Goal: Information Seeking & Learning: Learn about a topic

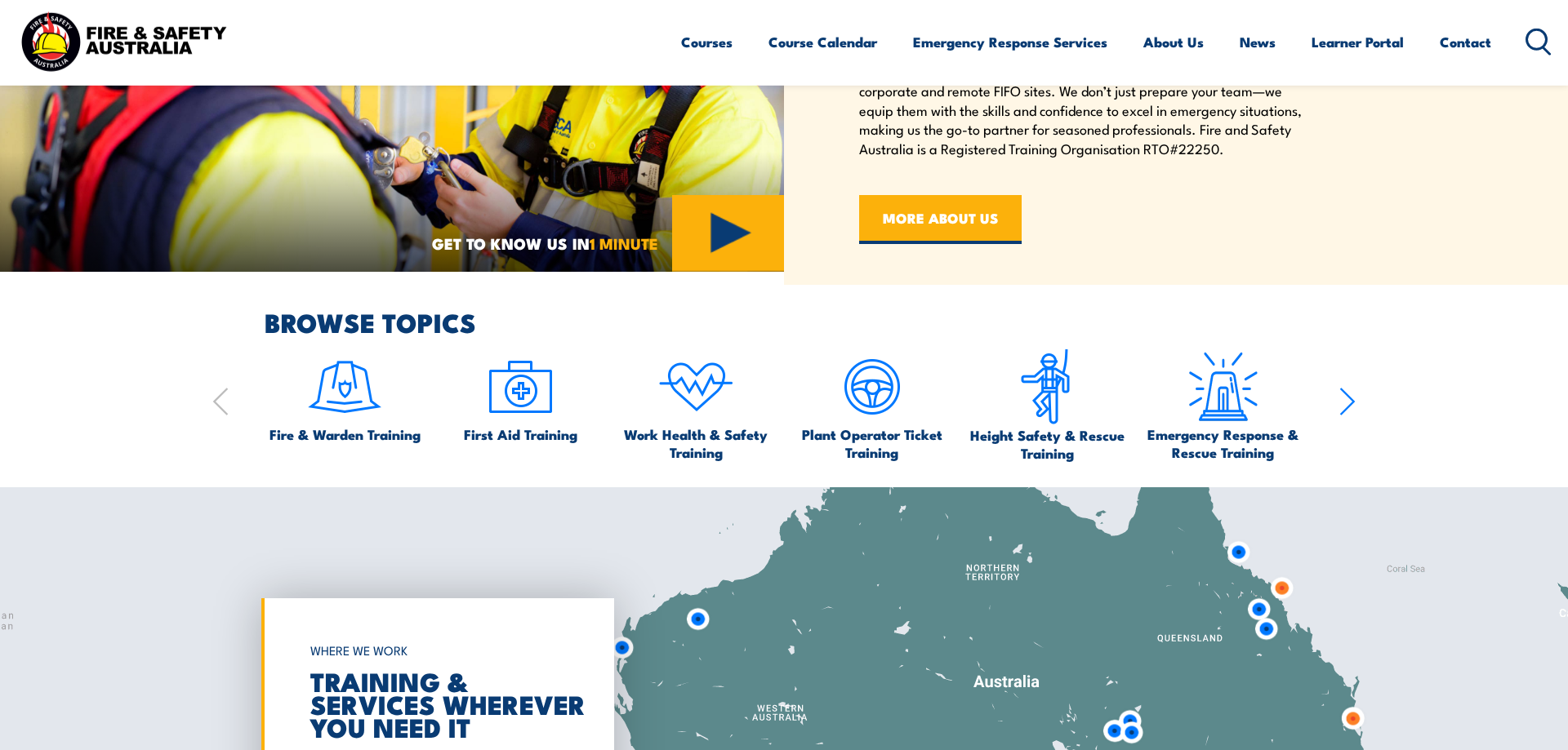
scroll to position [916, 0]
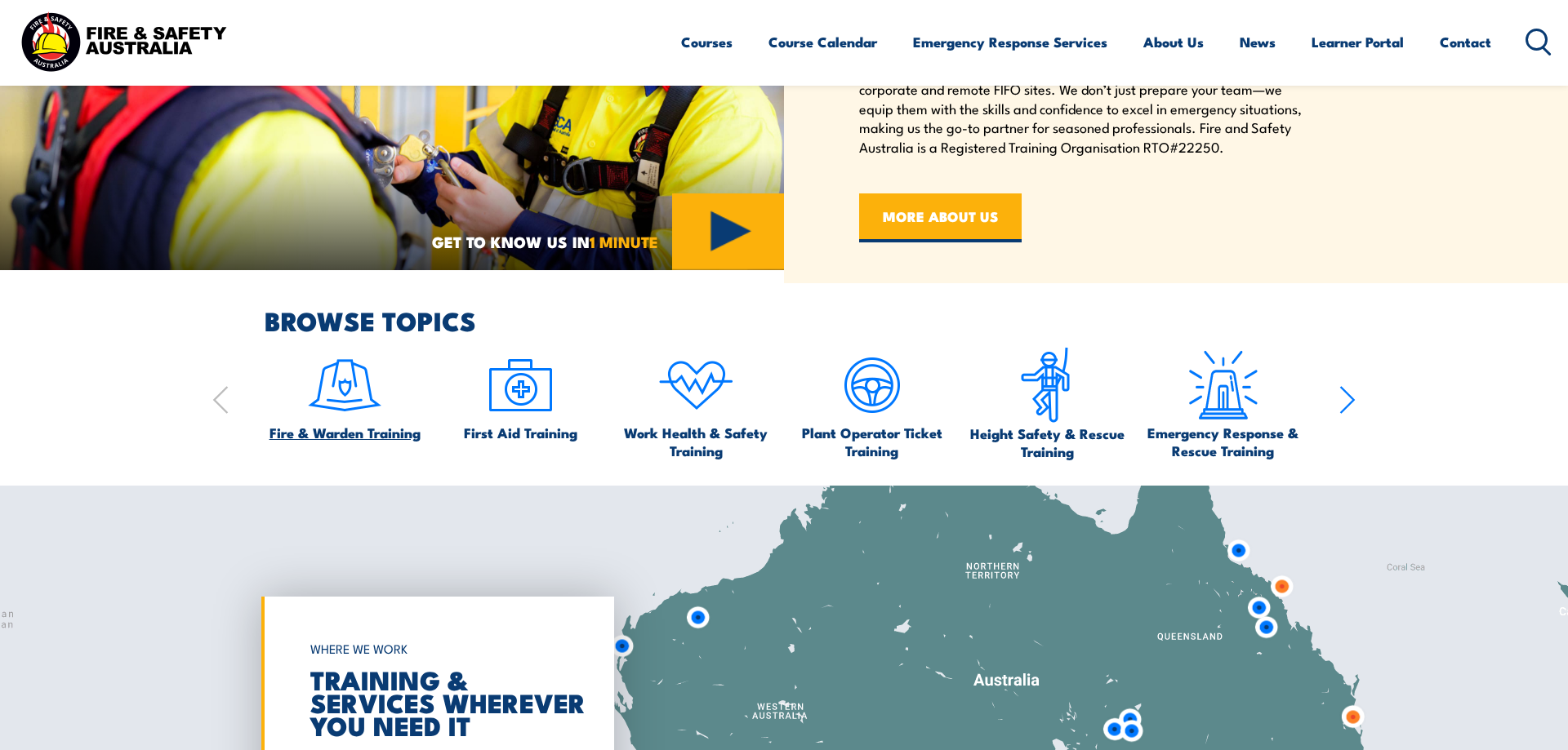
click at [365, 401] on img at bounding box center [344, 386] width 77 height 77
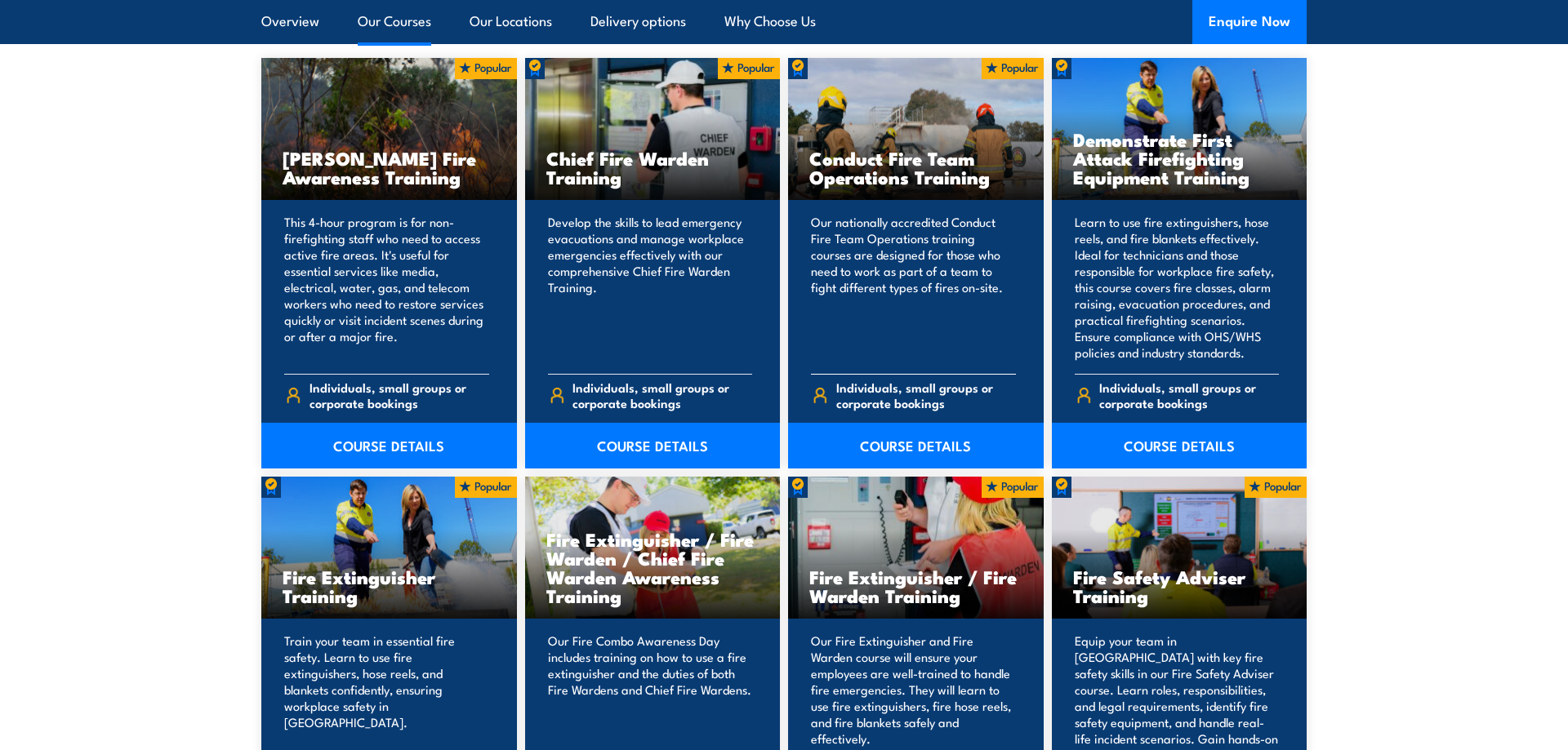
scroll to position [1332, 0]
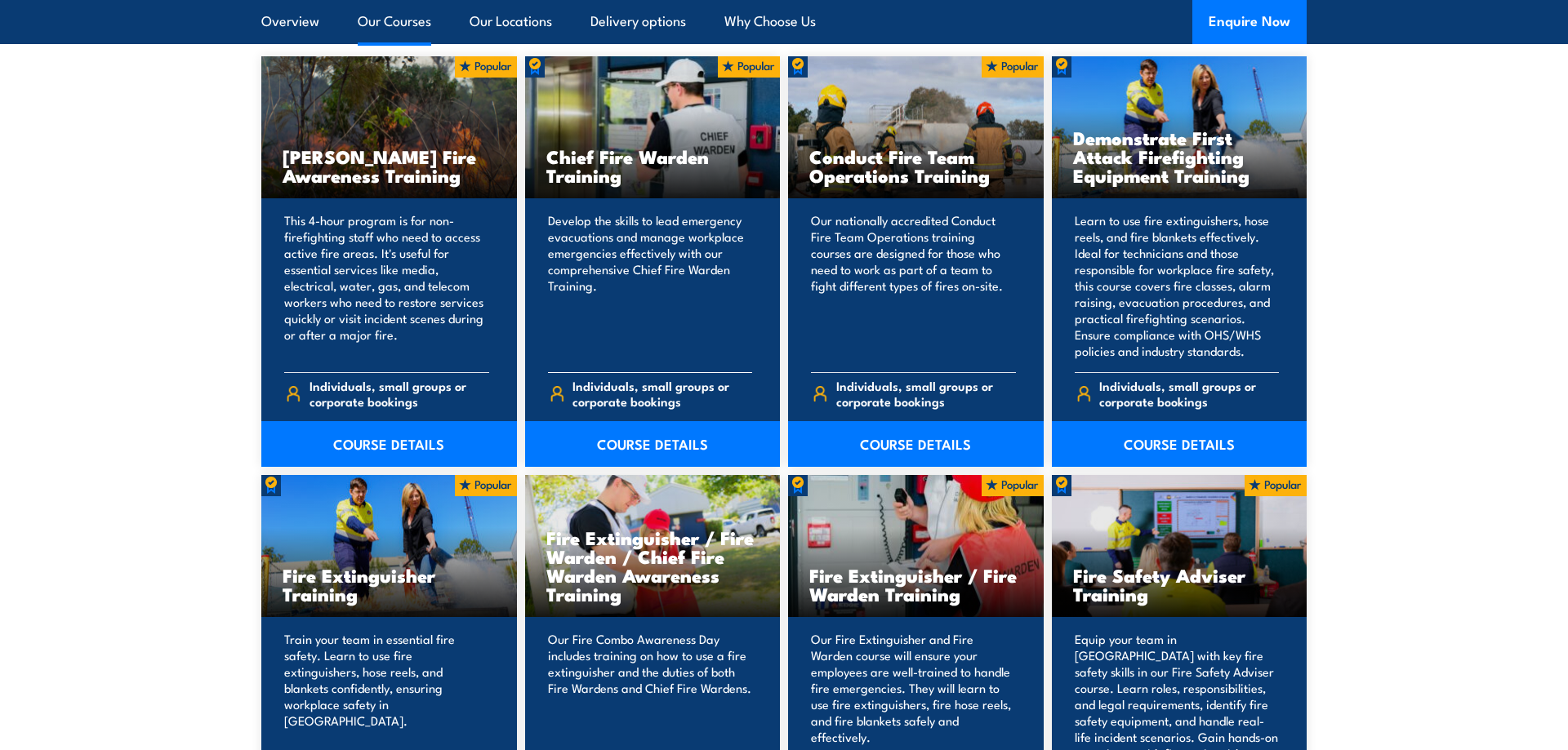
click at [646, 157] on h3 "Chief Fire Warden Training" at bounding box center [652, 165] width 213 height 38
click at [616, 450] on link "COURSE DETAILS" at bounding box center [652, 444] width 255 height 46
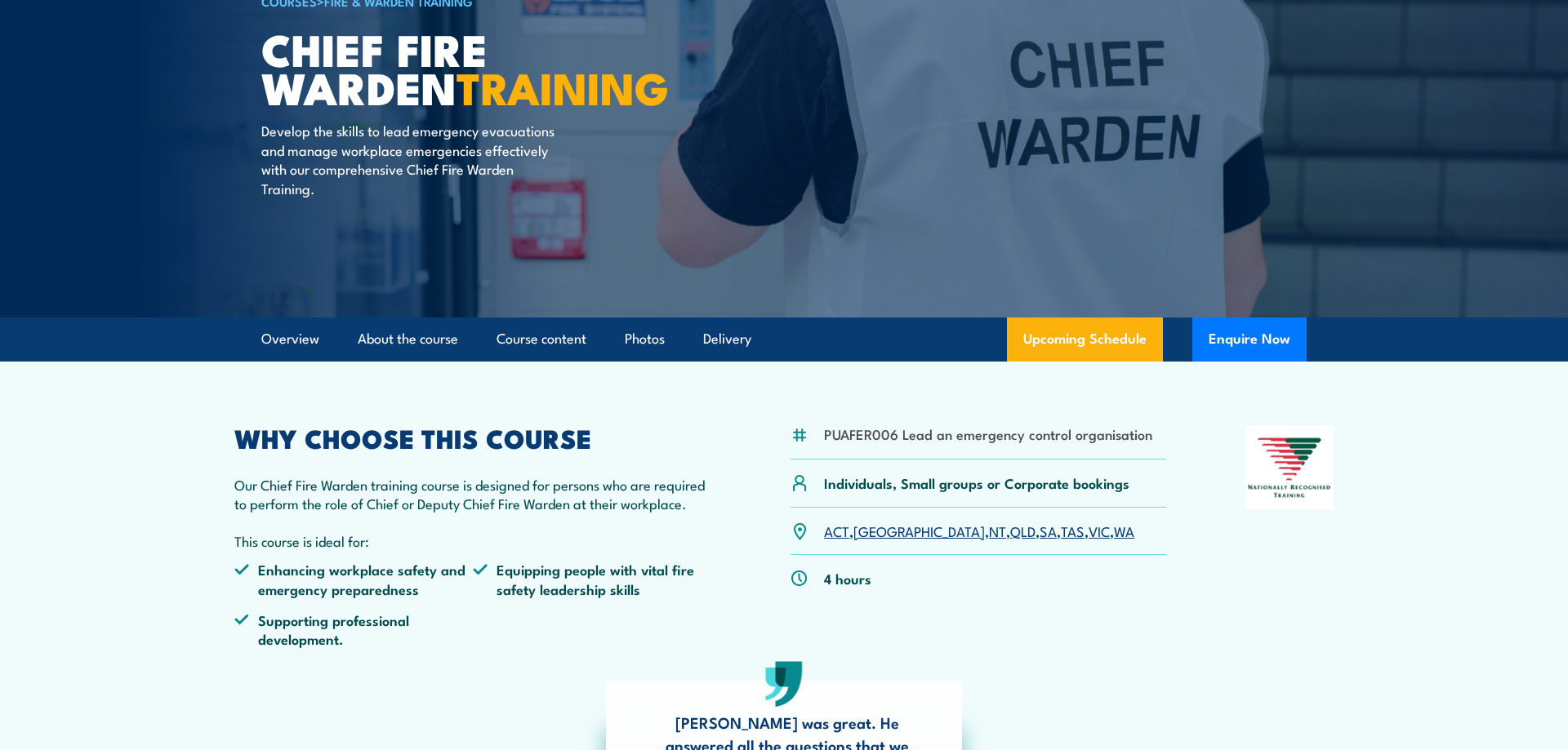
scroll to position [166, 0]
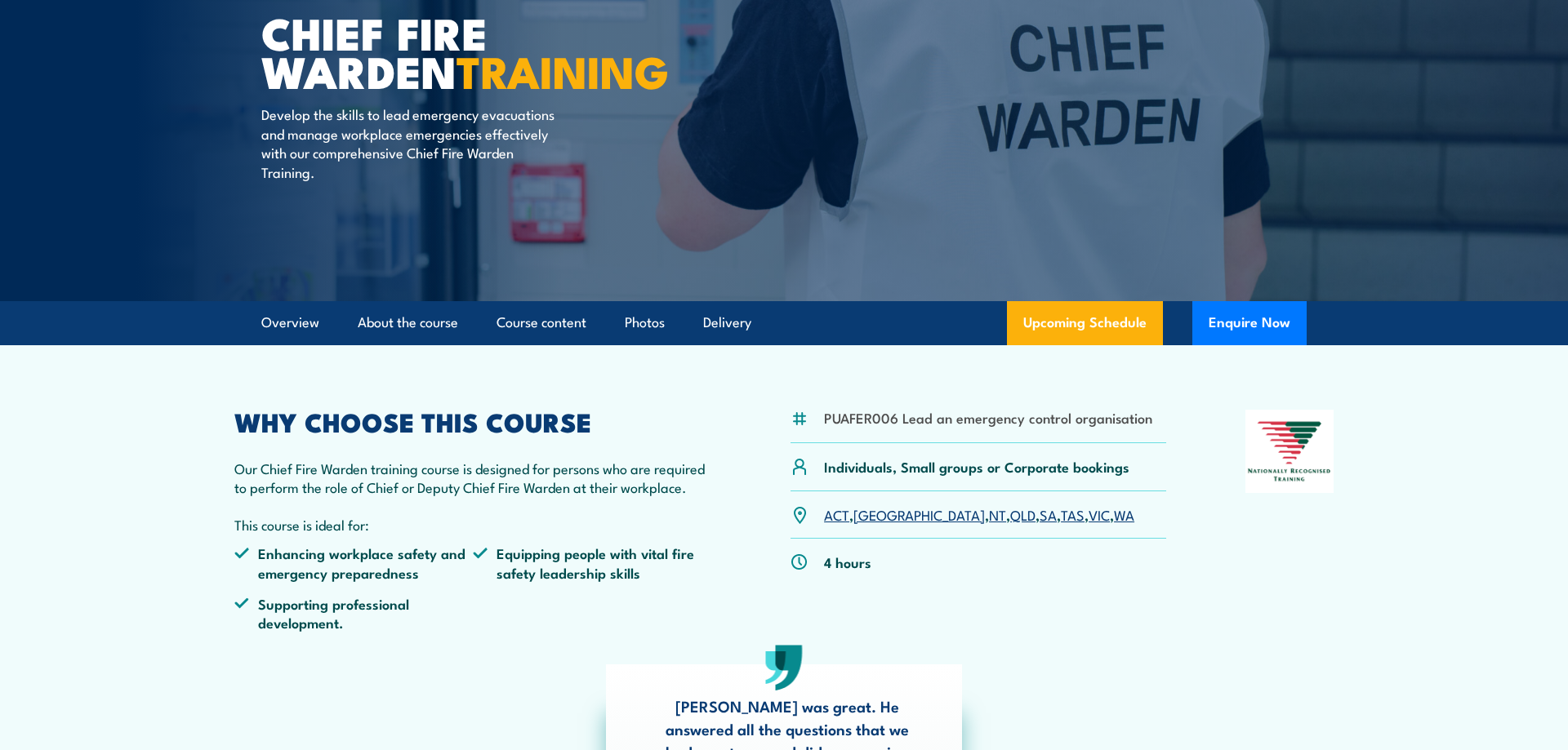
click at [1010, 517] on link "QLD" at bounding box center [1023, 515] width 26 height 20
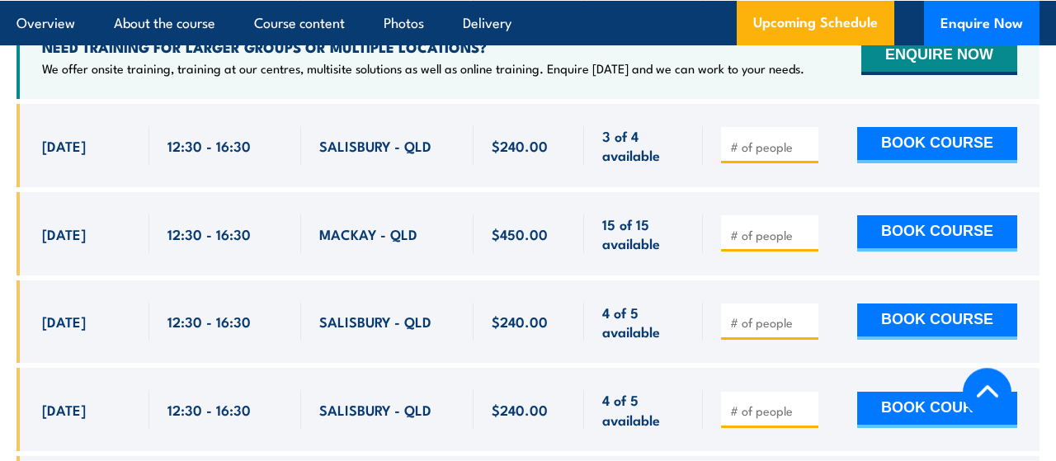
scroll to position [3071, 0]
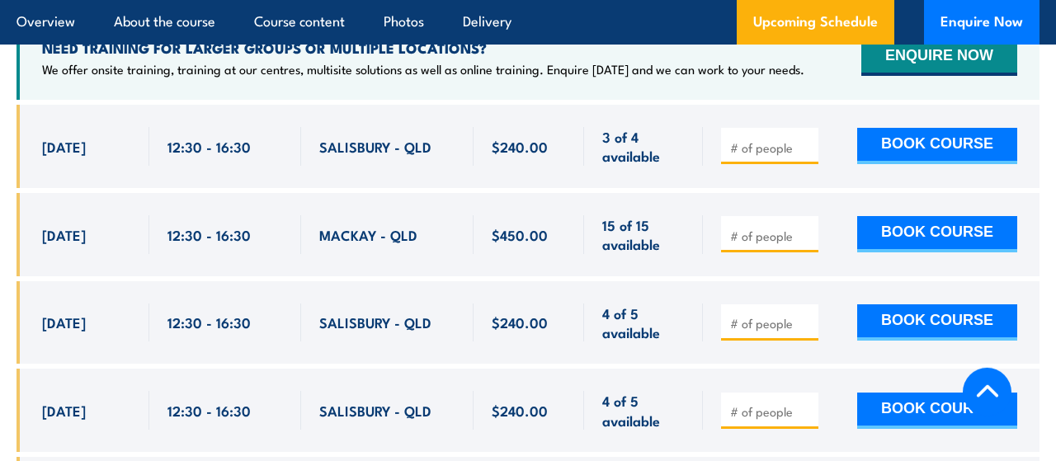
click at [106, 304] on div "[DATE]" at bounding box center [86, 323] width 89 height 39
click at [86, 313] on span "10 Oct, 2025" at bounding box center [64, 322] width 44 height 19
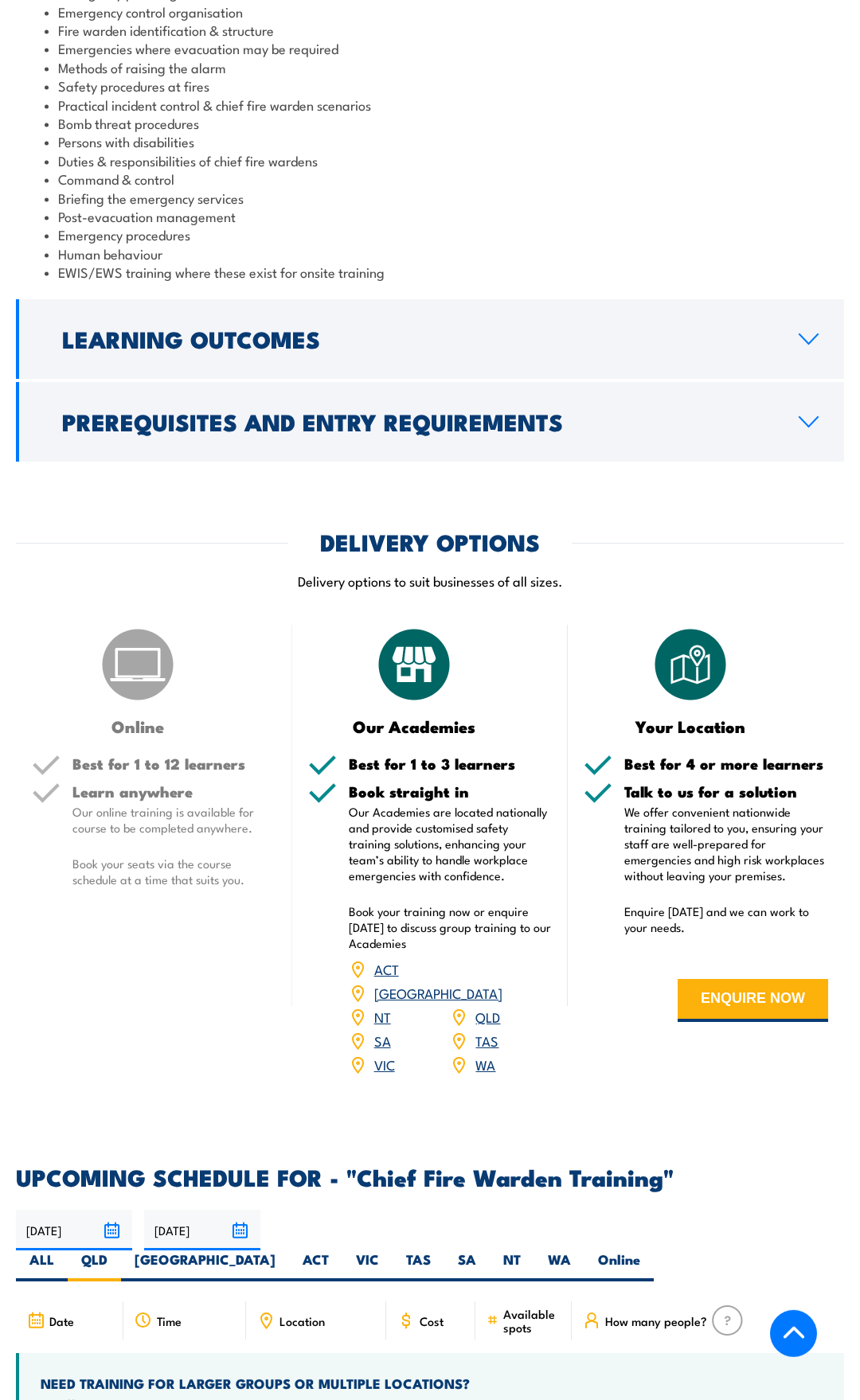
scroll to position [927, 0]
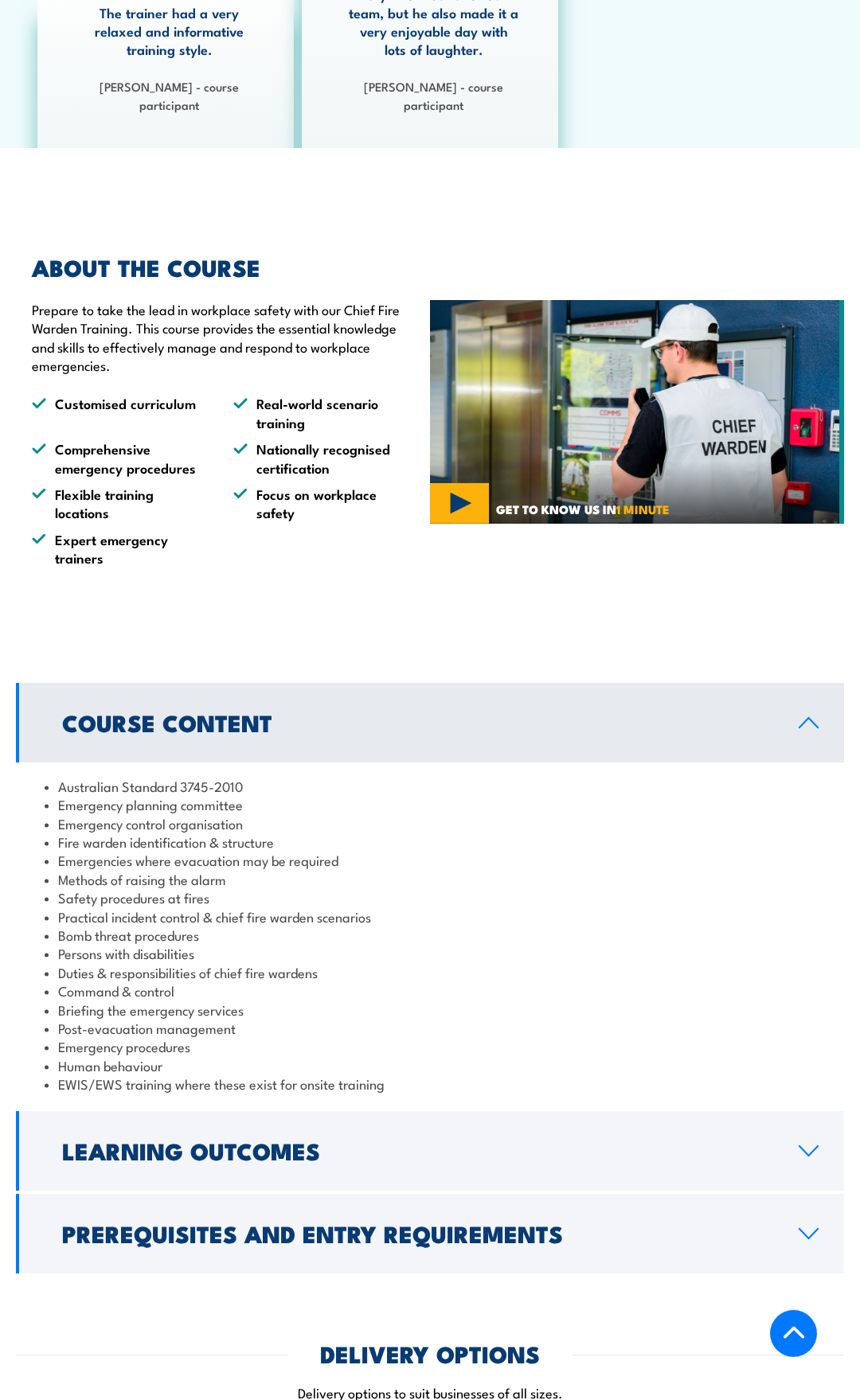
click at [230, 329] on p "Prepare to take the lead in workplace safety with our Chief Fire Warden Trainin…" at bounding box center [219, 338] width 375 height 75
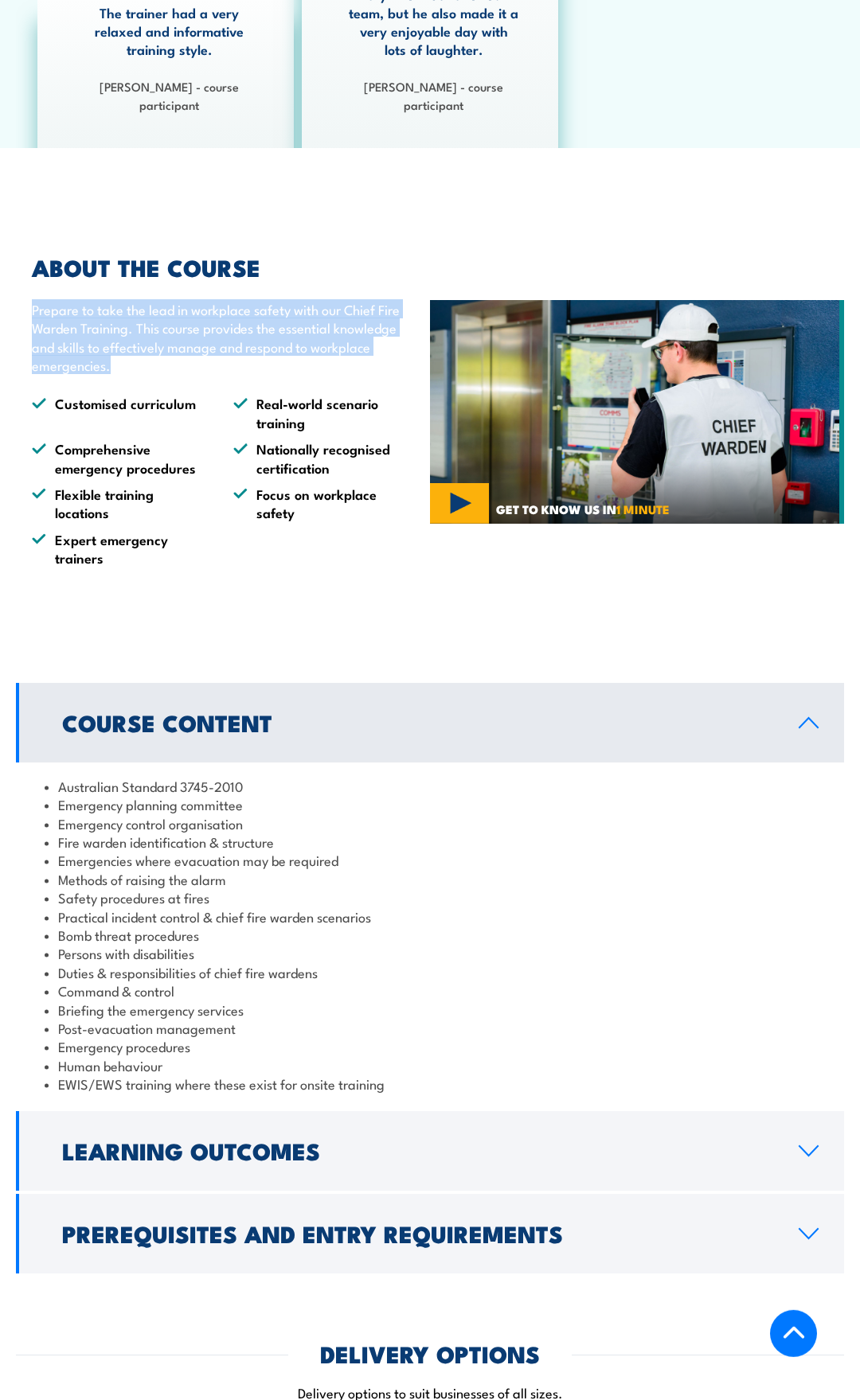
drag, startPoint x: 30, startPoint y: 270, endPoint x: 180, endPoint y: 324, distance: 159.4
click at [180, 324] on div "ABOUT THE COURSE Prepare to take the lead in workplace safety with our Chief Fi…" at bounding box center [210, 412] width 390 height 312
copy p "Prepare to take the lead in workplace safety with our Chief Fire Warden Trainin…"
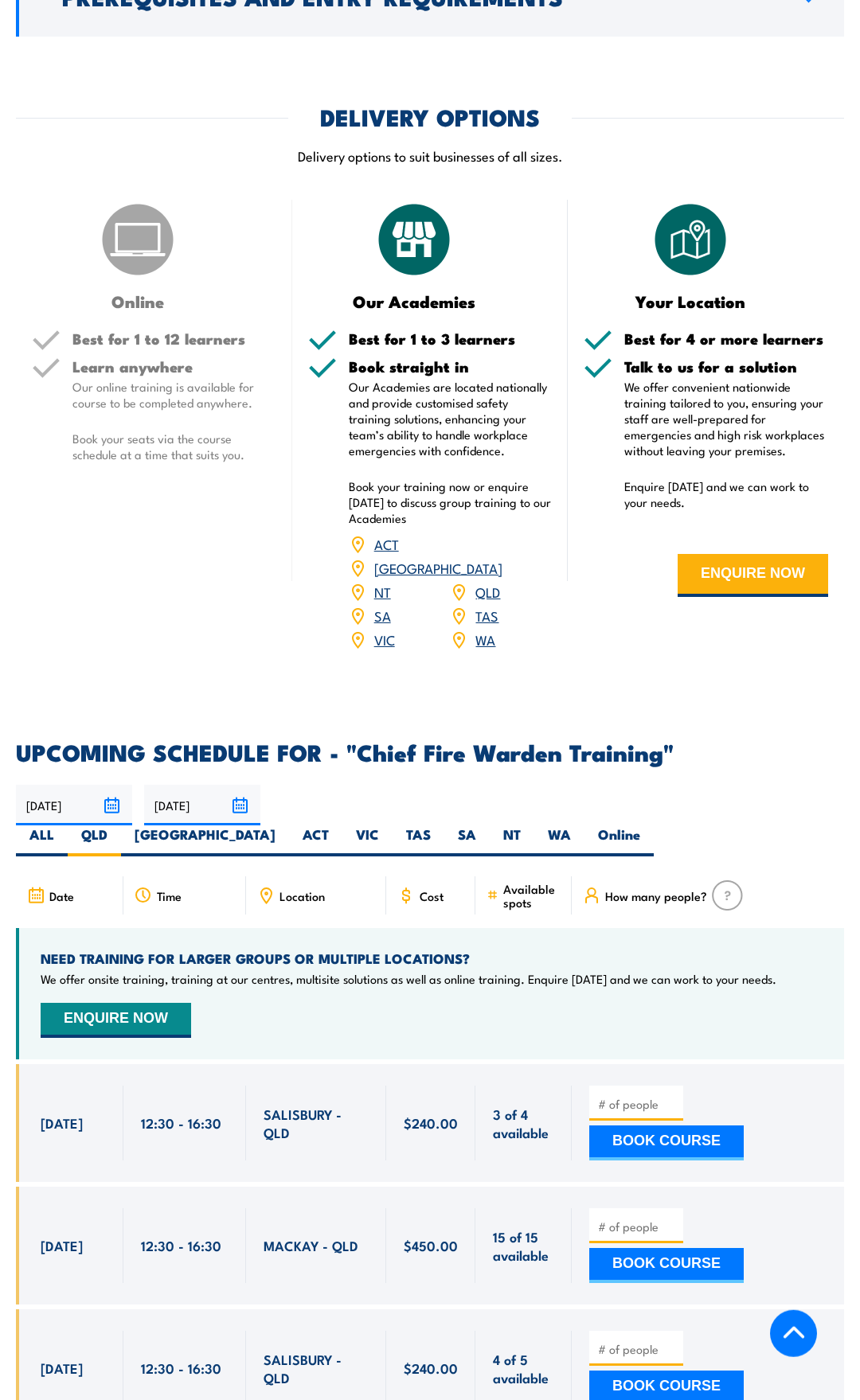
scroll to position [2308, 0]
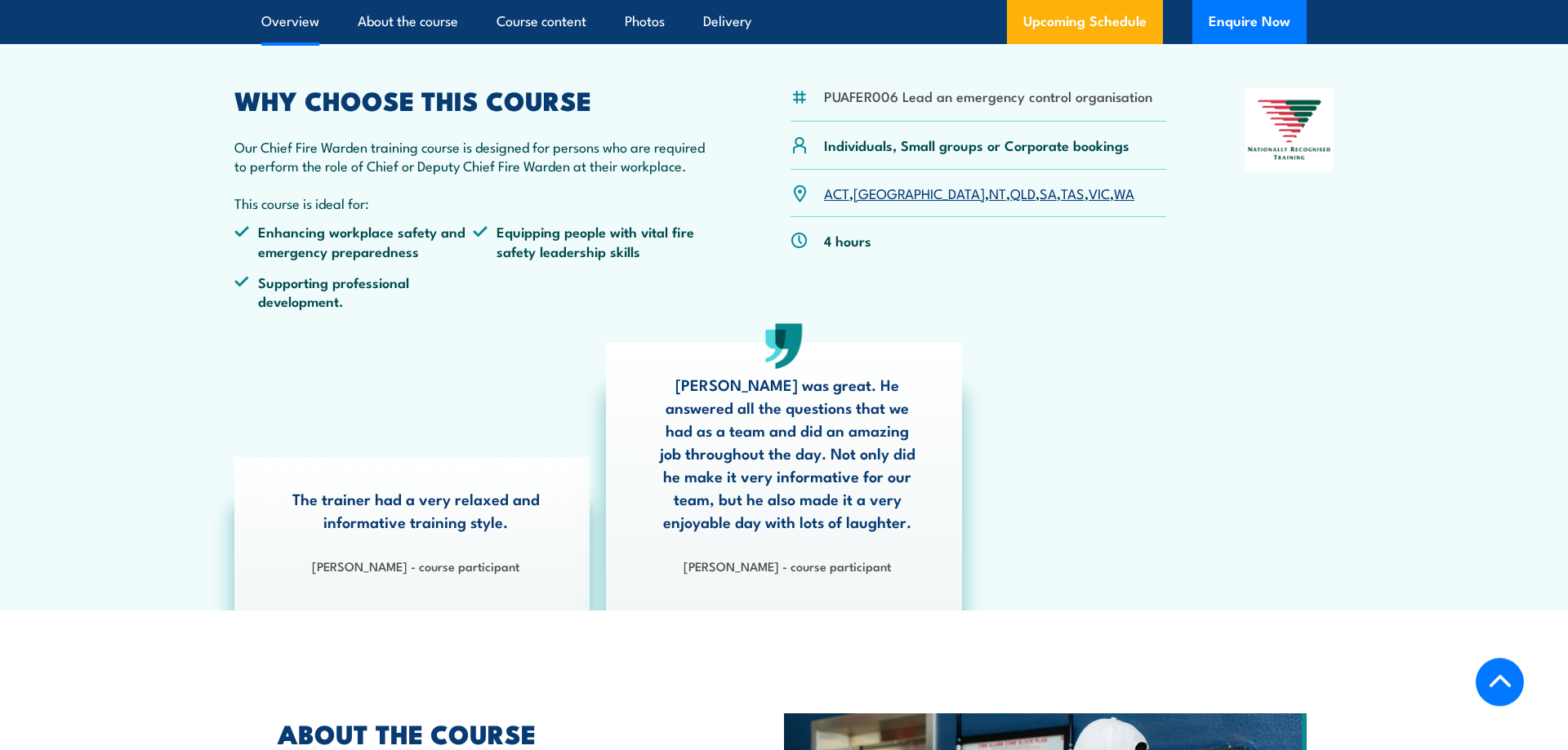
scroll to position [349, 0]
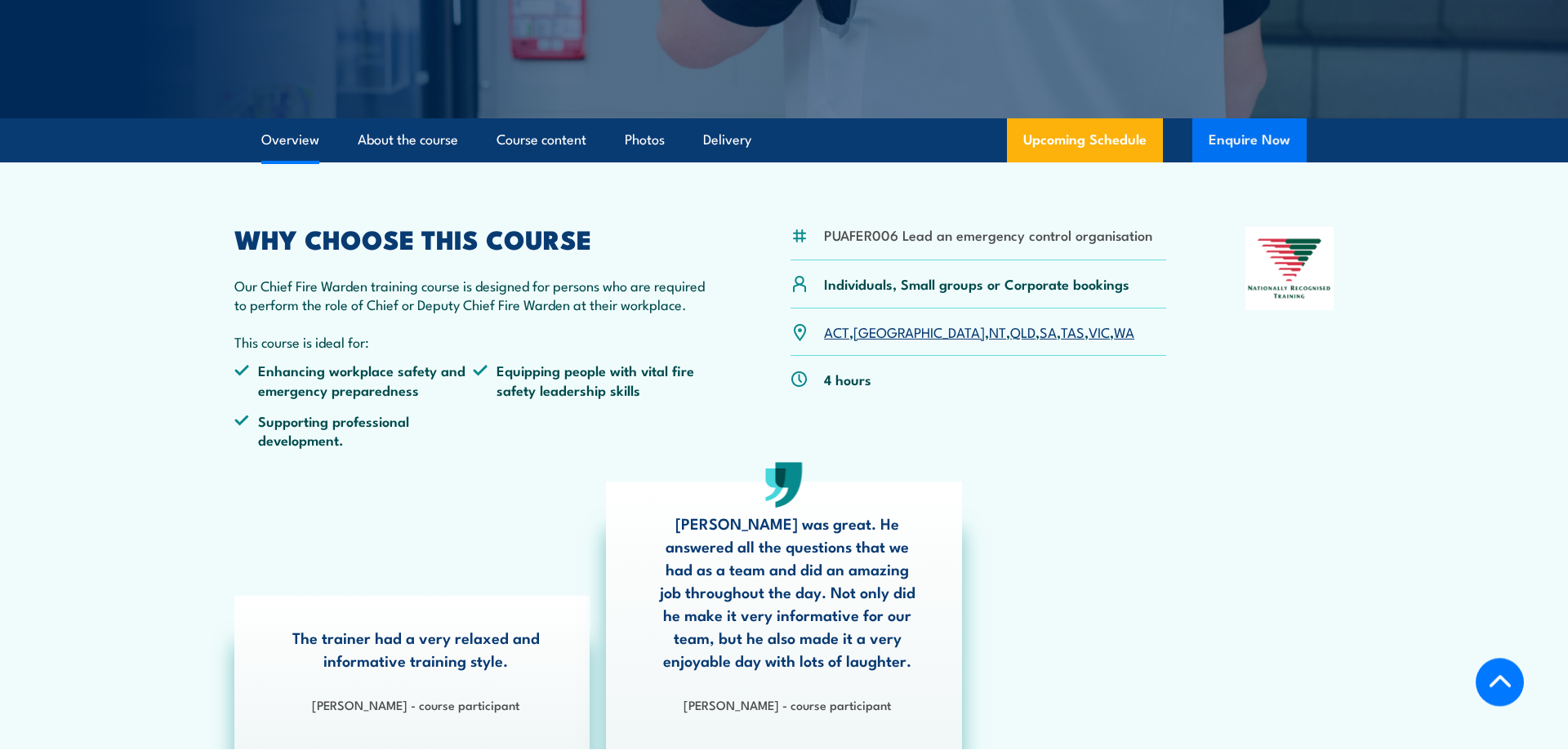
click at [1246, 138] on button "Enquire Now" at bounding box center [1248, 141] width 114 height 45
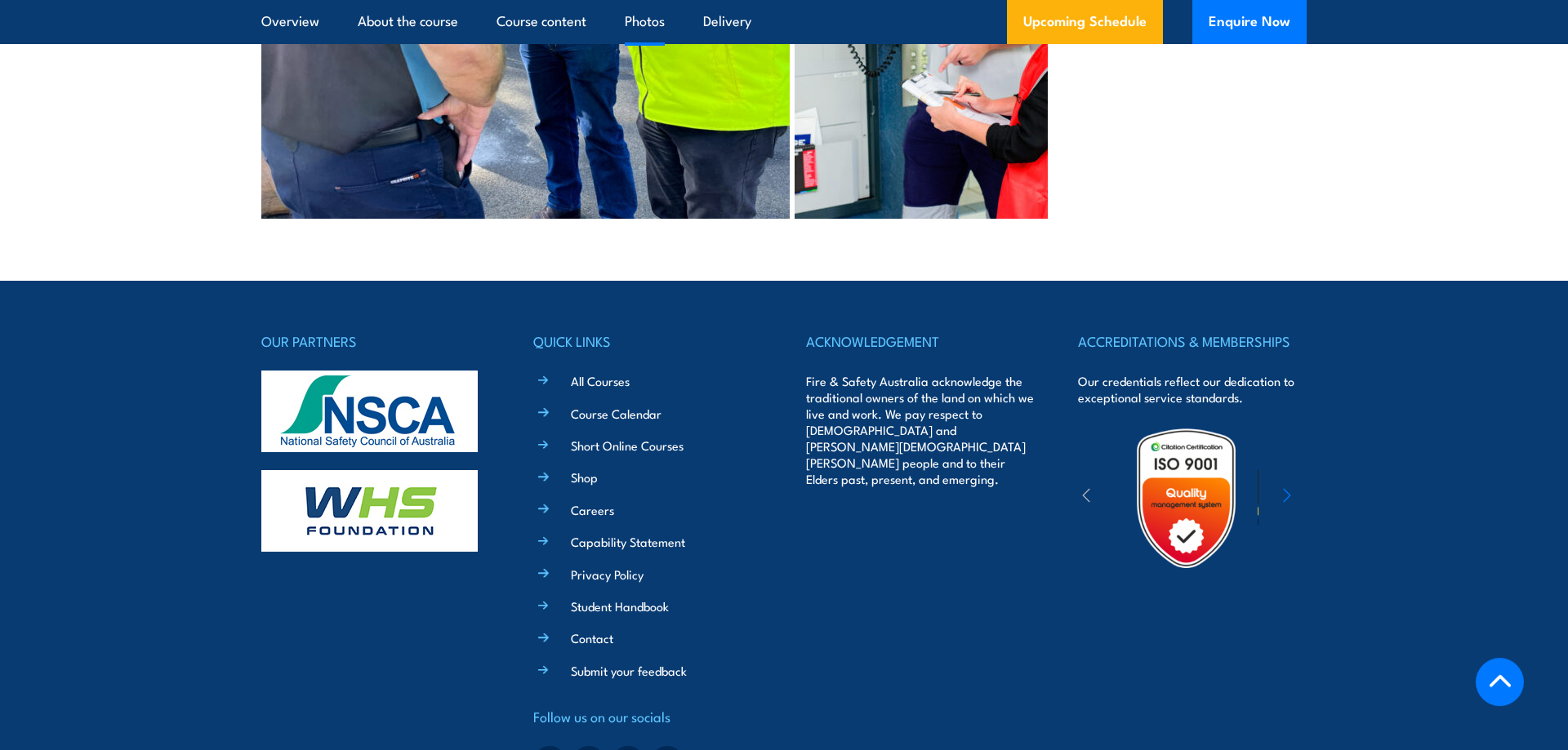
scroll to position [5020, 0]
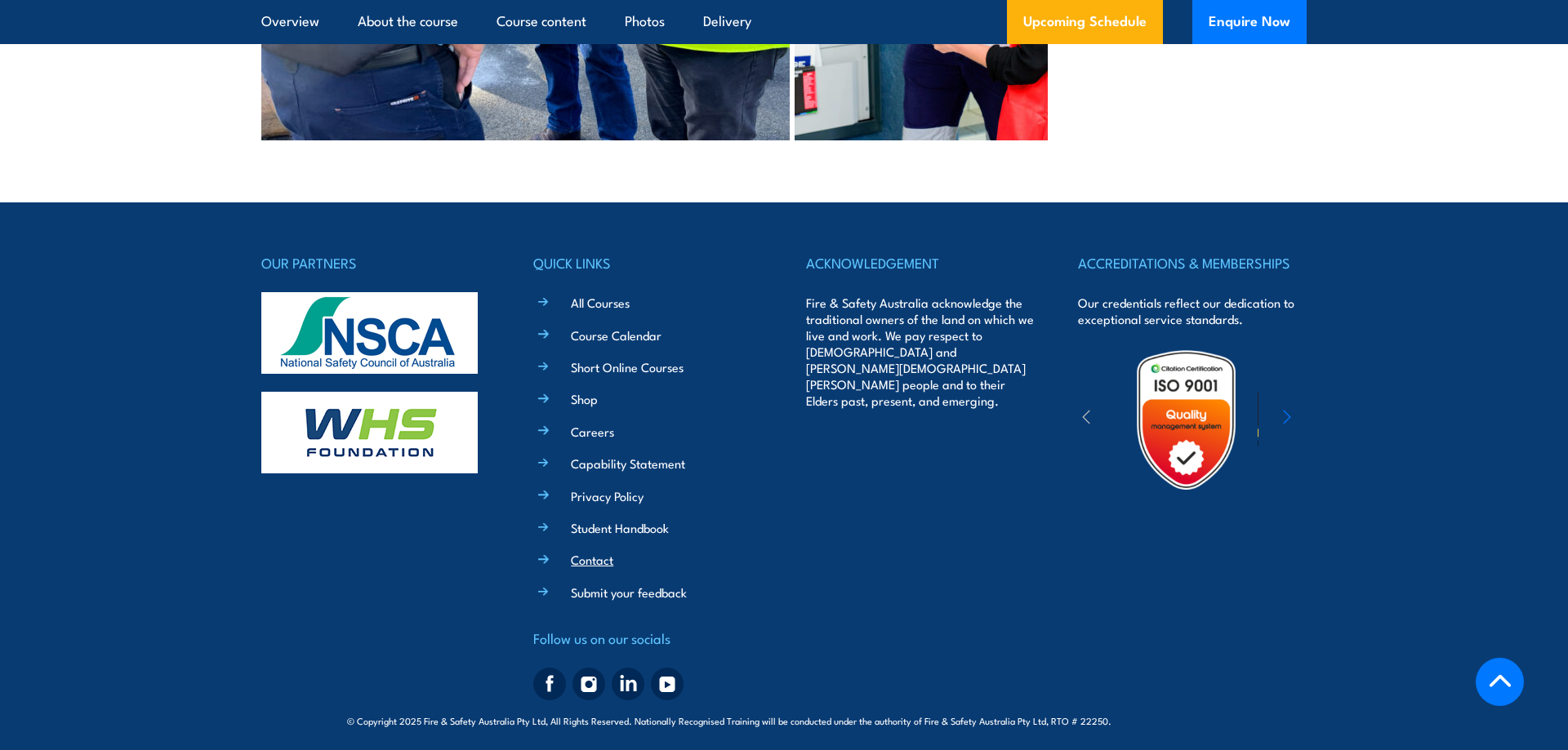
click at [609, 560] on link "Contact" at bounding box center [592, 559] width 43 height 17
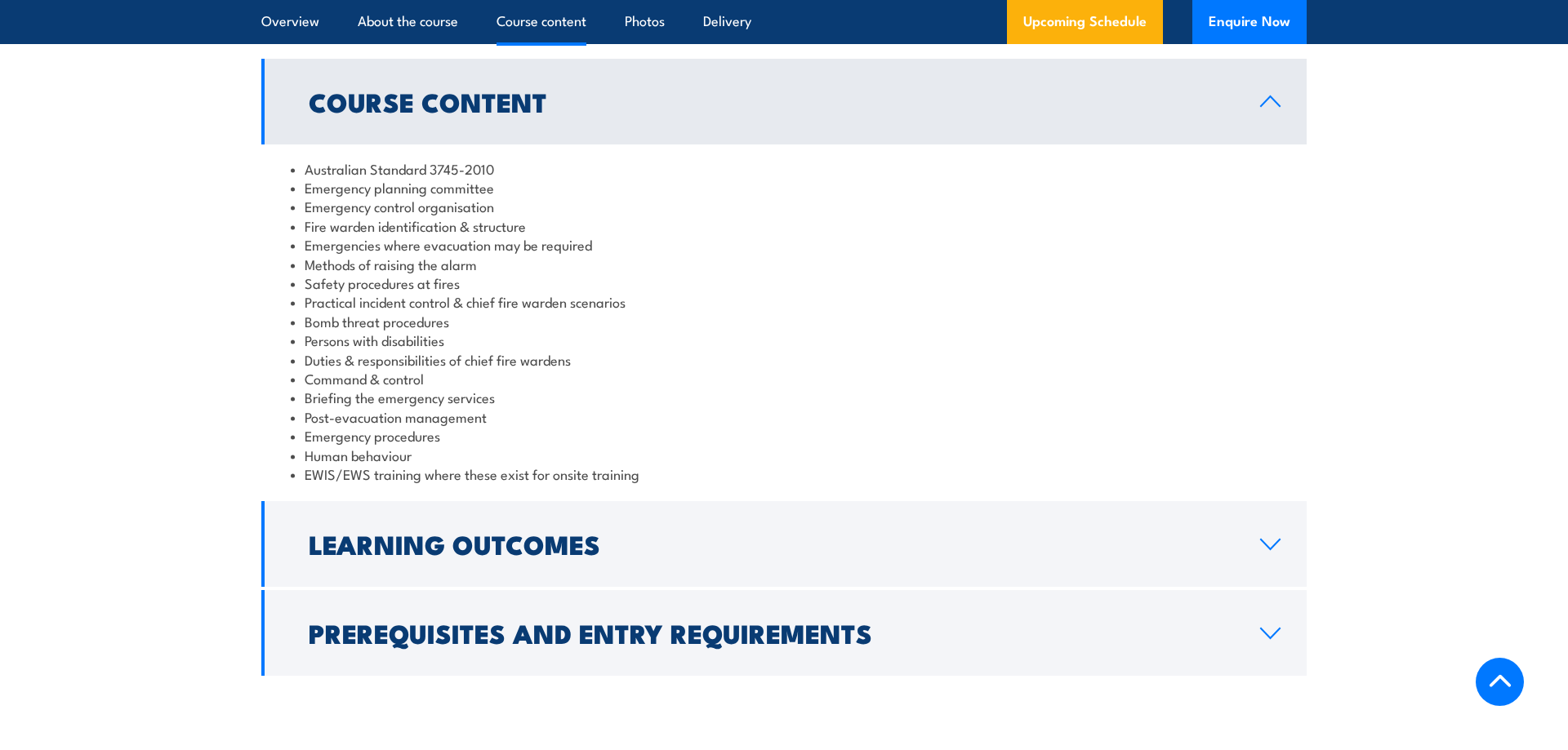
scroll to position [1665, 0]
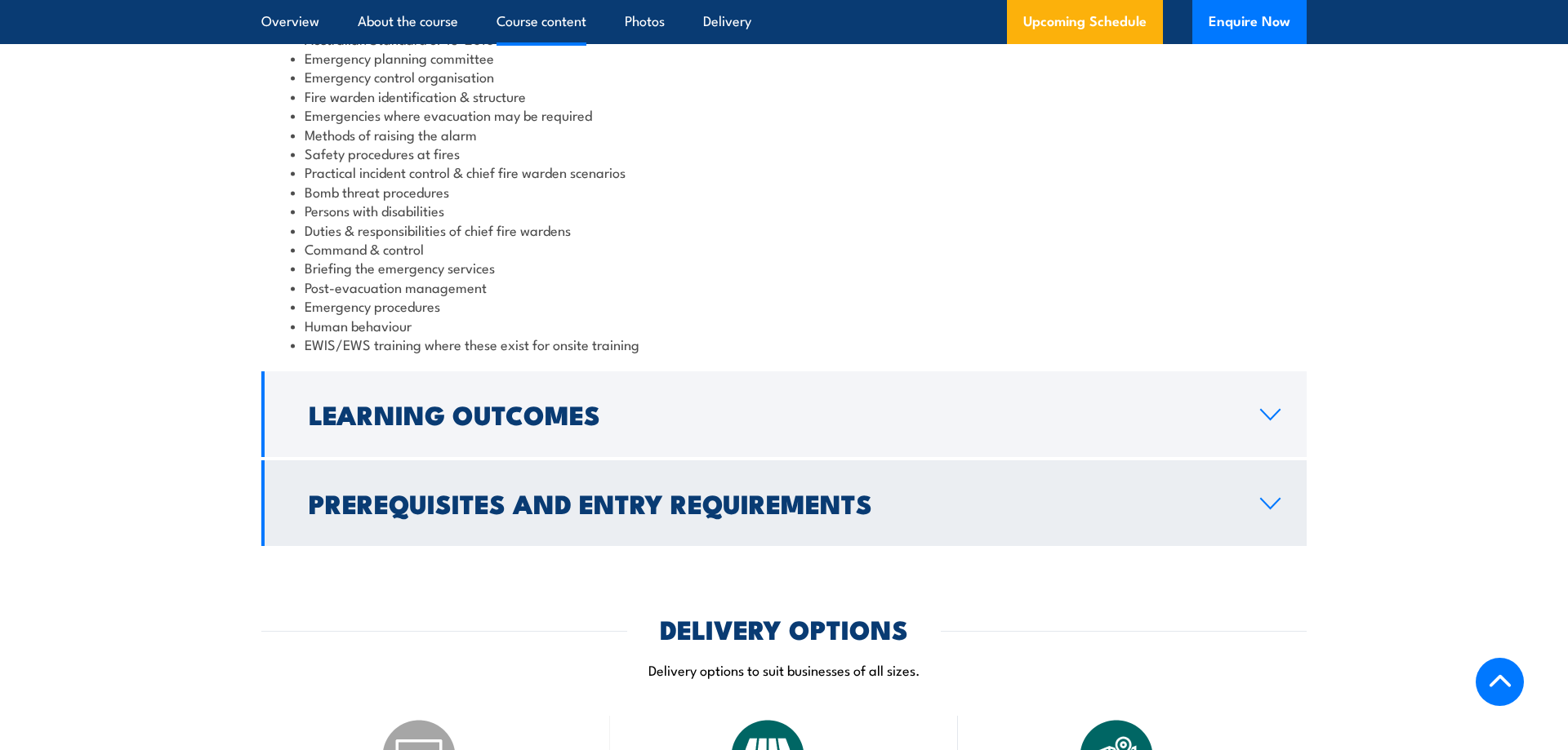
click at [468, 515] on h2 "Prerequisites and Entry Requirements" at bounding box center [771, 503] width 926 height 23
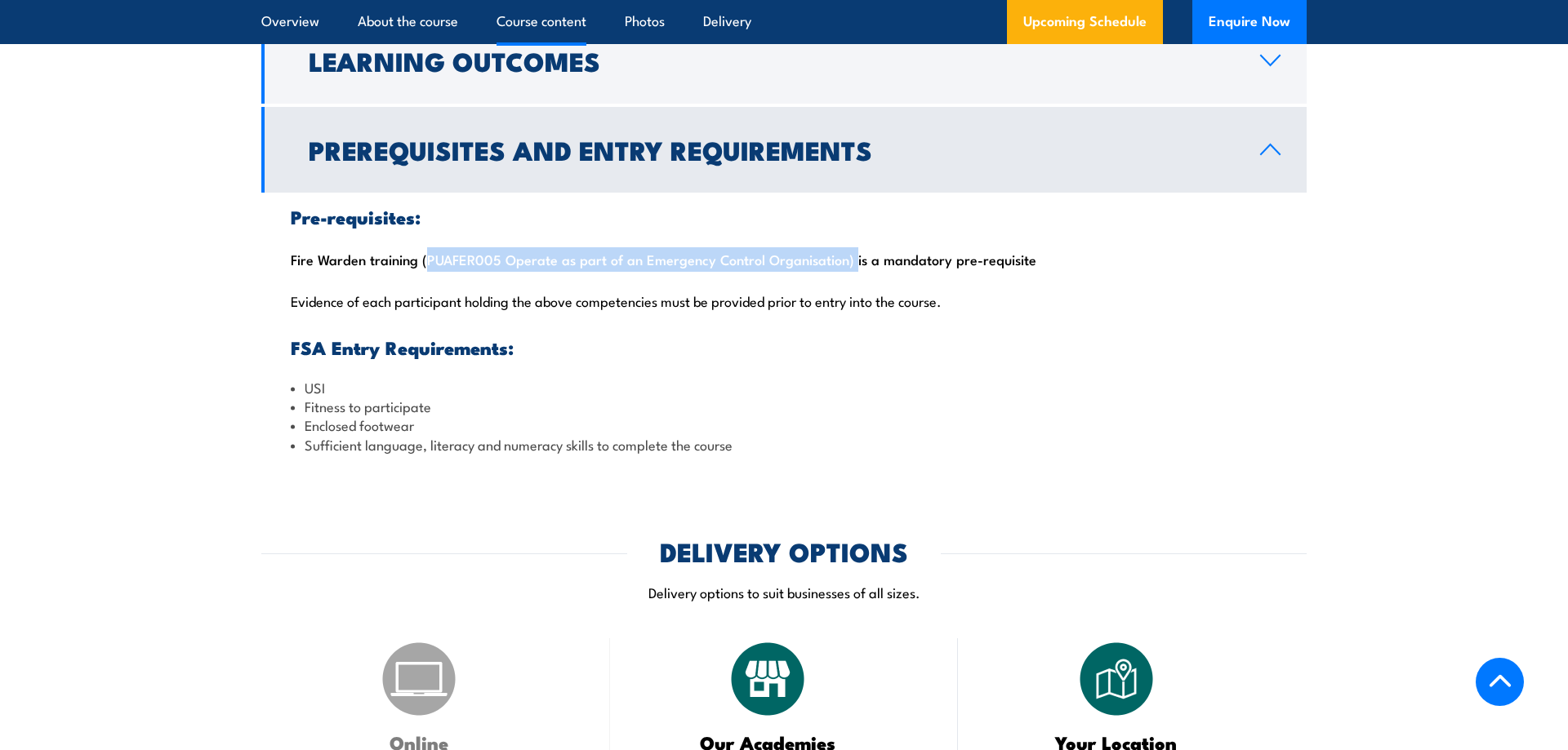
drag, startPoint x: 423, startPoint y: 280, endPoint x: 845, endPoint y: 280, distance: 422.0
click at [845, 280] on div "Pre-requisites: Fire Warden training (PUAFER005 Operate as part of an Emergency…" at bounding box center [784, 331] width 1045 height 277
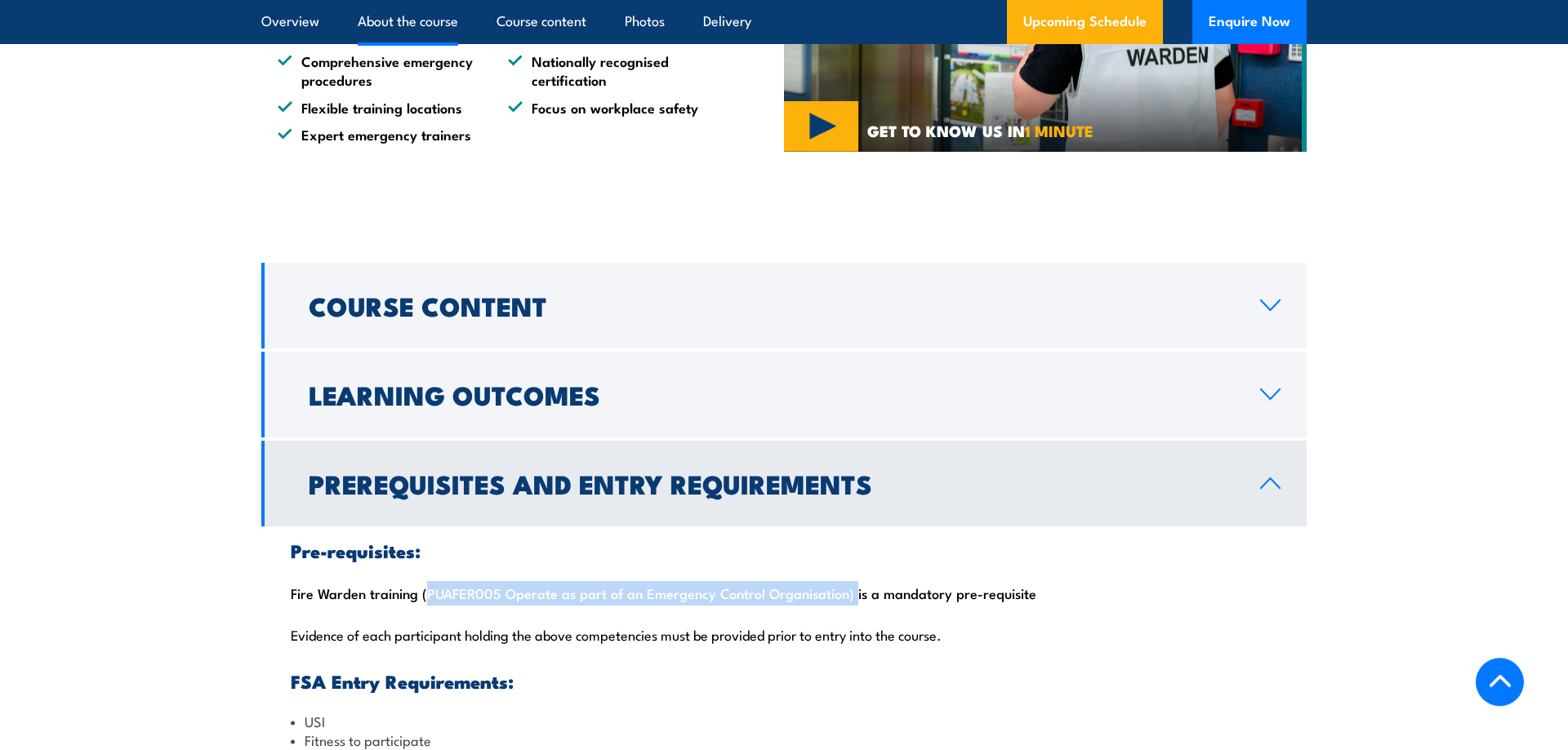
scroll to position [1332, 0]
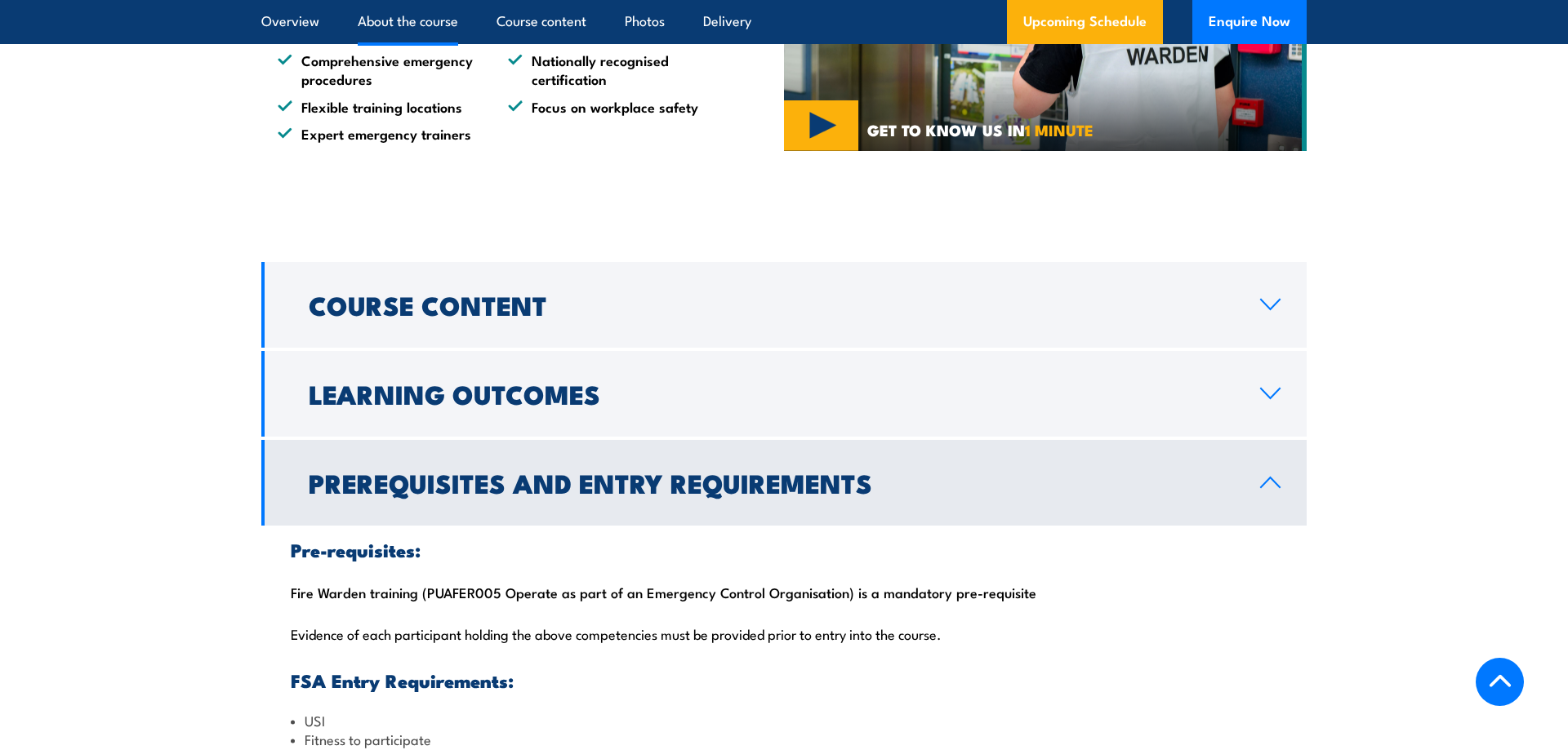
click at [340, 618] on div "Pre-requisites: Fire Warden training (PUAFER005 Operate as part of an Emergency…" at bounding box center [784, 664] width 1045 height 277
drag, startPoint x: 297, startPoint y: 617, endPoint x: 379, endPoint y: 617, distance: 82.0
click at [395, 618] on div "Pre-requisites: Fire Warden training (PUAFER005 Operate as part of an Emergency…" at bounding box center [784, 664] width 1045 height 277
click at [357, 616] on div "Pre-requisites: Fire Warden training (PUAFER005 Operate as part of an Emergency…" at bounding box center [784, 664] width 1045 height 277
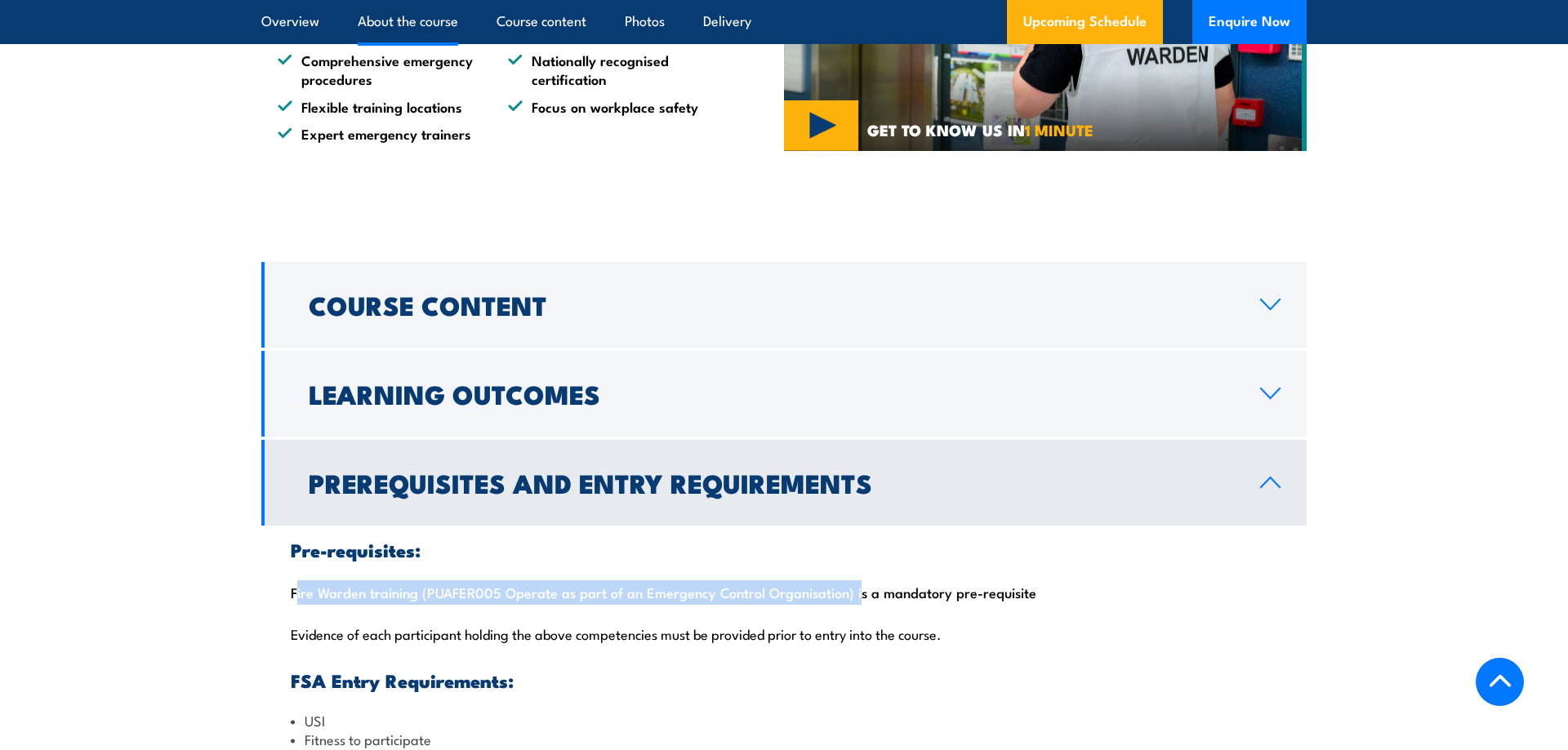
drag, startPoint x: 285, startPoint y: 613, endPoint x: 849, endPoint y: 622, distance: 564.1
click at [849, 622] on div "Pre-requisites: Fire Warden training (PUAFER005 Operate as part of an Emergency…" at bounding box center [784, 664] width 1045 height 277
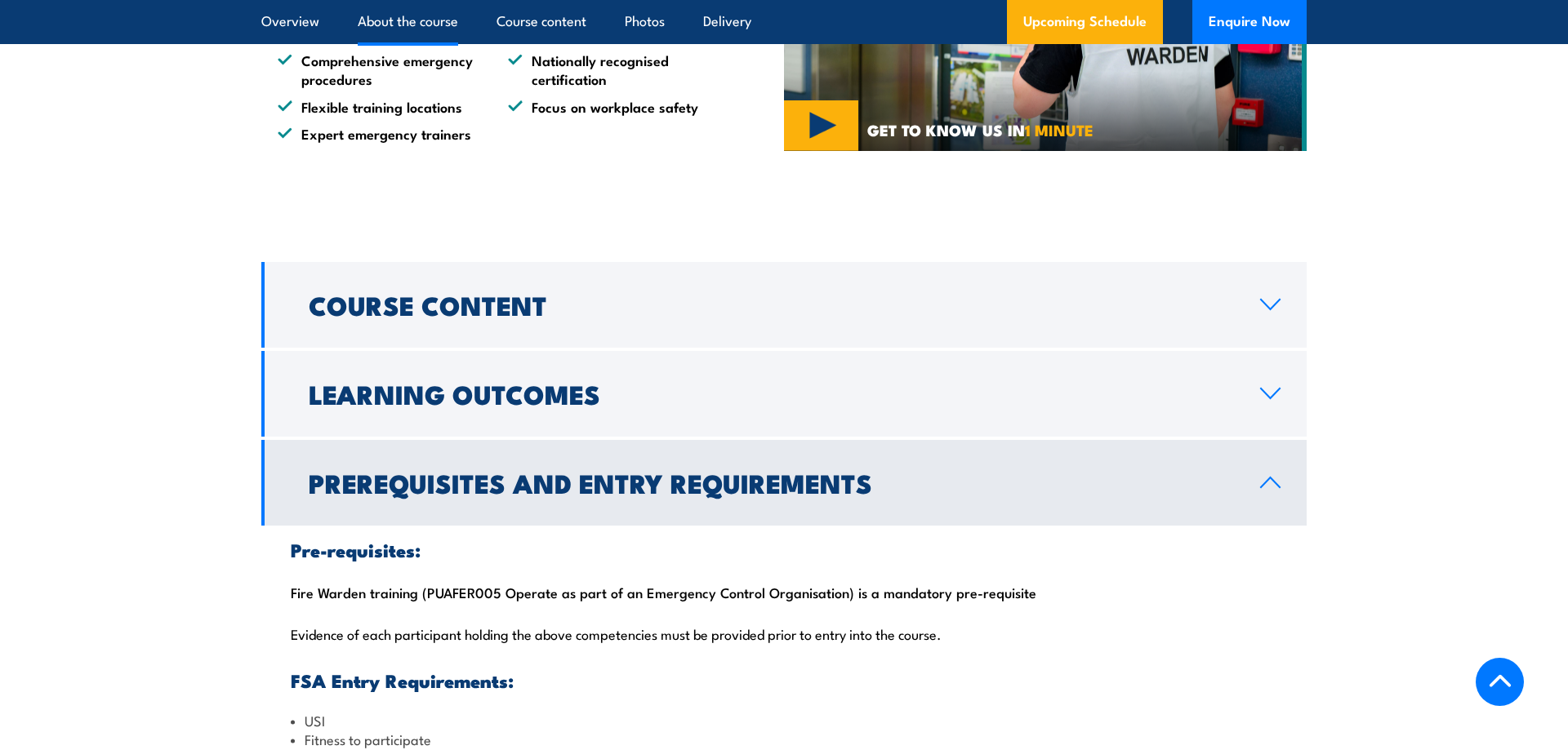
click at [423, 626] on div "Pre-requisites: Fire Warden training (PUAFER005 Operate as part of an Emergency…" at bounding box center [784, 664] width 1045 height 277
click at [423, 619] on div "Pre-requisites: Fire Warden training (PUAFER005 Operate as part of an Emergency…" at bounding box center [784, 664] width 1045 height 277
click at [350, 613] on div "Pre-requisites: Fire Warden training (PUAFER005 Operate as part of an Emergency…" at bounding box center [784, 664] width 1045 height 277
click at [306, 611] on div "Pre-requisites: Fire Warden training (PUAFER005 Operate as part of an Emergency…" at bounding box center [784, 664] width 1045 height 277
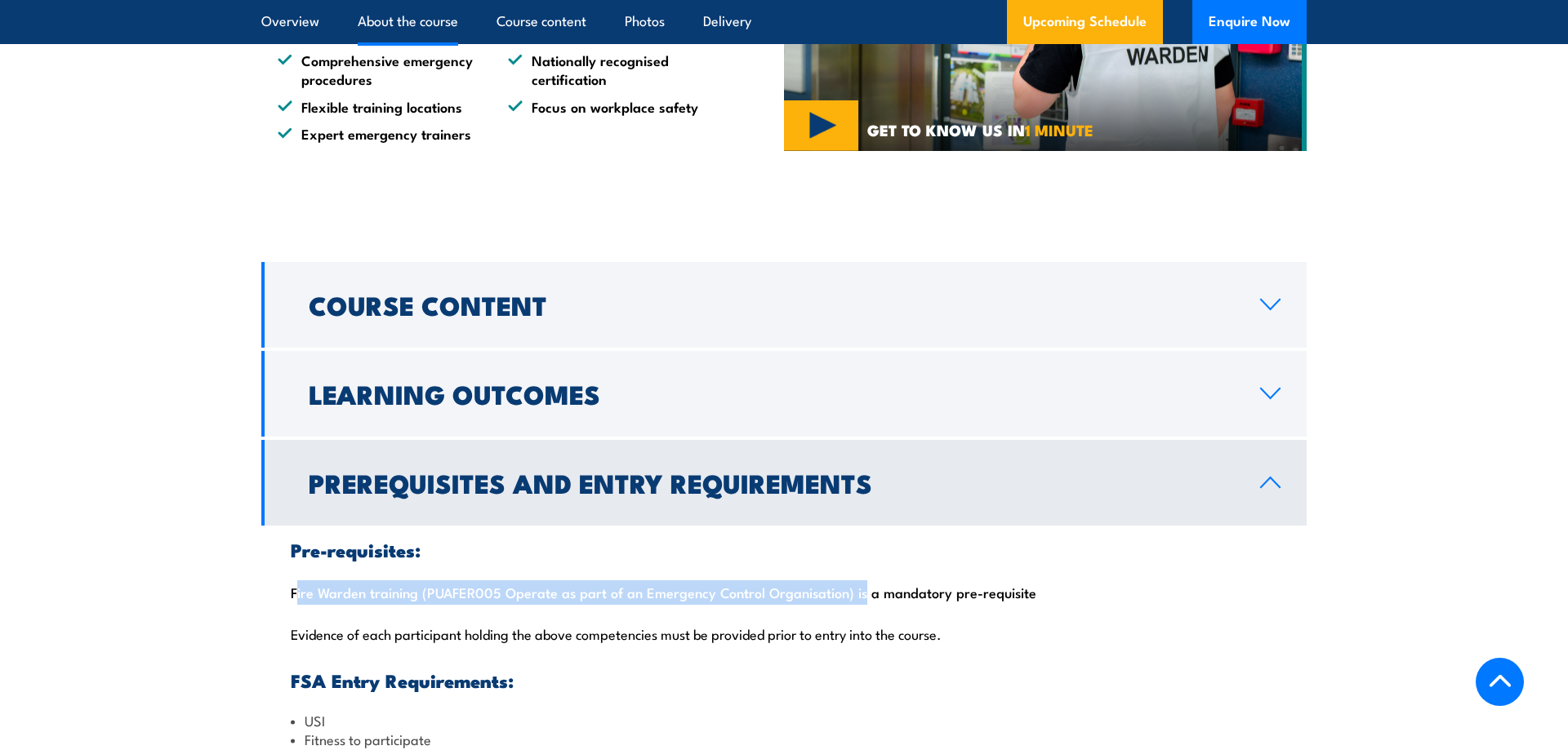
drag, startPoint x: 290, startPoint y: 611, endPoint x: 854, endPoint y: 619, distance: 564.1
click at [854, 619] on div "Pre-requisites: Fire Warden training (PUAFER005 Operate as part of an Emergency…" at bounding box center [784, 664] width 1045 height 277
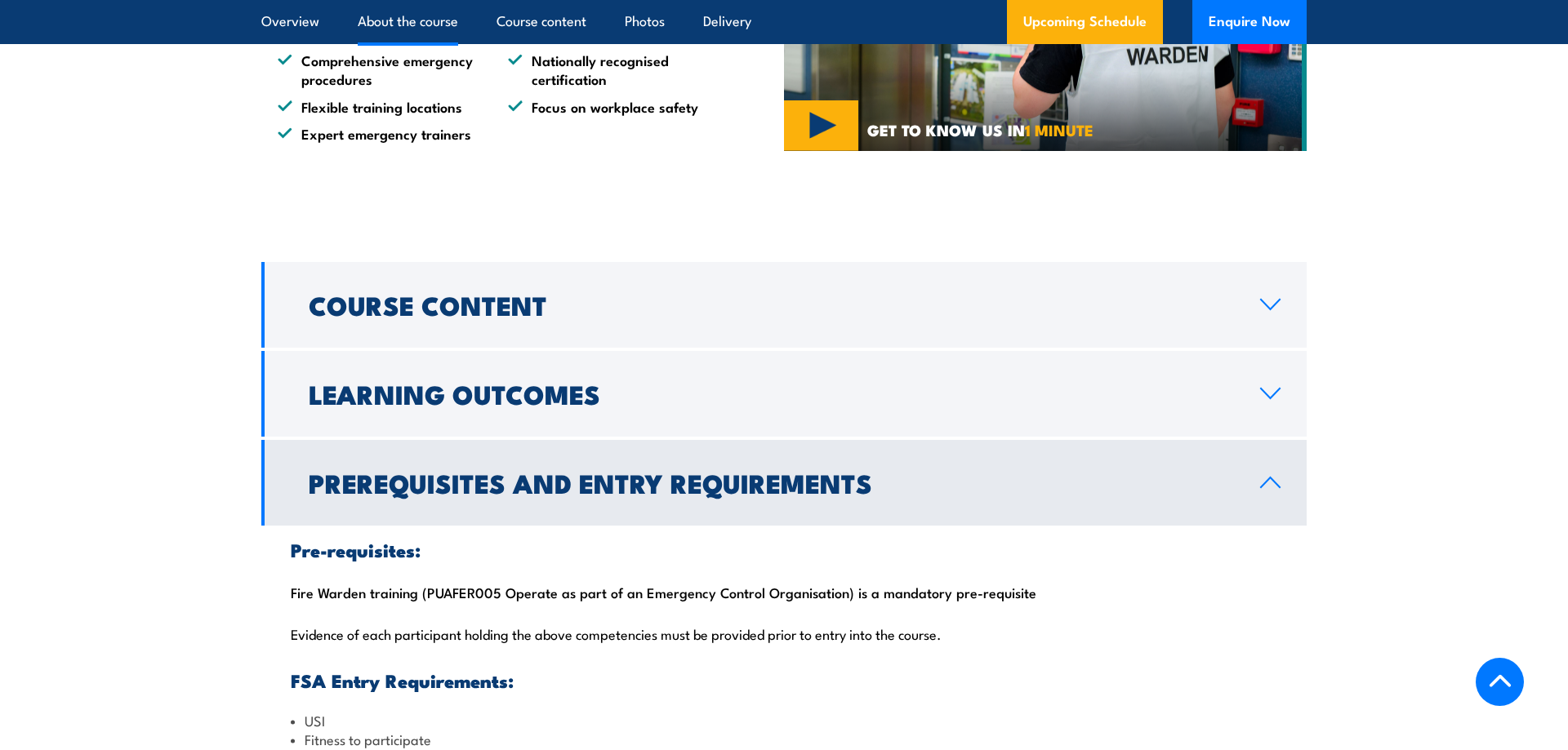
click at [1034, 618] on div "Pre-requisites: Fire Warden training (PUAFER005 Operate as part of an Emergency…" at bounding box center [784, 664] width 1045 height 277
click at [1023, 613] on div "Pre-requisites: Fire Warden training (PUAFER005 Operate as part of an Emergency…" at bounding box center [784, 664] width 1045 height 277
drag, startPoint x: 1026, startPoint y: 613, endPoint x: 277, endPoint y: 609, distance: 749.0
click at [277, 609] on div "Pre-requisites: Fire Warden training (PUAFER005 Operate as part of an Emergency…" at bounding box center [784, 664] width 1045 height 277
click at [433, 607] on div "Pre-requisites: Fire Warden training (PUAFER005 Operate as part of an Emergency…" at bounding box center [784, 664] width 1045 height 277
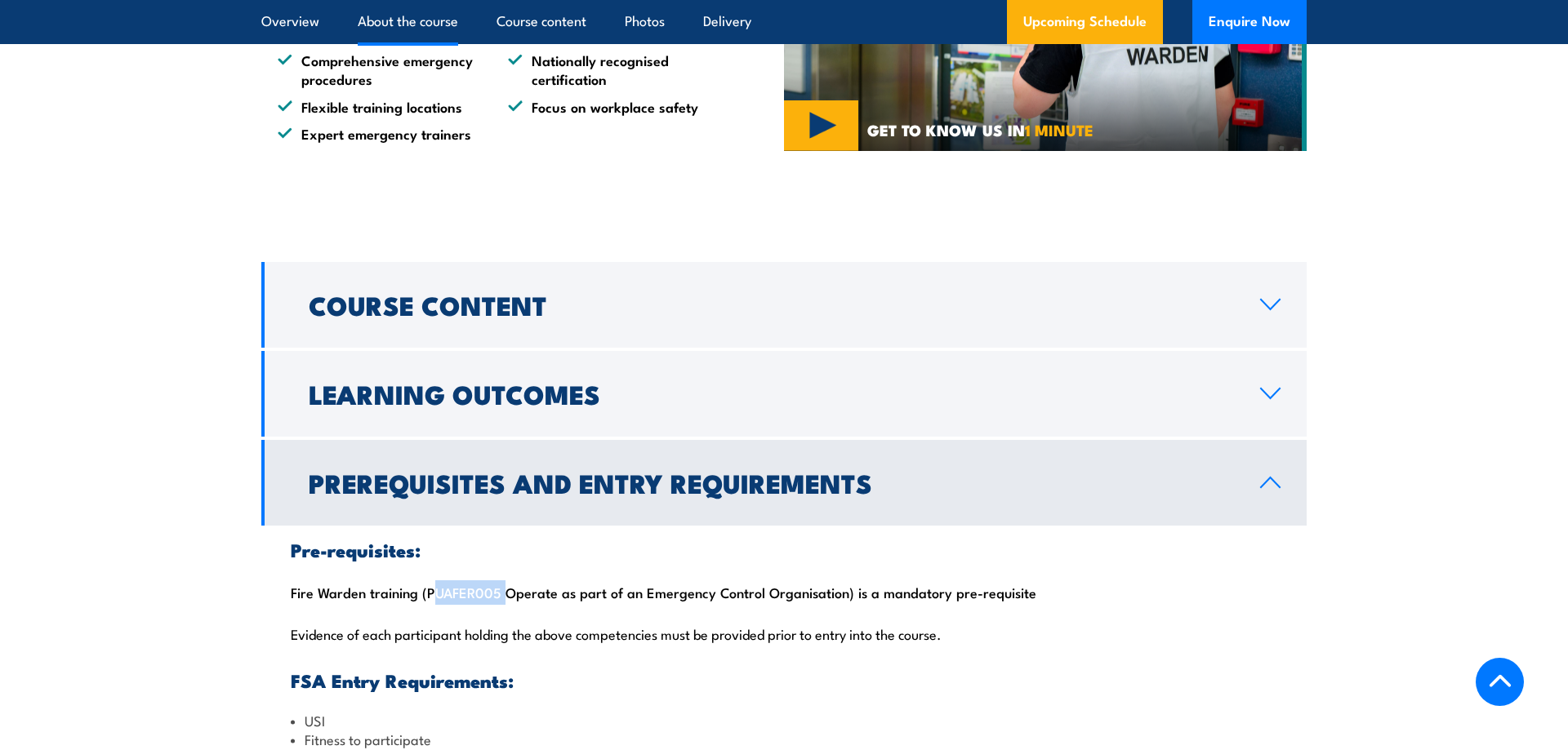
drag, startPoint x: 428, startPoint y: 615, endPoint x: 500, endPoint y: 613, distance: 72.0
click at [500, 613] on div "Pre-requisites: Fire Warden training (PUAFER005 Operate as part of an Emergency…" at bounding box center [784, 664] width 1045 height 277
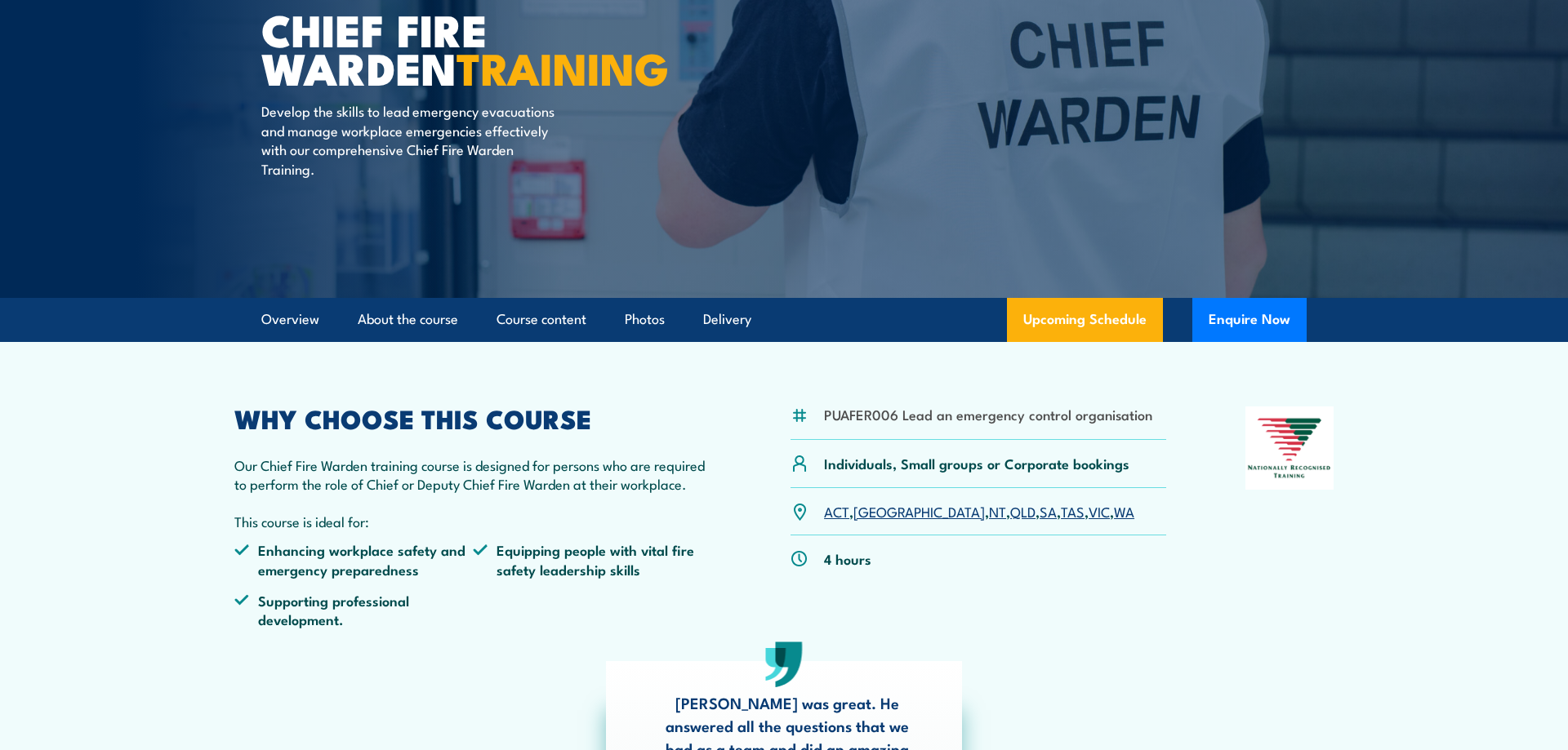
scroll to position [166, 0]
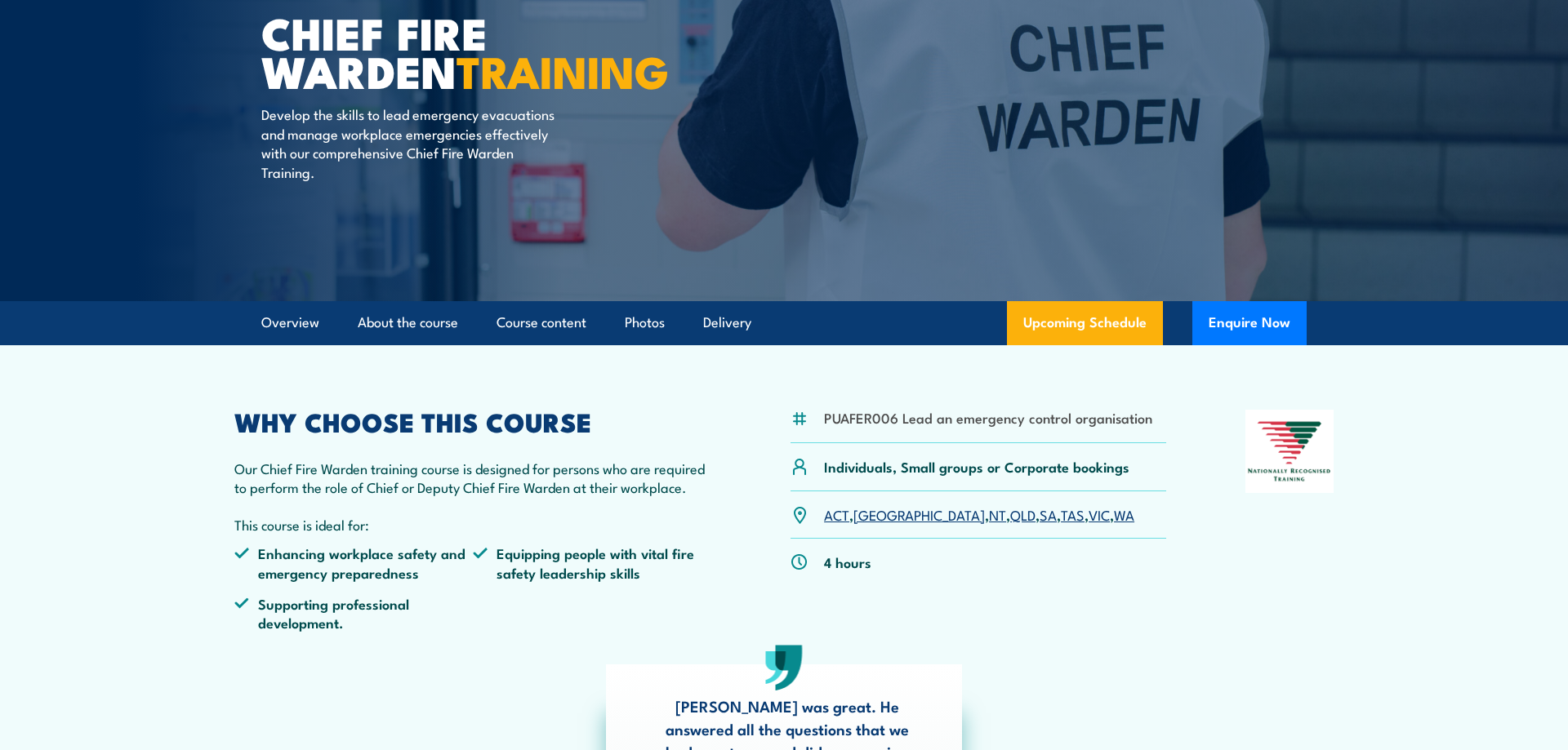
click at [456, 104] on strong "TRAINING" at bounding box center [562, 69] width 212 height 67
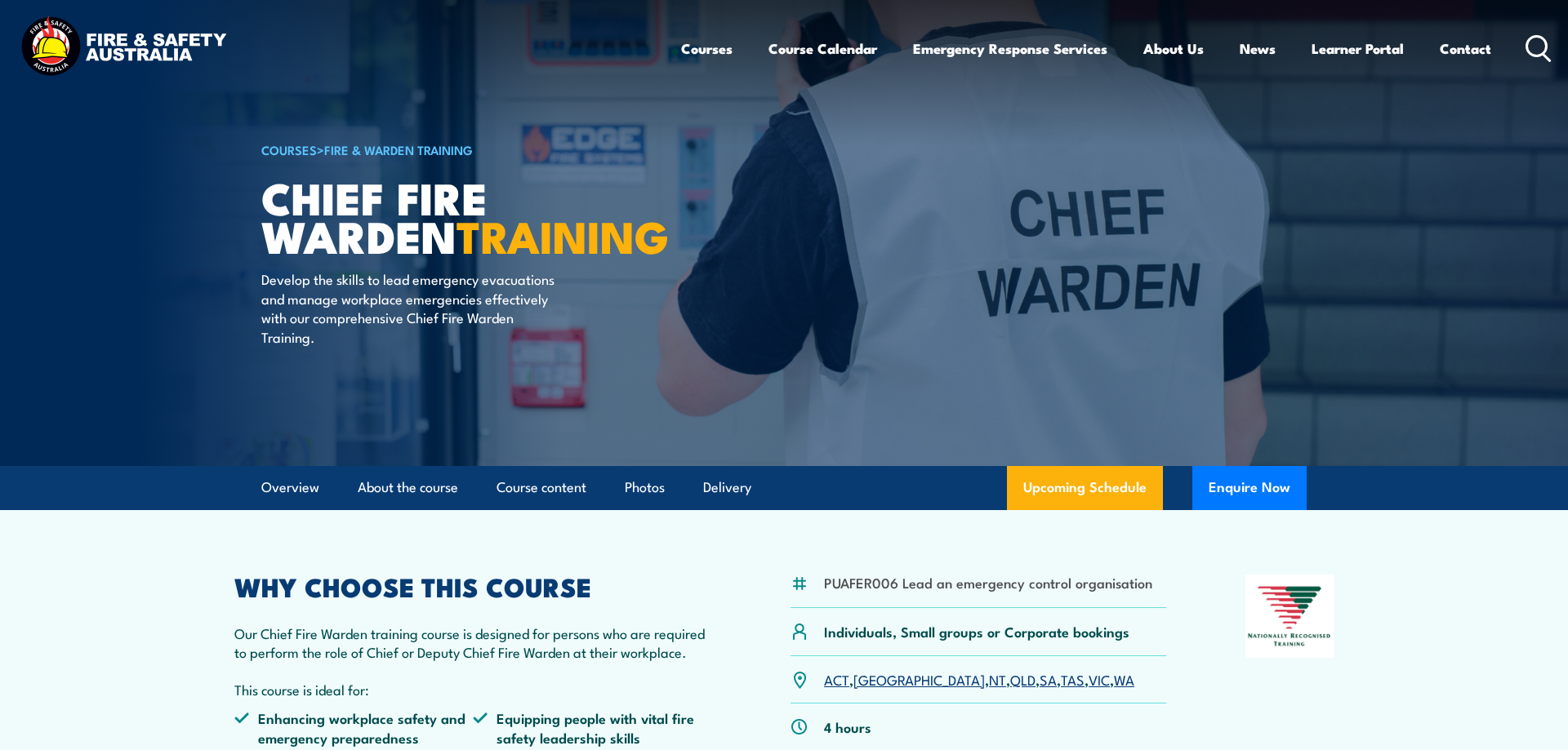
scroll to position [0, 0]
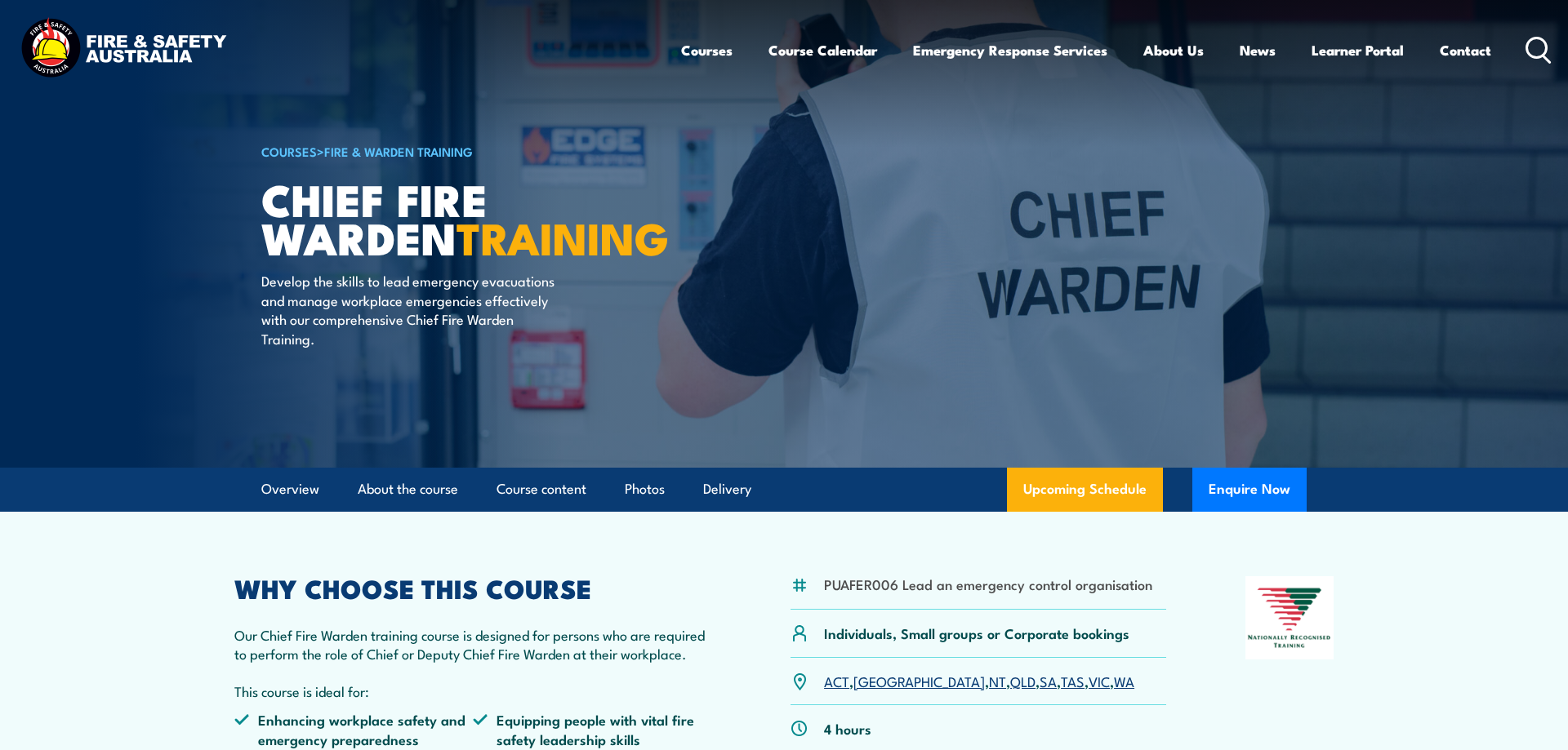
click at [300, 154] on link "COURSES" at bounding box center [289, 151] width 55 height 18
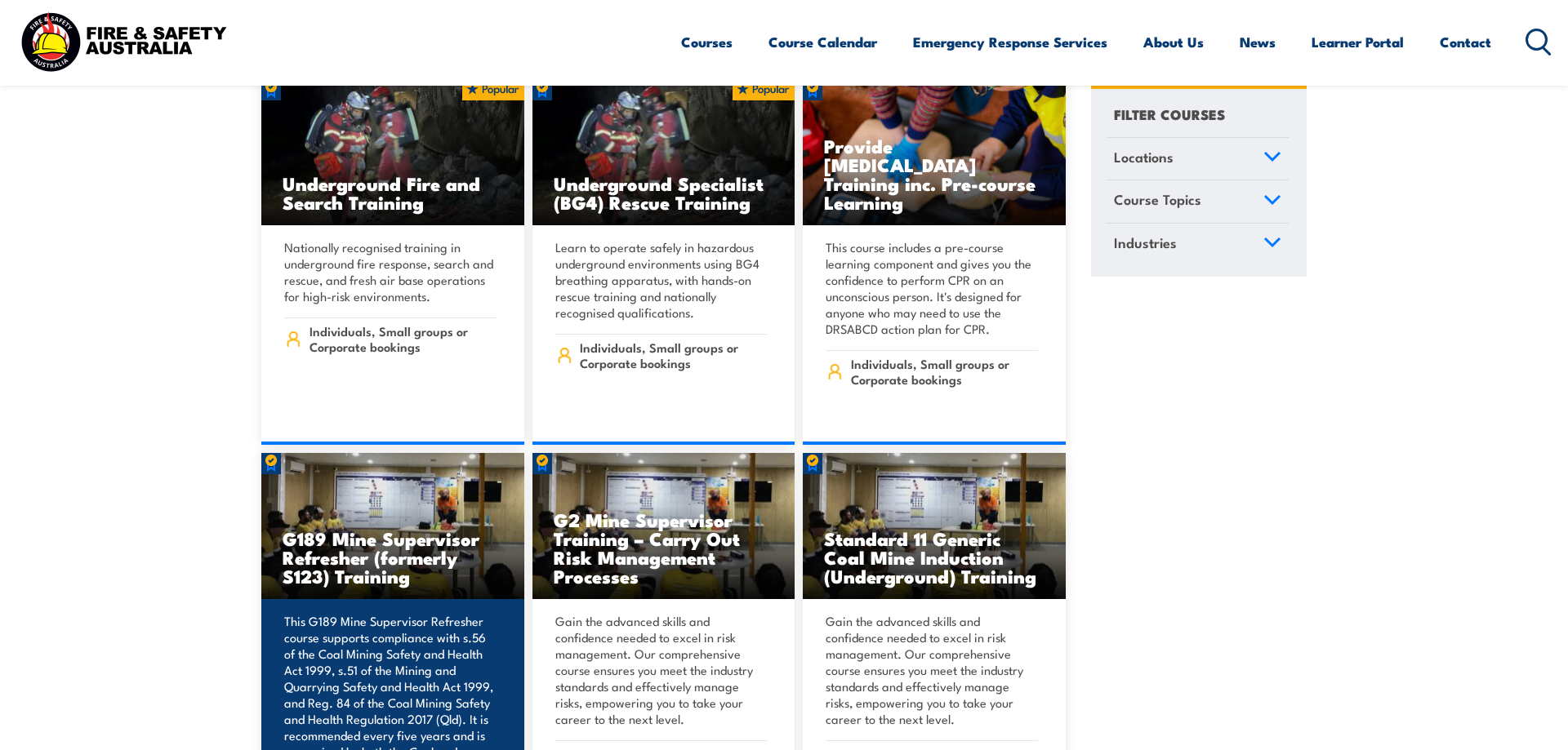
scroll to position [916, 0]
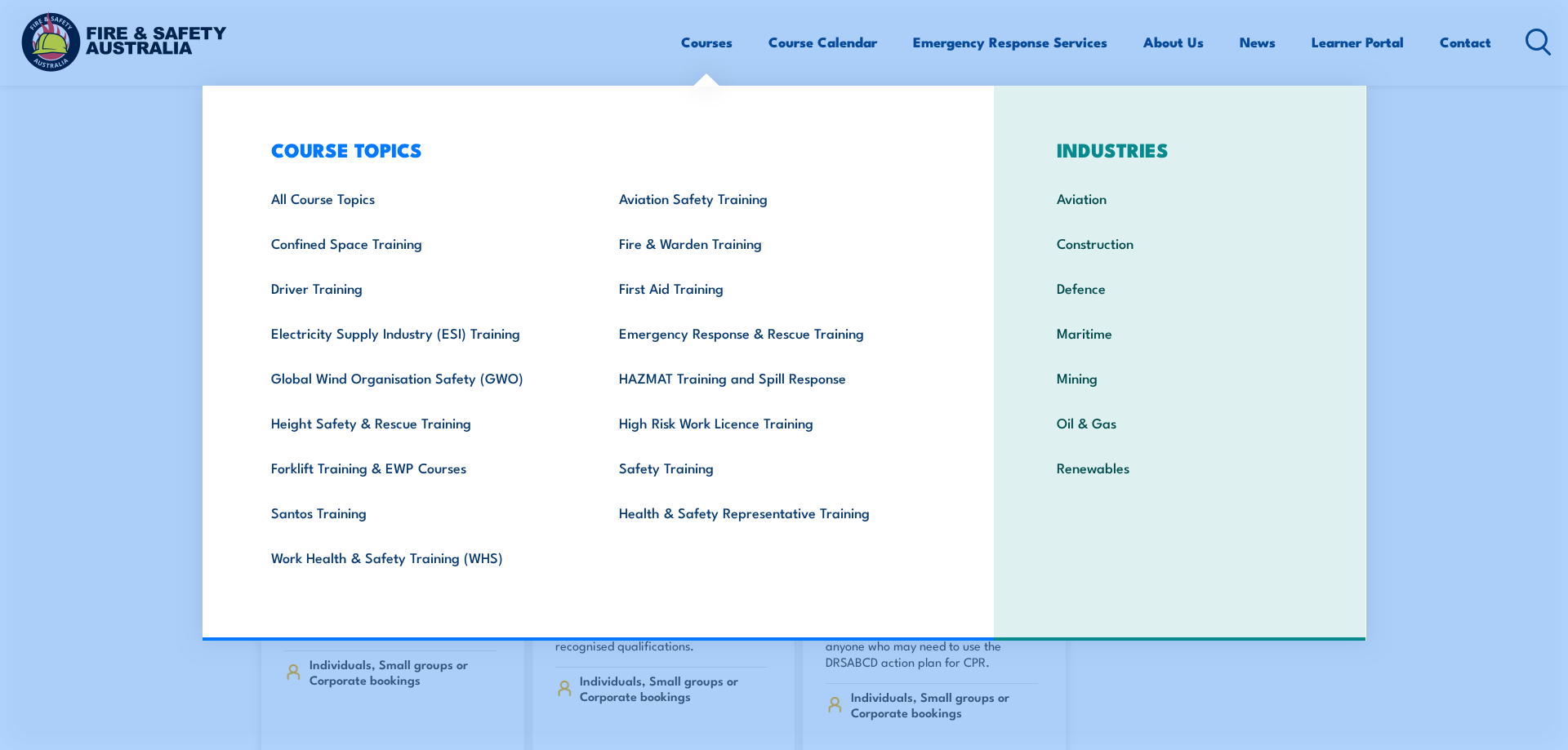
click at [715, 44] on link "Courses" at bounding box center [707, 43] width 51 height 44
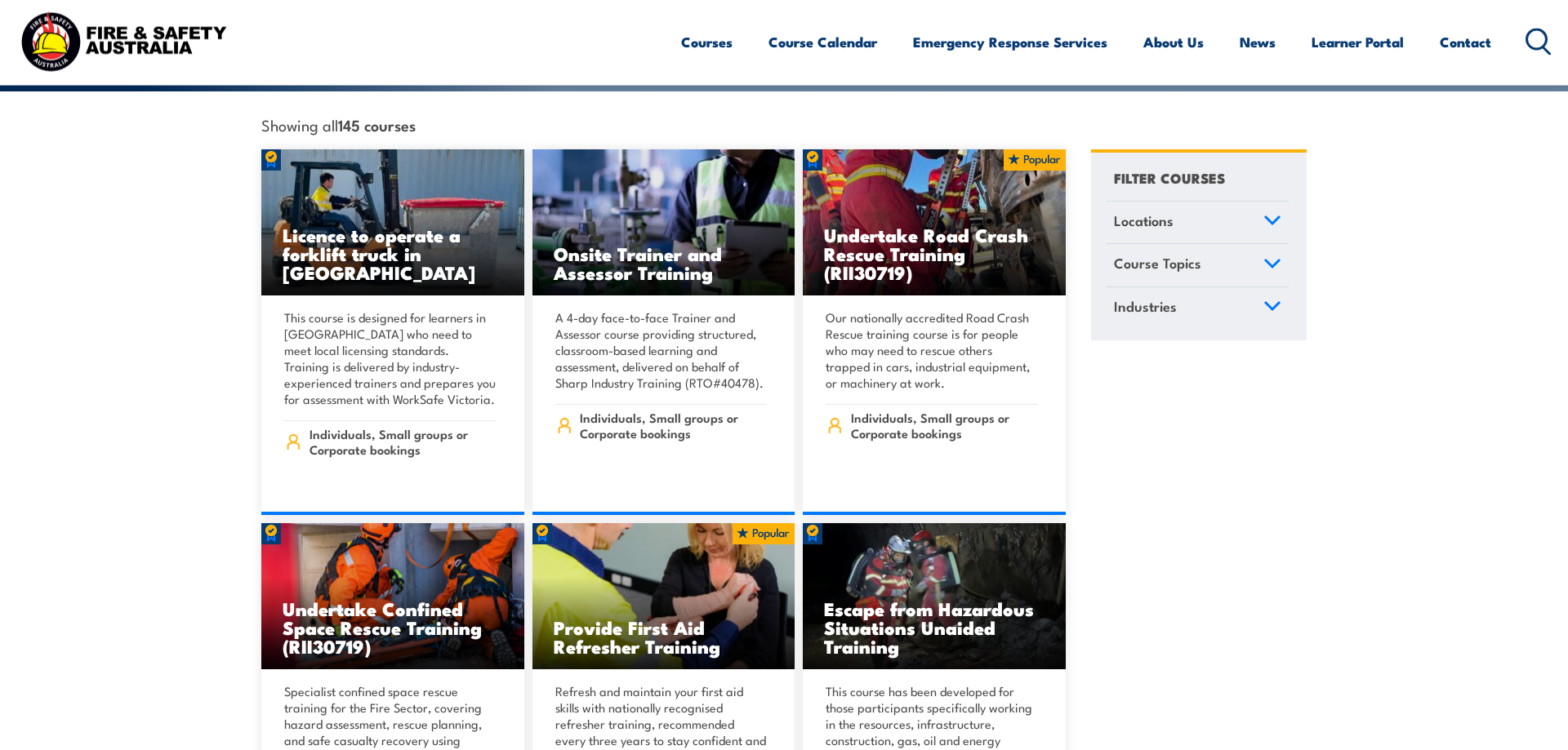
scroll to position [166, 0]
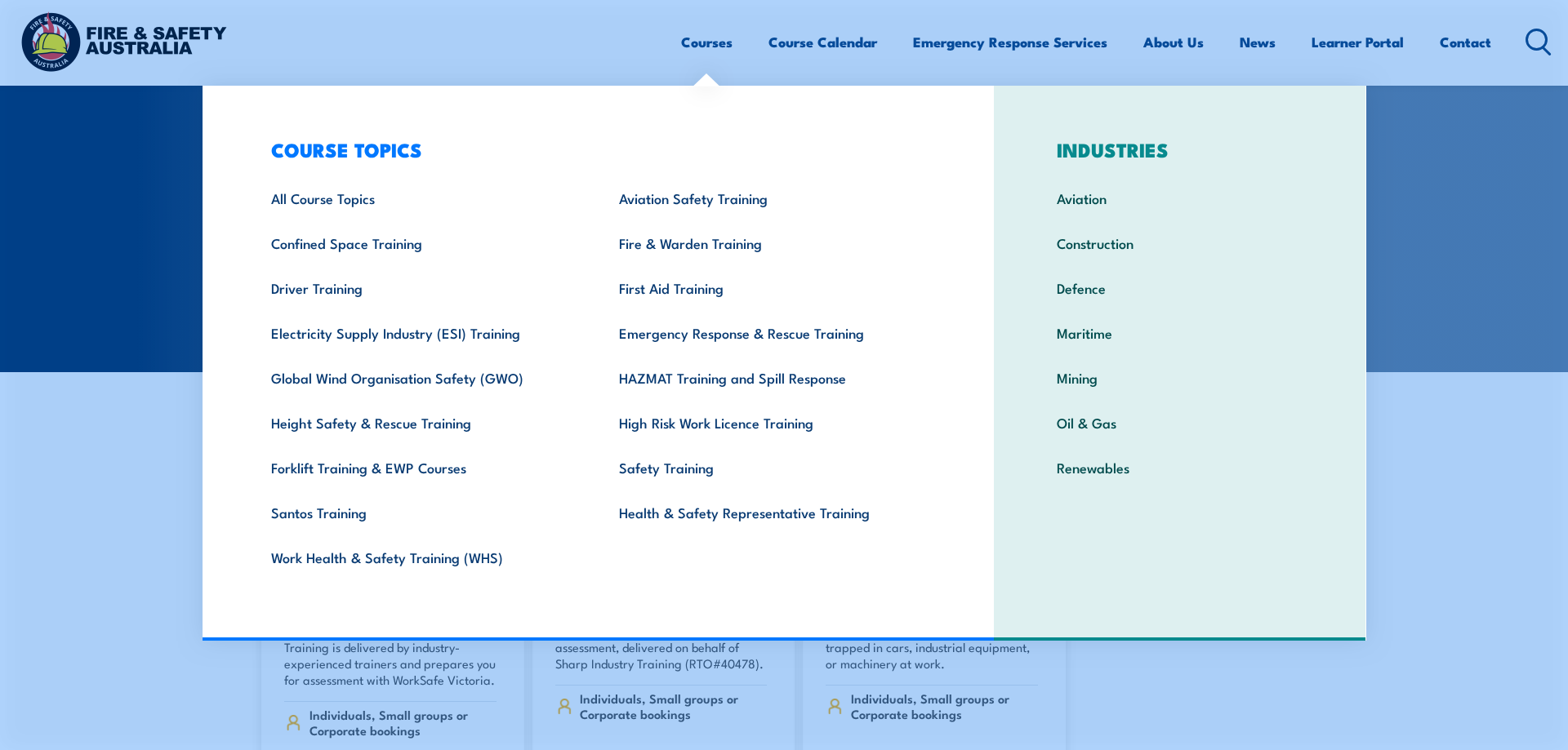
click at [723, 35] on link "Courses" at bounding box center [707, 43] width 51 height 44
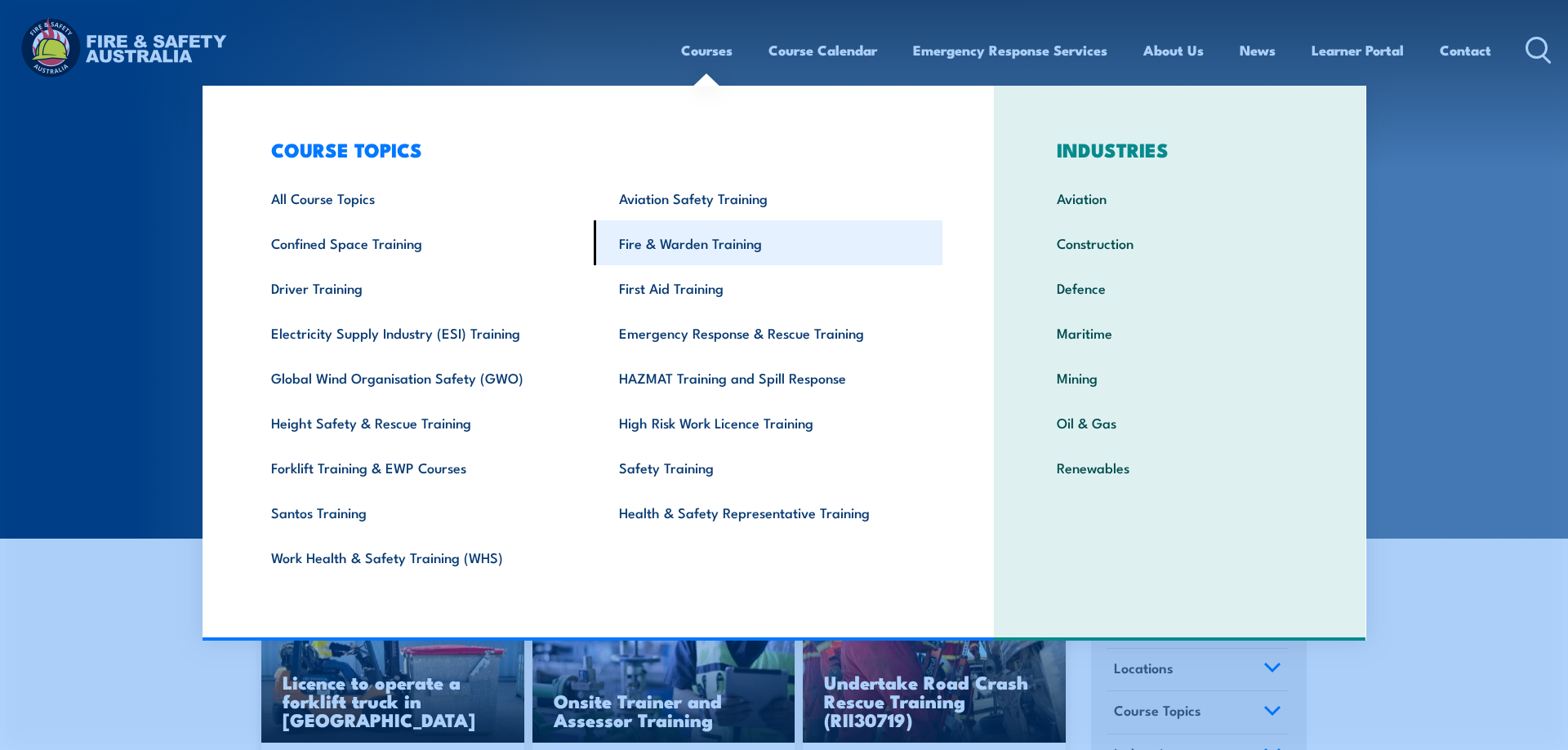
click at [689, 237] on link "Fire & Warden Training" at bounding box center [768, 242] width 348 height 45
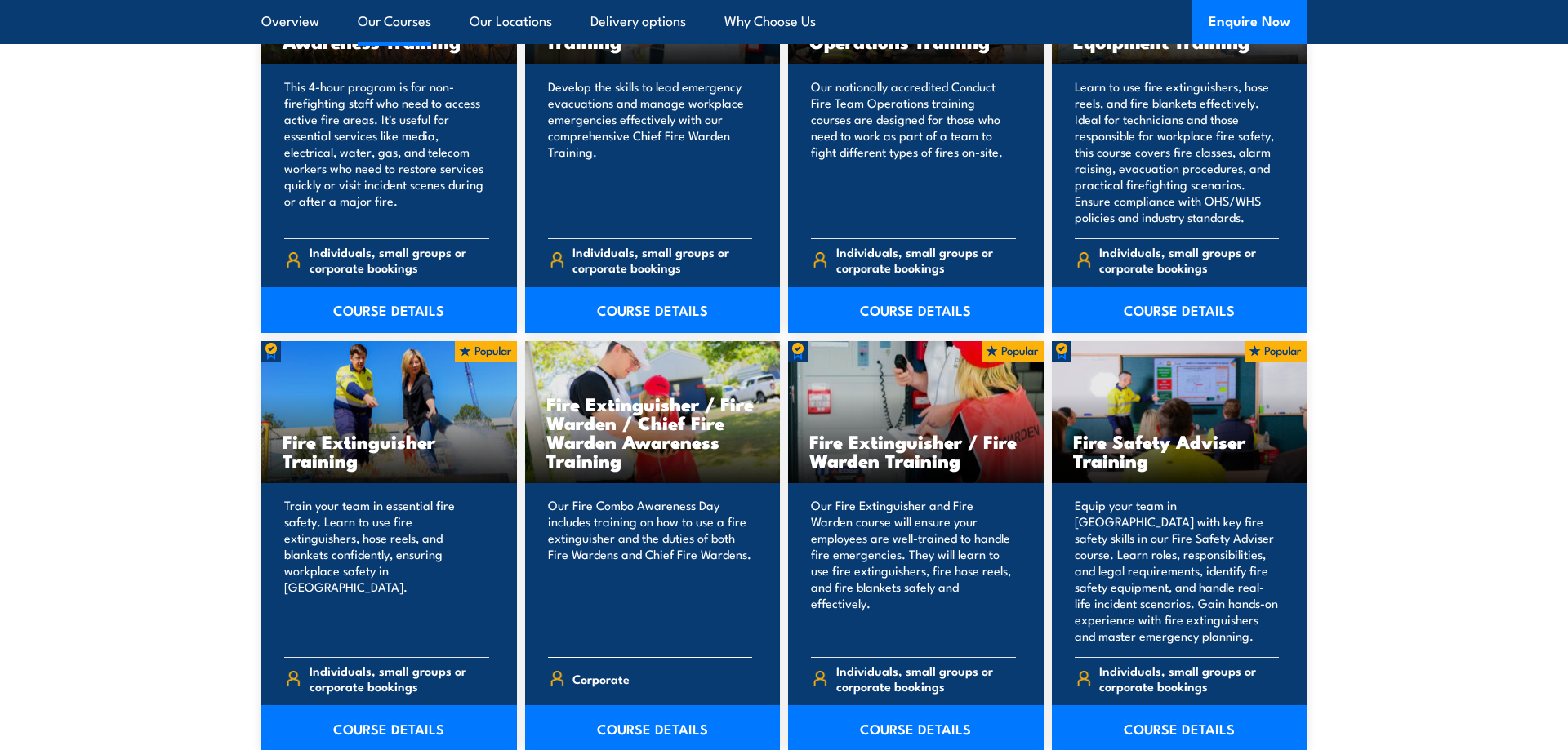
scroll to position [1499, 0]
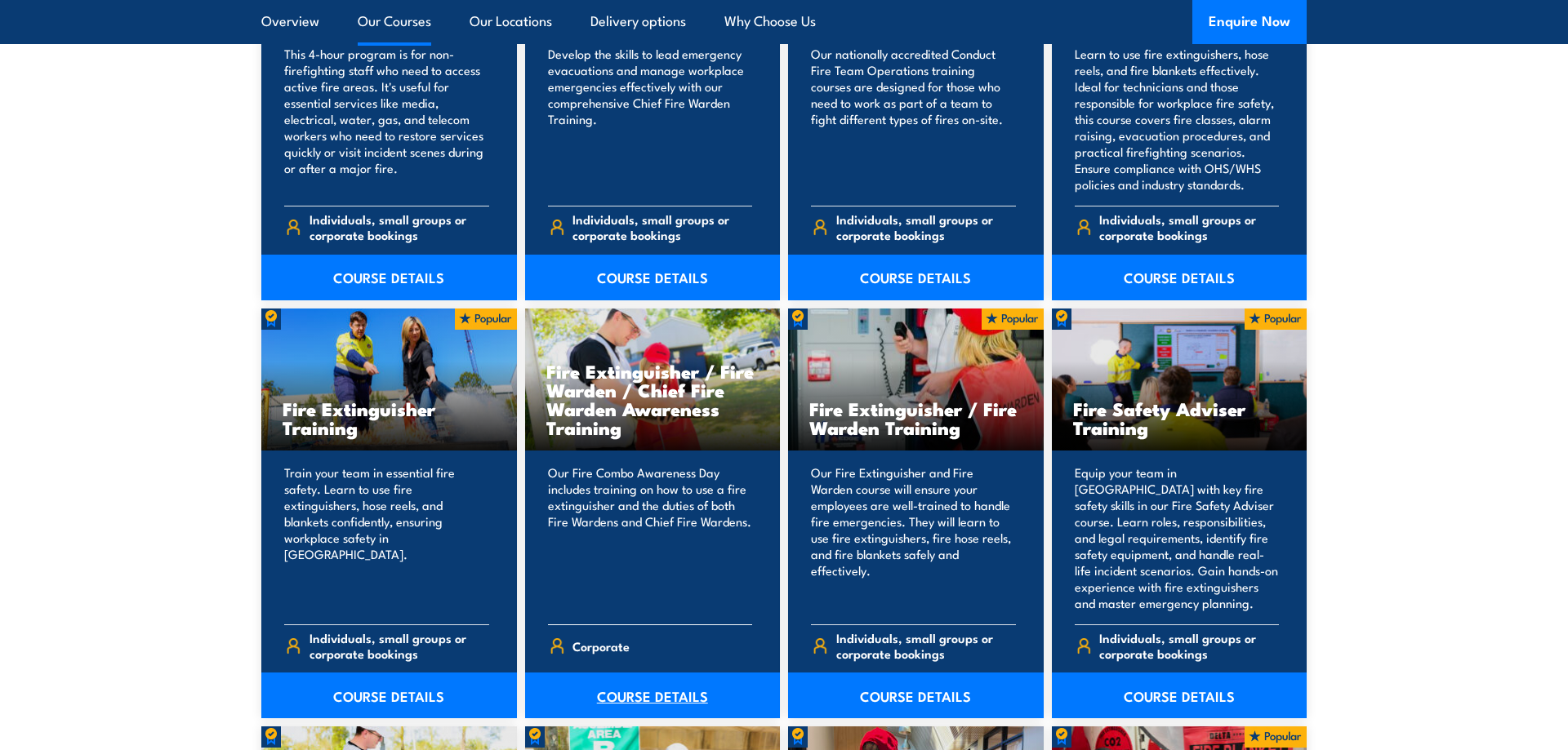
click at [639, 698] on link "COURSE DETAILS" at bounding box center [652, 696] width 255 height 46
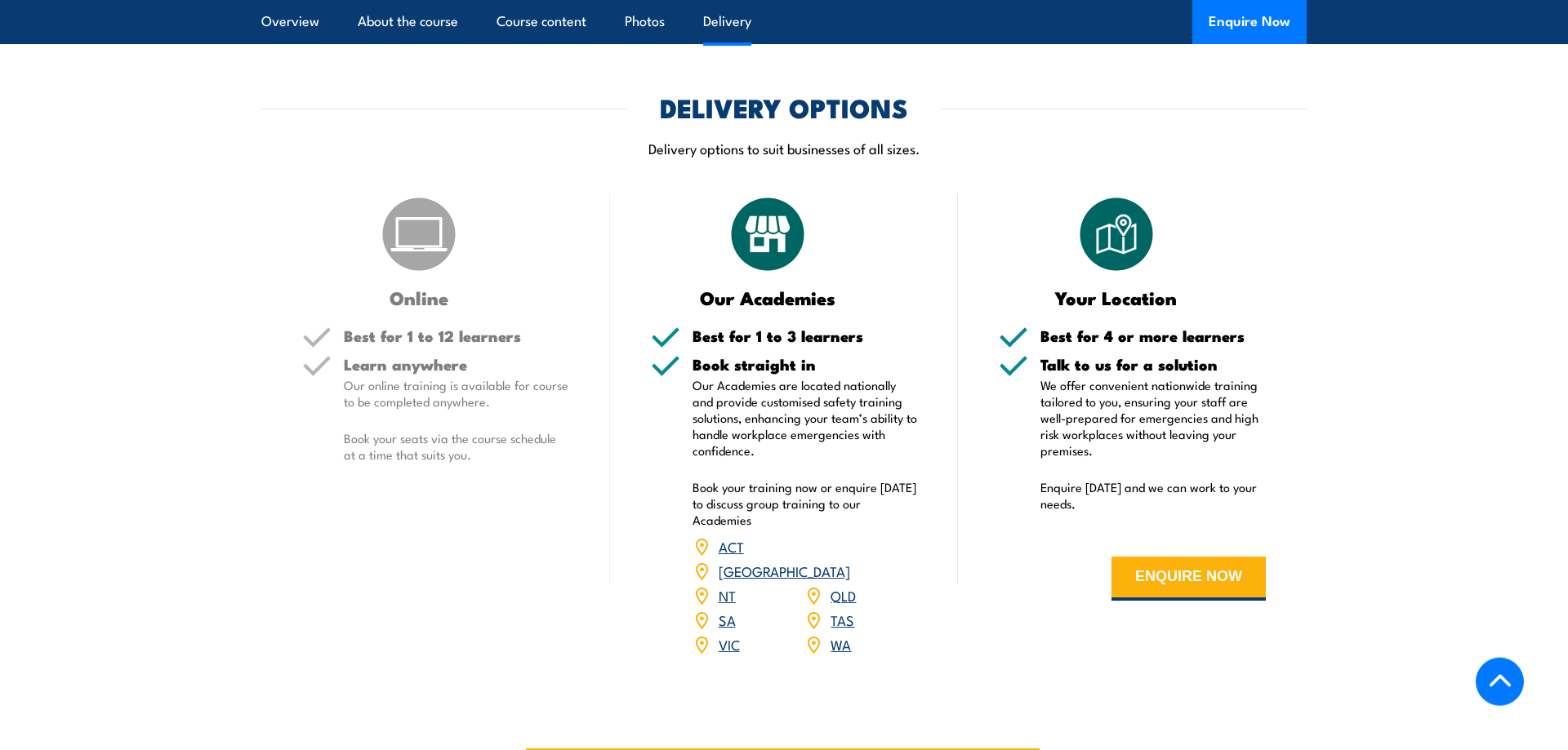
scroll to position [2082, 0]
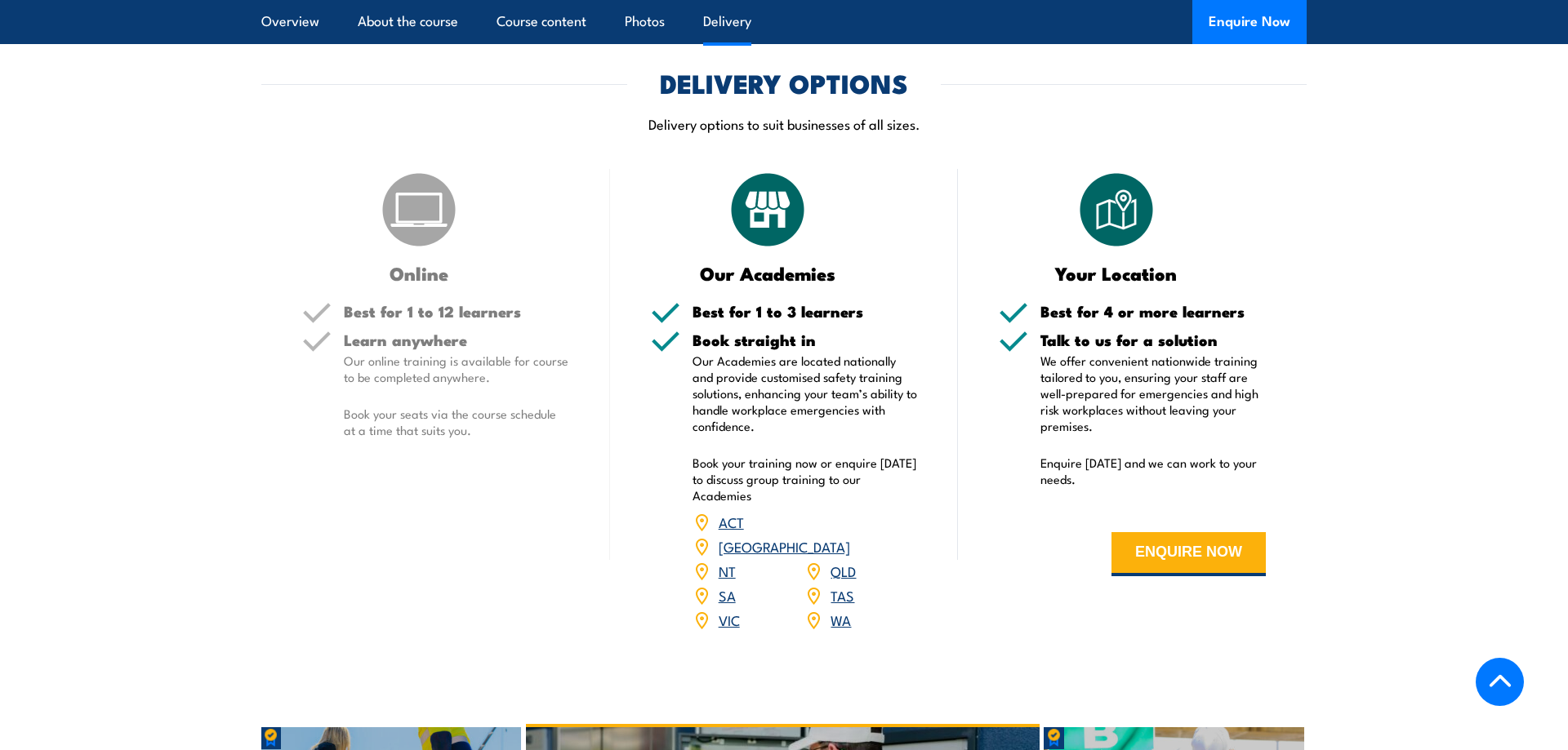
click at [843, 561] on link "QLD" at bounding box center [843, 571] width 26 height 20
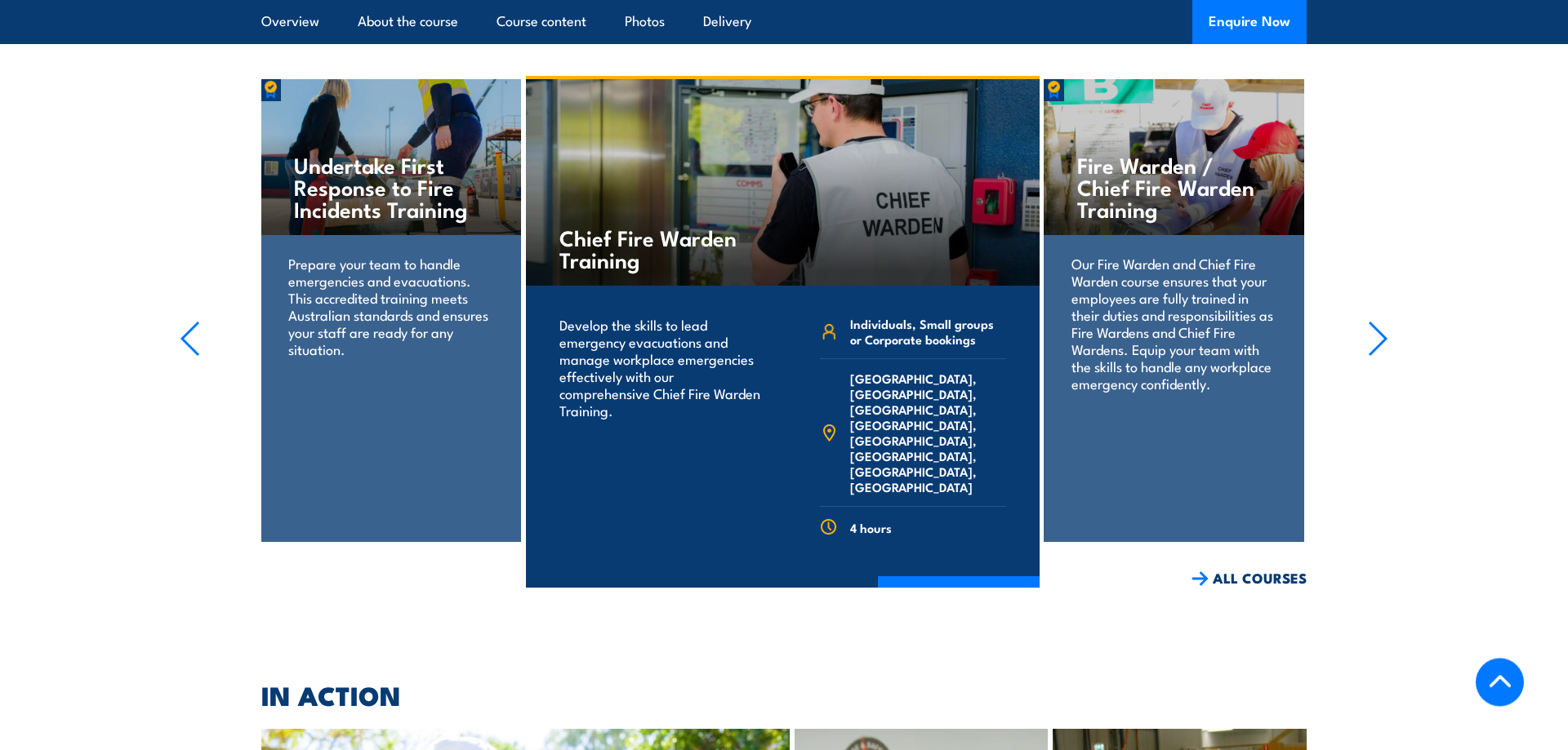
scroll to position [2748, 0]
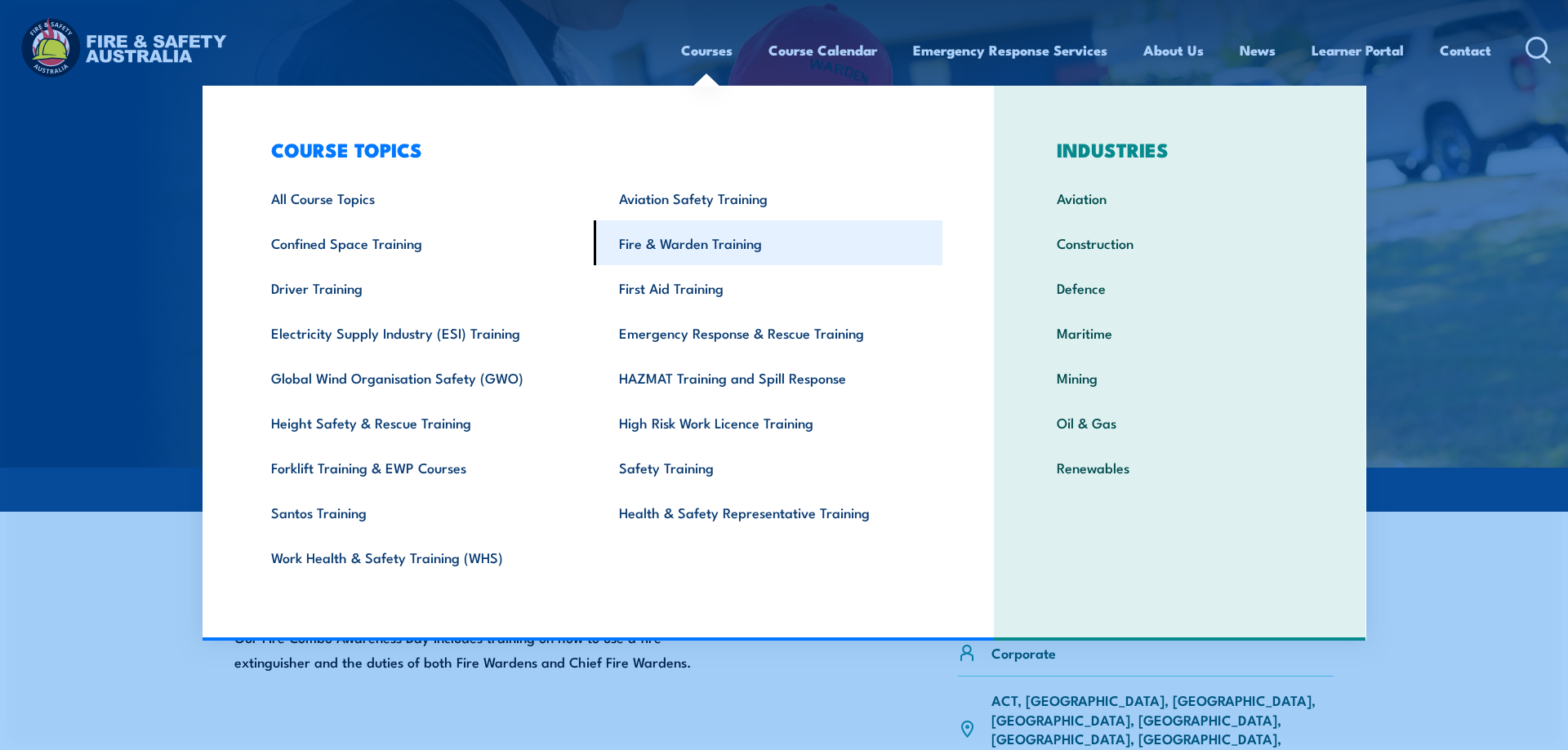
click at [700, 243] on link "Fire & Warden Training" at bounding box center [768, 242] width 348 height 45
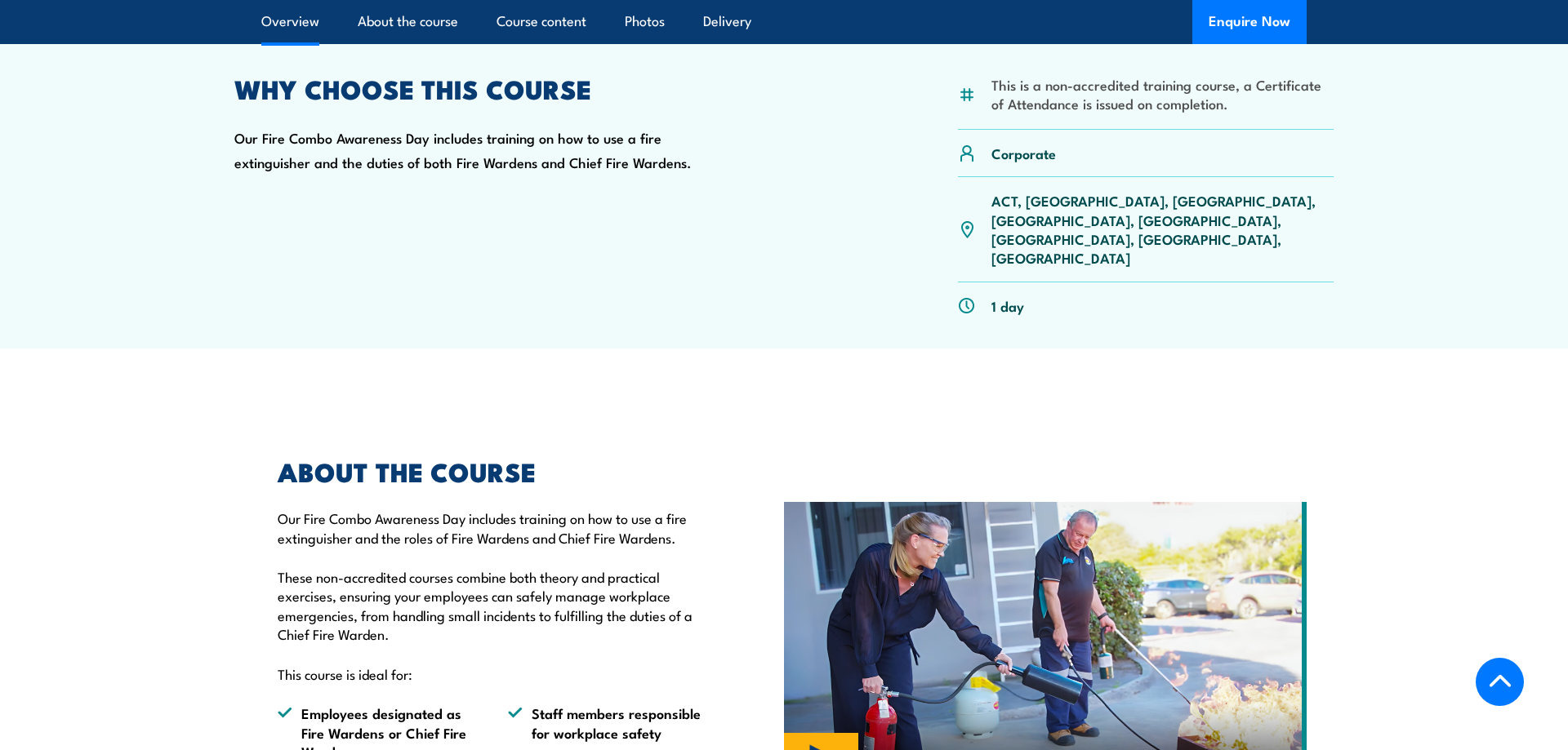
scroll to position [916, 0]
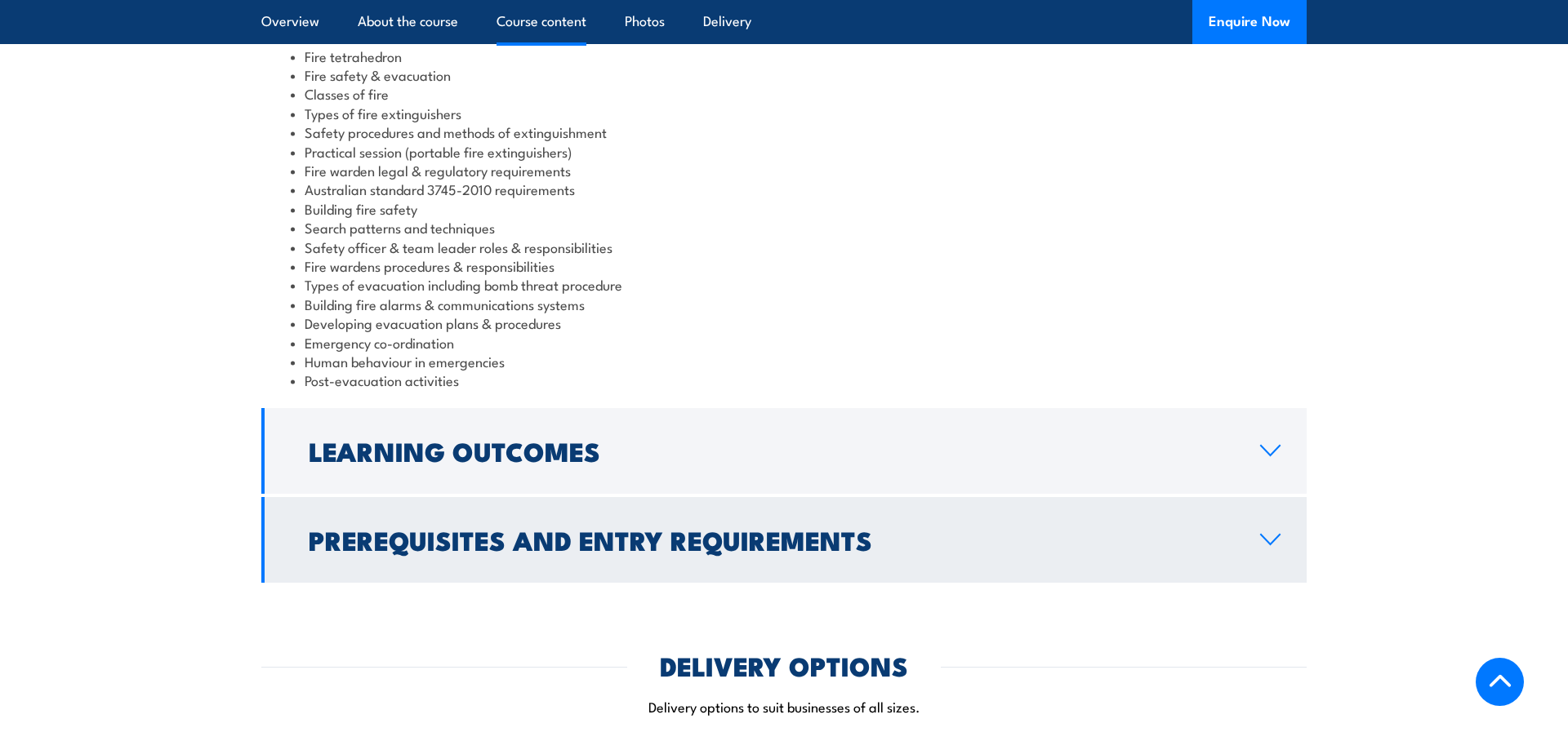
click at [569, 528] on h2 "Prerequisites and Entry Requirements" at bounding box center [771, 539] width 926 height 23
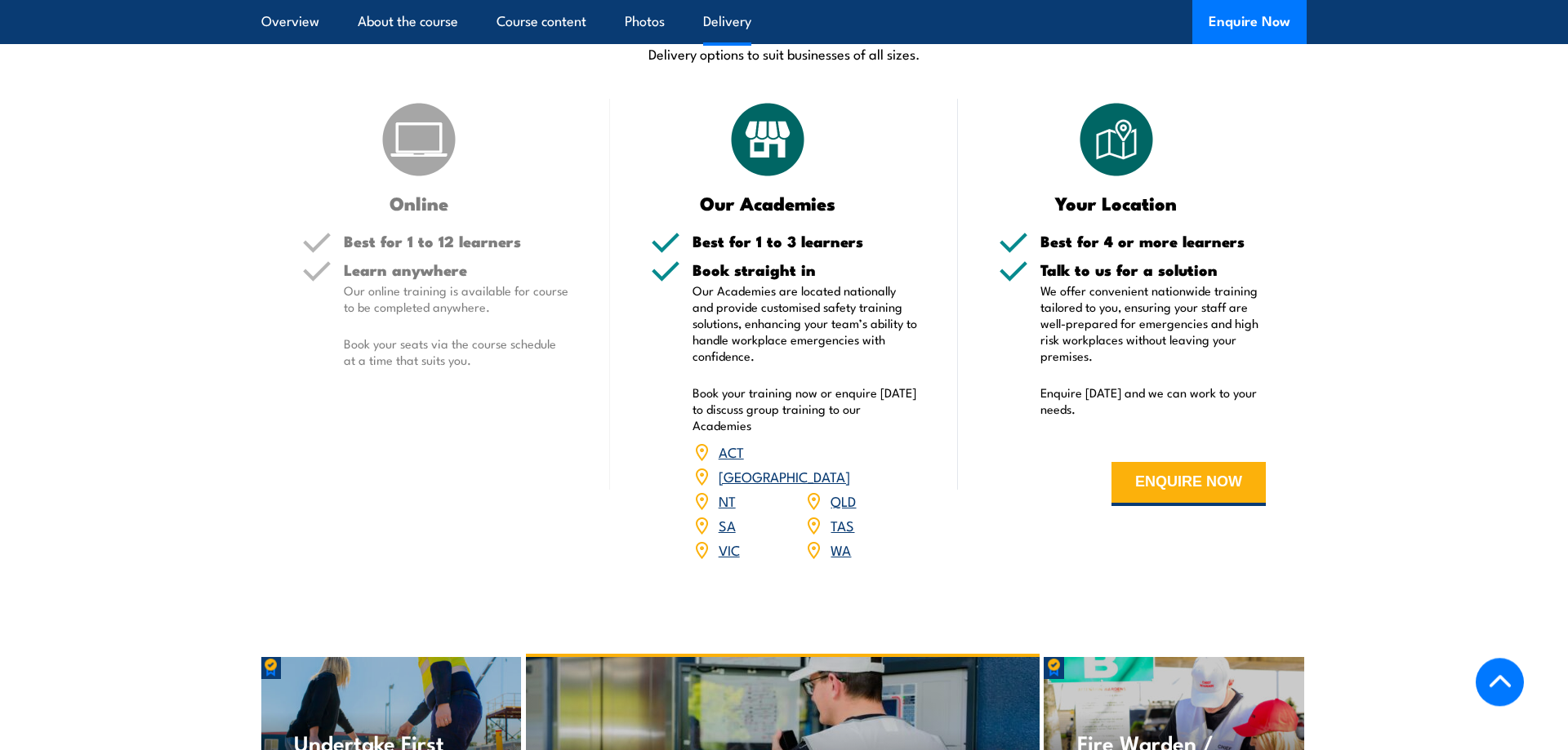
scroll to position [1981, 0]
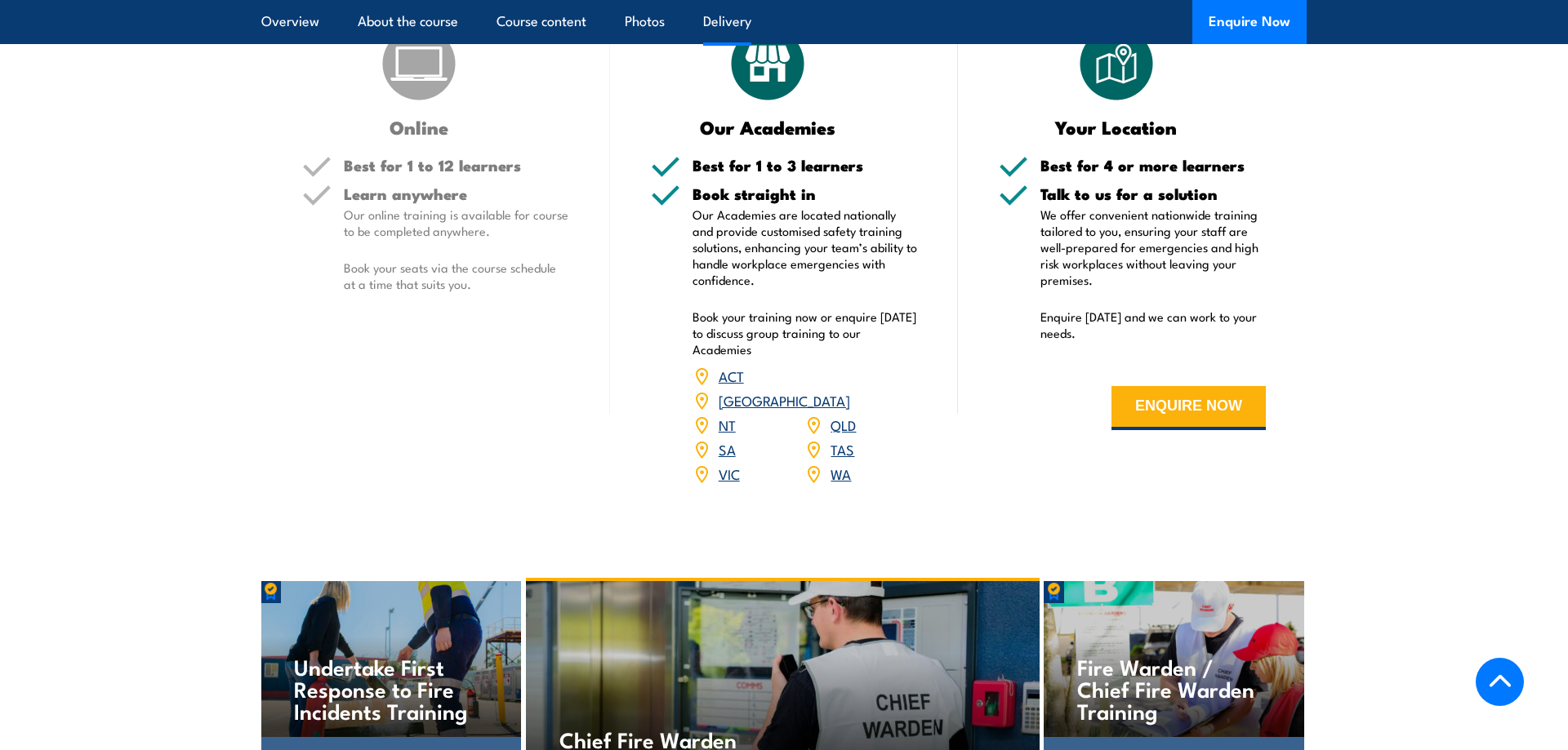
click at [839, 415] on link "QLD" at bounding box center [843, 424] width 26 height 20
click at [848, 415] on link "QLD" at bounding box center [843, 424] width 26 height 20
click at [846, 415] on link "QLD" at bounding box center [843, 424] width 26 height 20
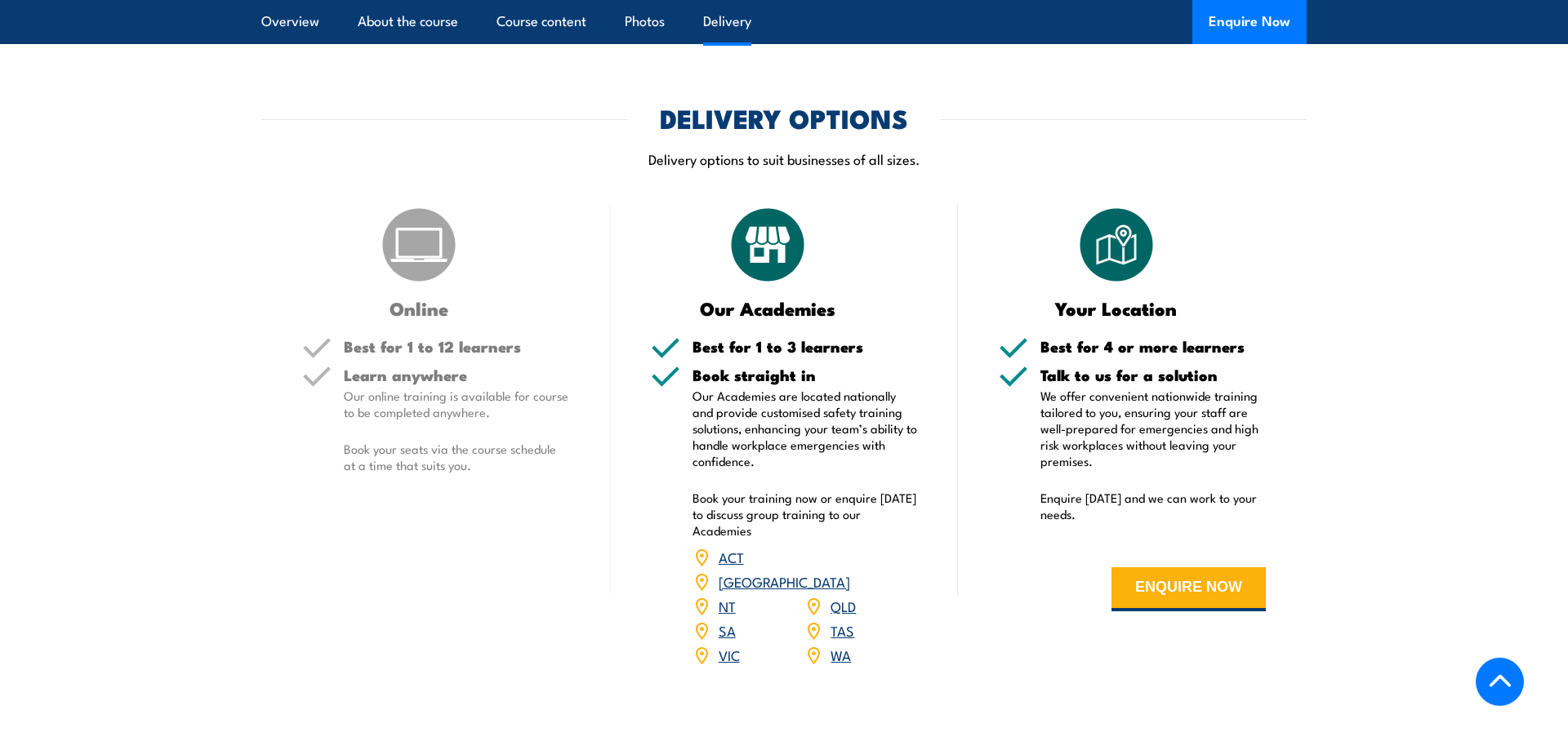
scroll to position [1815, 0]
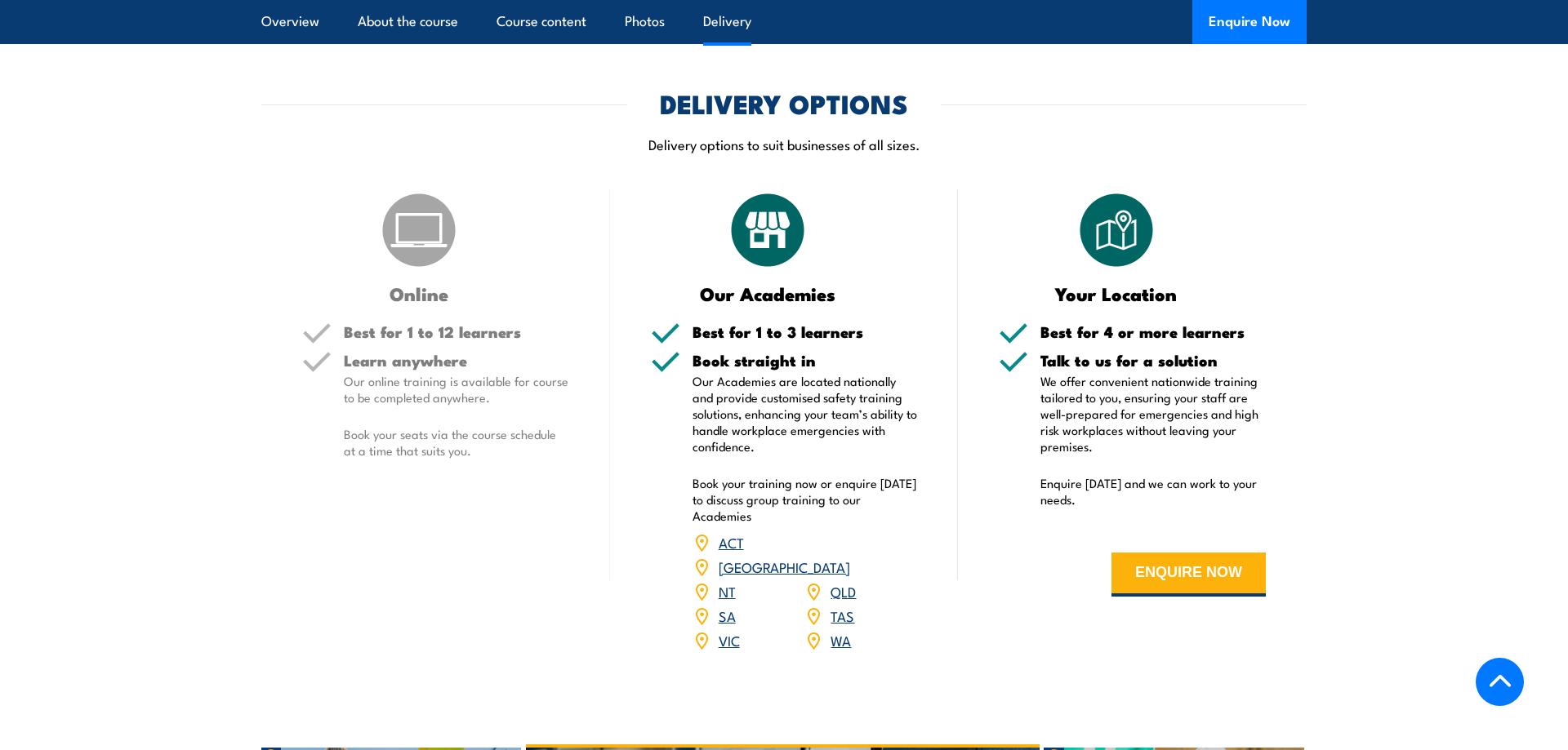
click at [843, 581] on link "QLD" at bounding box center [843, 591] width 26 height 20
click at [816, 583] on img at bounding box center [814, 592] width 18 height 18
click at [791, 373] on p "Our Academies are located nationally and provide customised safety training sol…" at bounding box center [806, 414] width 226 height 81
click at [762, 189] on img at bounding box center [767, 230] width 81 height 81
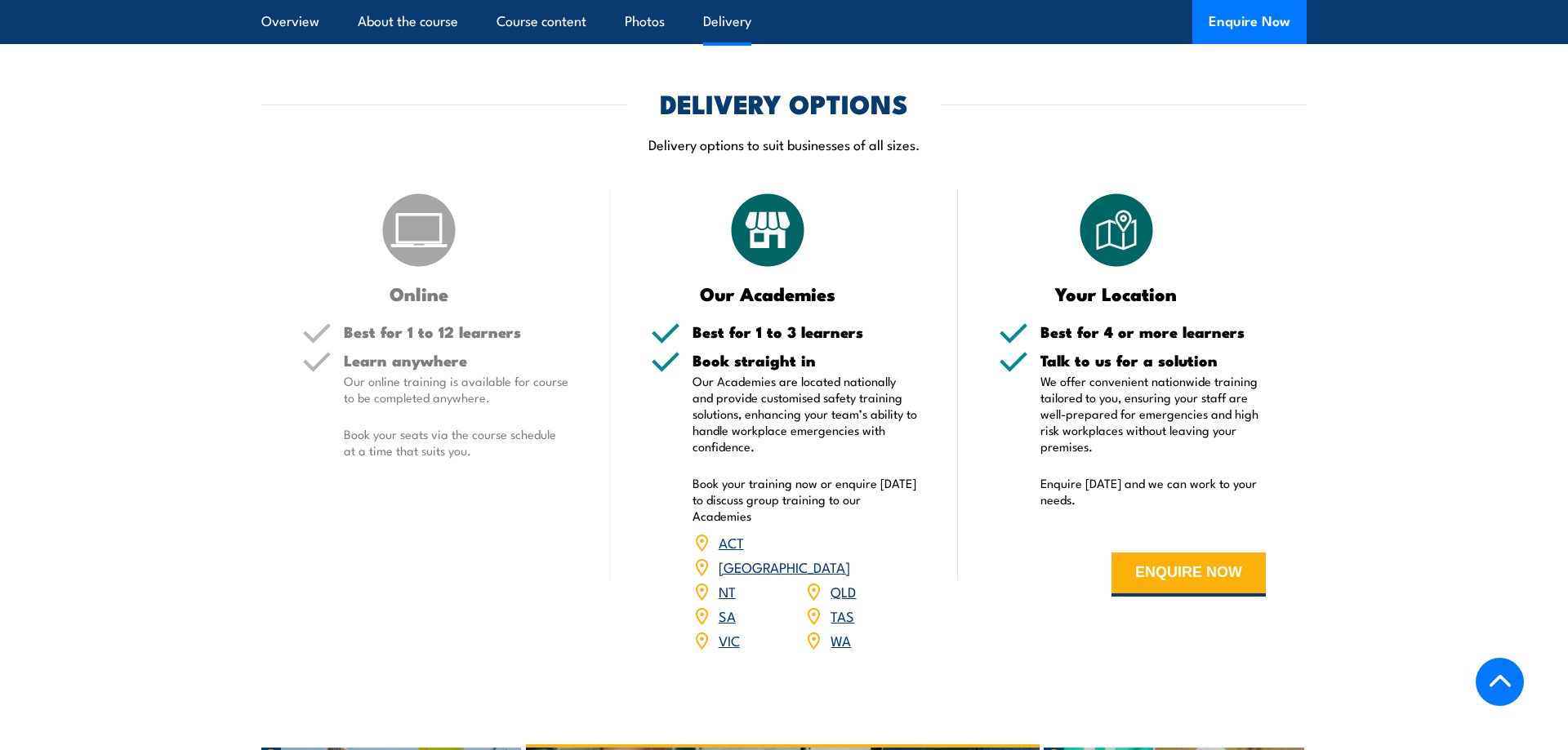
click at [838, 581] on link "QLD" at bounding box center [843, 591] width 26 height 20
click at [842, 581] on link "QLD" at bounding box center [843, 591] width 26 height 20
click at [838, 581] on link "QLD" at bounding box center [843, 591] width 26 height 20
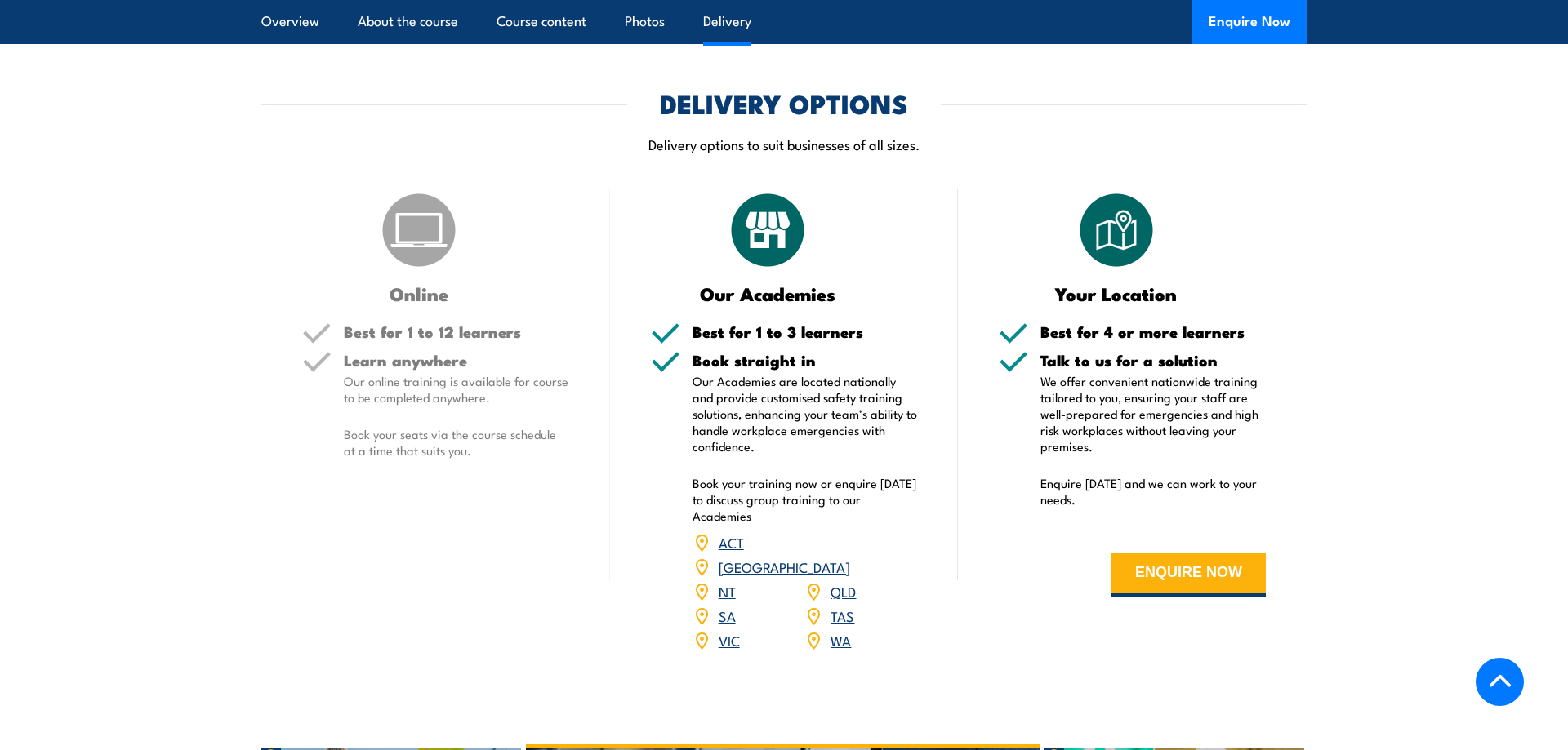
click at [837, 581] on link "QLD" at bounding box center [843, 591] width 26 height 20
click at [844, 581] on link "QLD" at bounding box center [843, 591] width 26 height 20
click at [655, 189] on div "Our Academies" at bounding box center [785, 245] width 267 height 114
click at [727, 189] on img at bounding box center [767, 230] width 81 height 81
click at [731, 262] on div "Our Academies Best for 1 to 3 learners Book straight in Our Academies are locat…" at bounding box center [784, 430] width 348 height 484
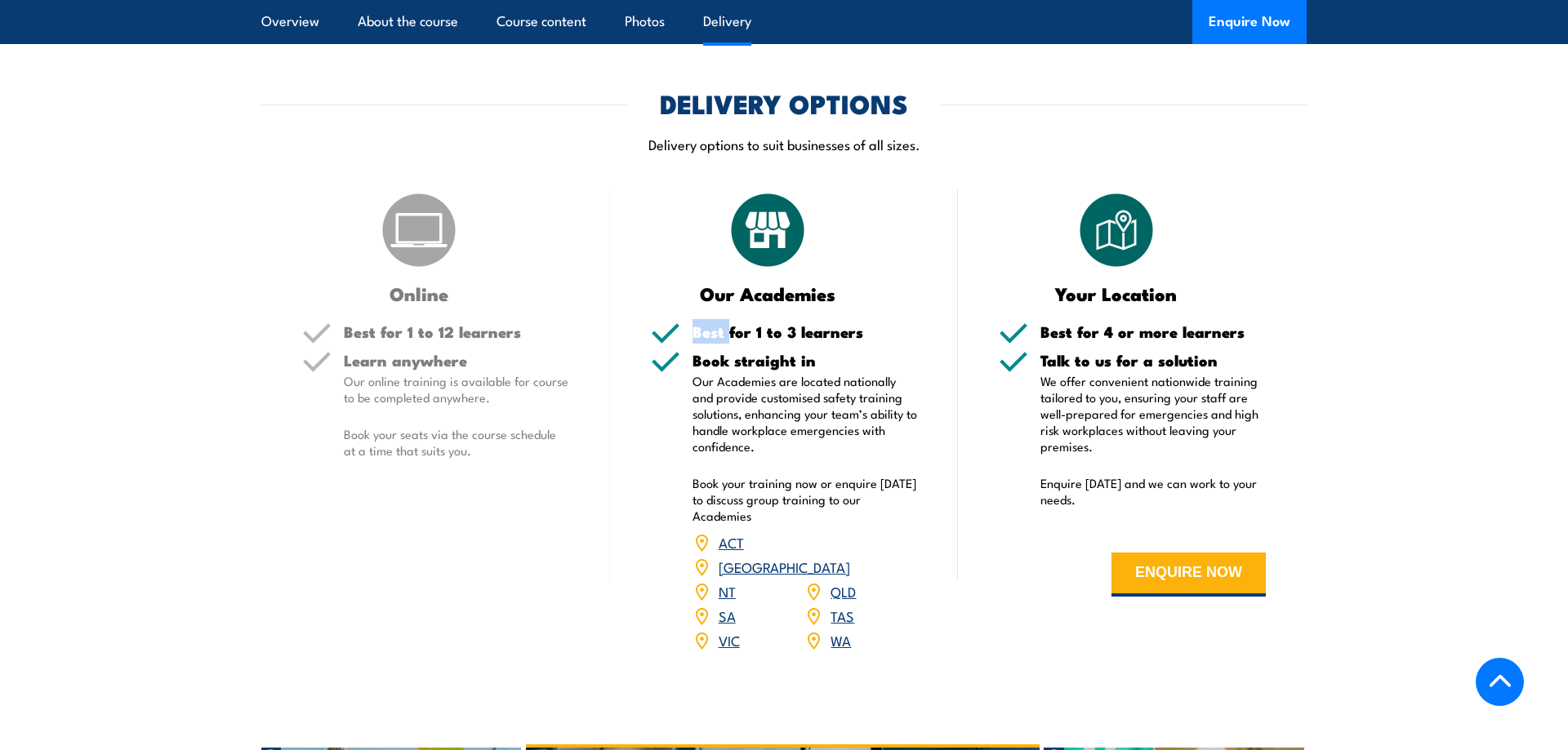
scroll to position [1732, 0]
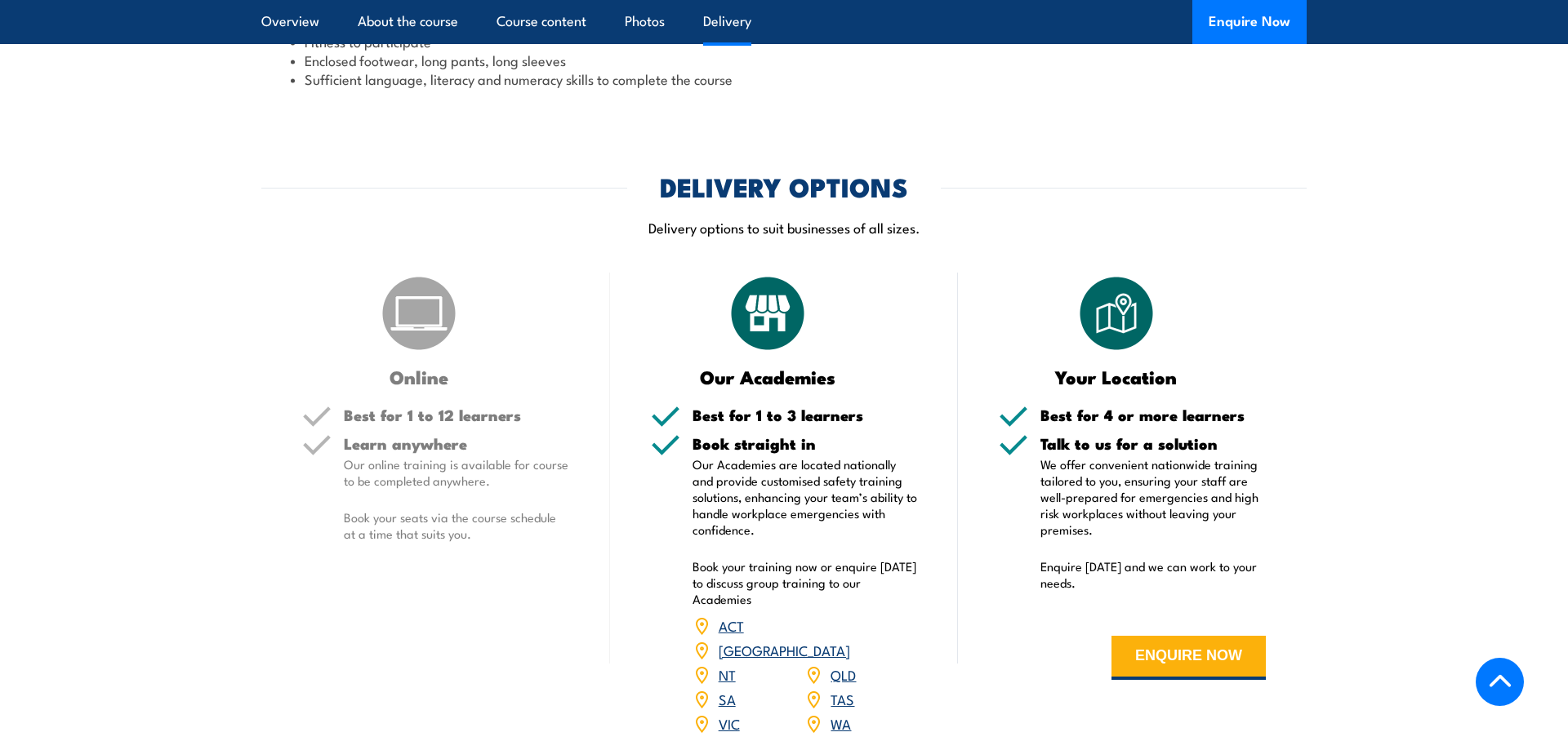
drag, startPoint x: 808, startPoint y: 178, endPoint x: 807, endPoint y: 132, distance: 46.0
click at [808, 218] on p "Delivery options to suit businesses of all sizes." at bounding box center [784, 227] width 1045 height 19
click at [807, 175] on h2 "DELIVERY OPTIONS" at bounding box center [784, 186] width 248 height 23
click at [1161, 456] on p "We offer convenient nationwide training tailored to you, ensuring your staff ar…" at bounding box center [1153, 497] width 226 height 81
click at [1161, 472] on p "We offer convenient nationwide training tailored to you, ensuring your staff ar…" at bounding box center [1153, 497] width 226 height 81
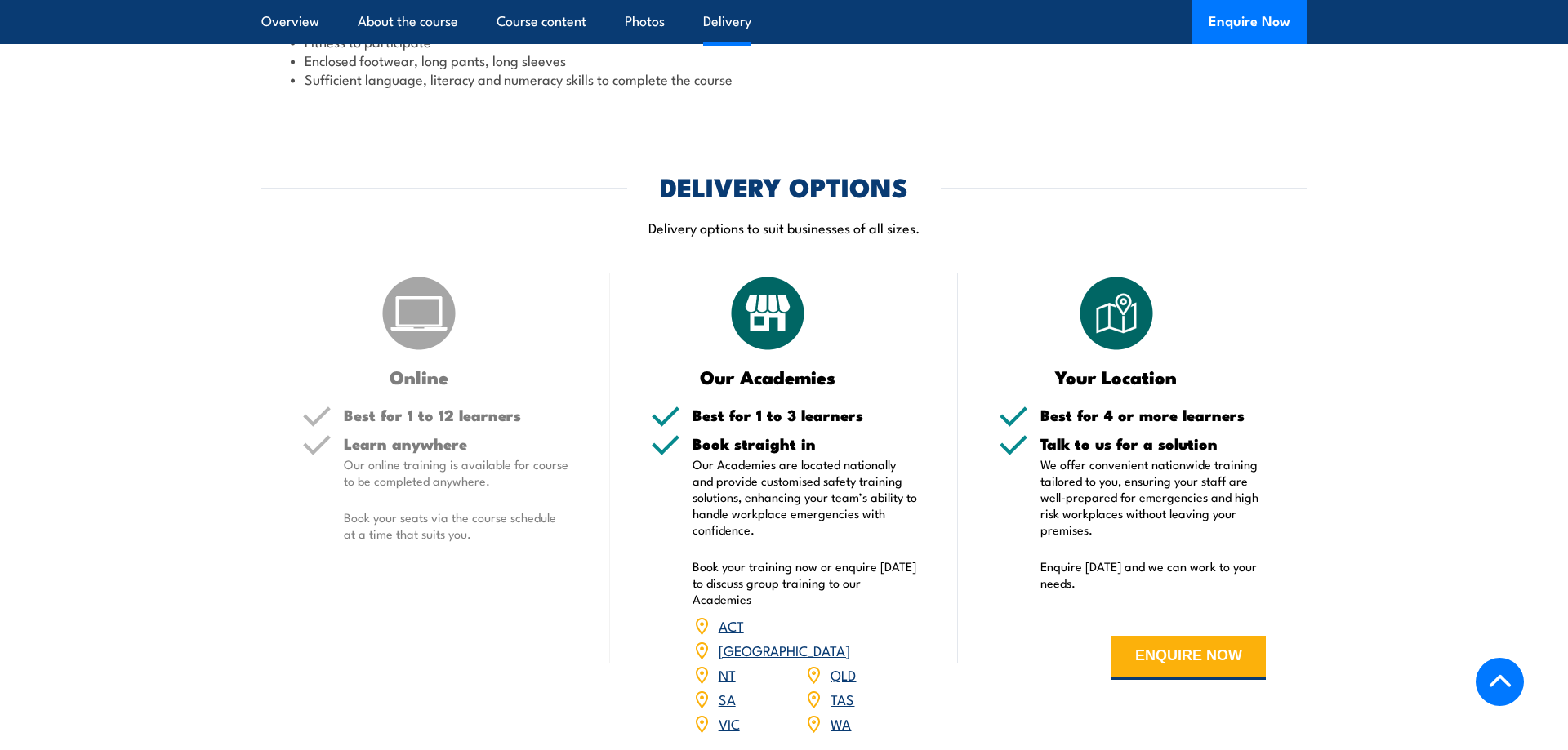
click at [1136, 333] on div "Your Location Best for 4 or more learners Talk to us for a solution We offer co…" at bounding box center [1132, 515] width 348 height 484
click at [897, 558] on p "Book your training now or enquire [DATE] to discuss group training to our Acade…" at bounding box center [806, 582] width 226 height 48
click at [777, 613] on div "ACT" at bounding box center [749, 625] width 113 height 25
click at [847, 665] on link "QLD" at bounding box center [843, 675] width 26 height 20
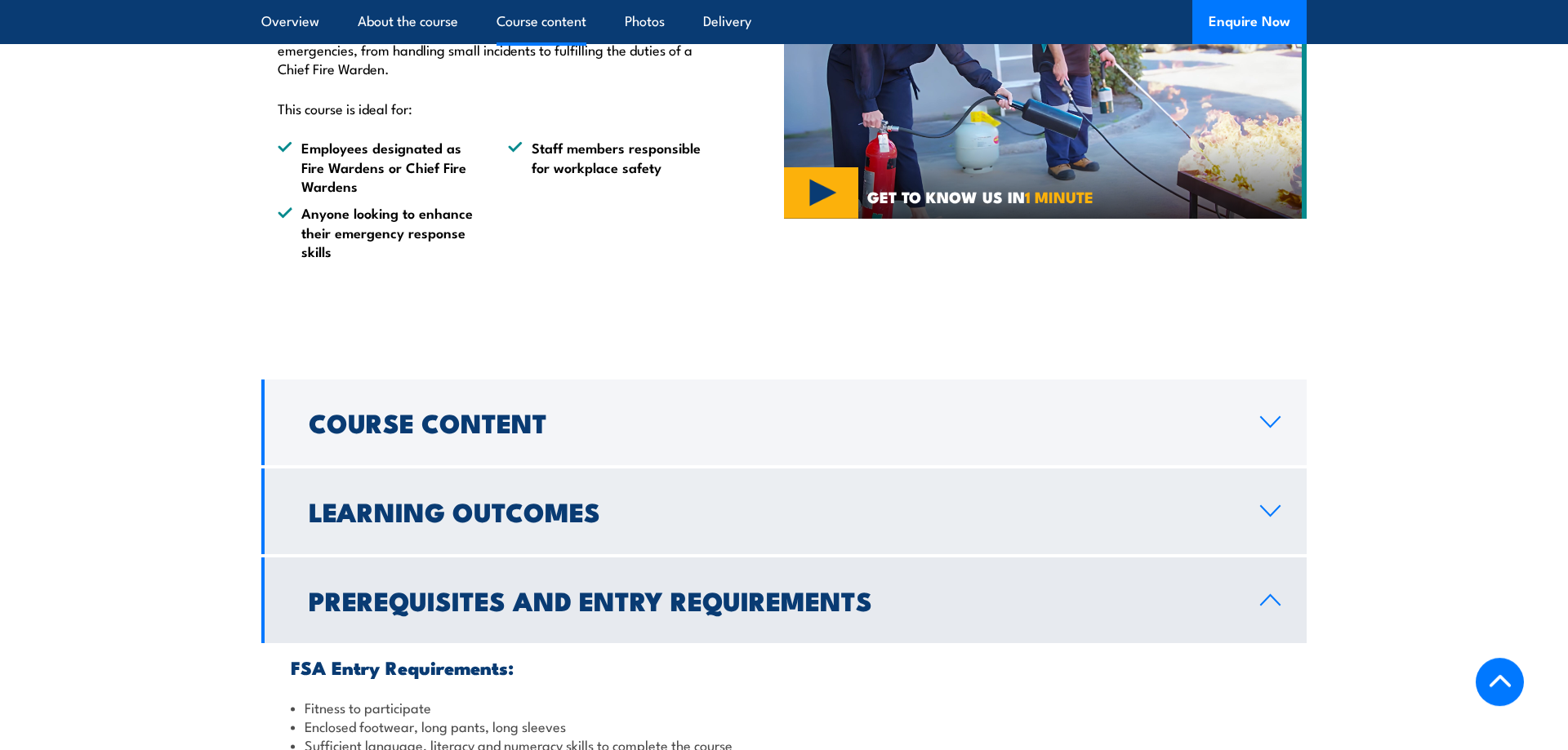
scroll to position [1232, 0]
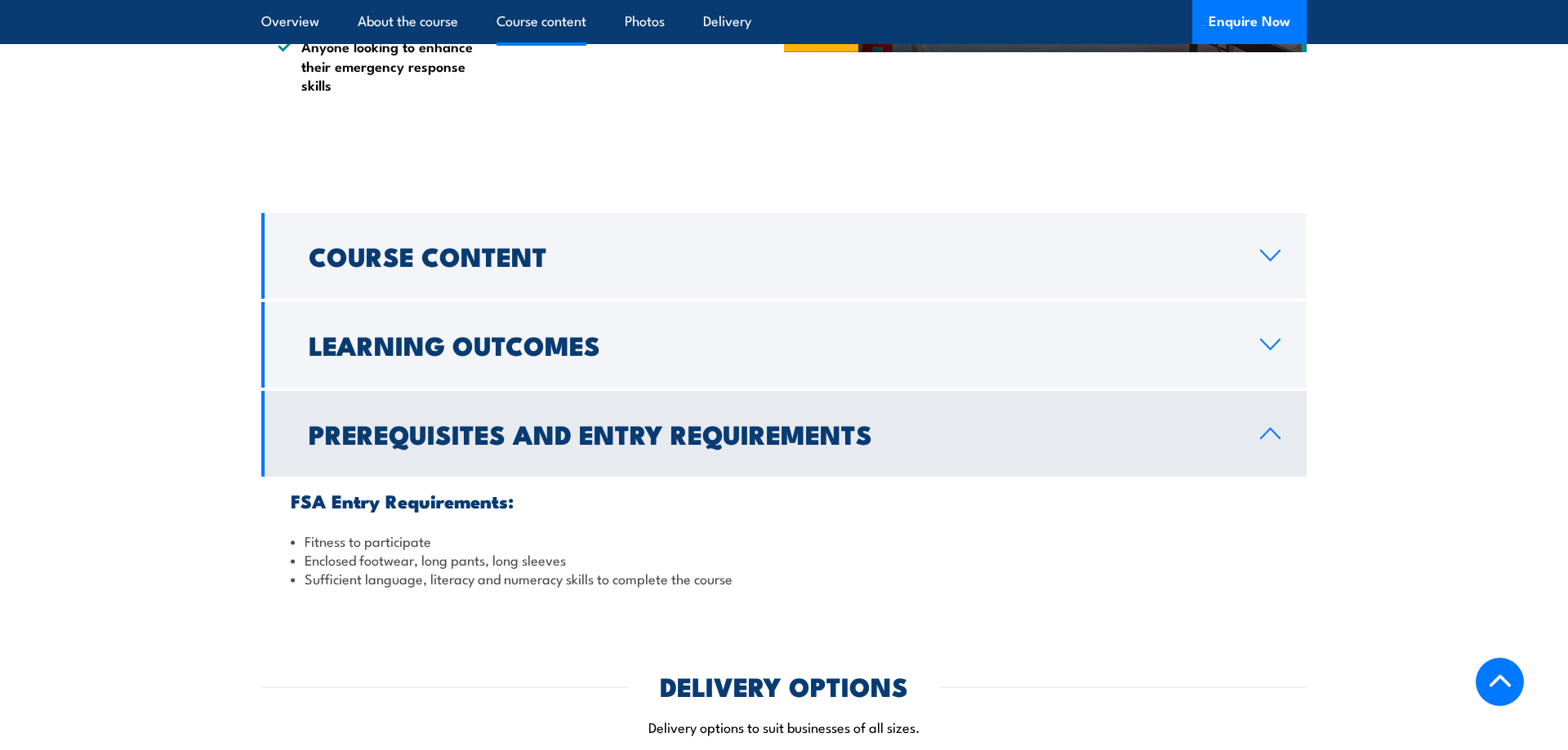
click at [574, 422] on h2 "Prerequisites and Entry Requirements" at bounding box center [771, 433] width 926 height 23
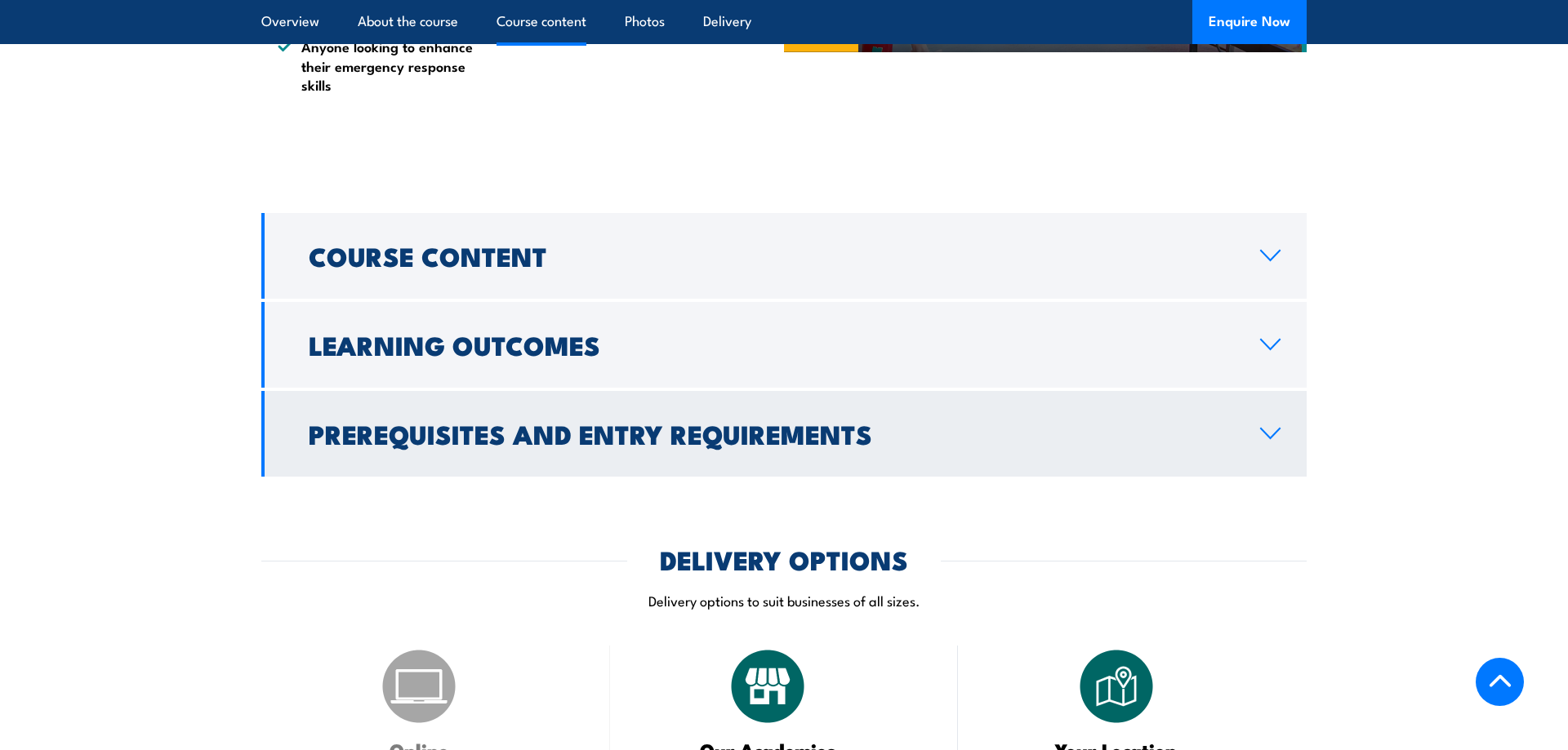
click at [574, 422] on h2 "Prerequisites and Entry Requirements" at bounding box center [771, 433] width 926 height 23
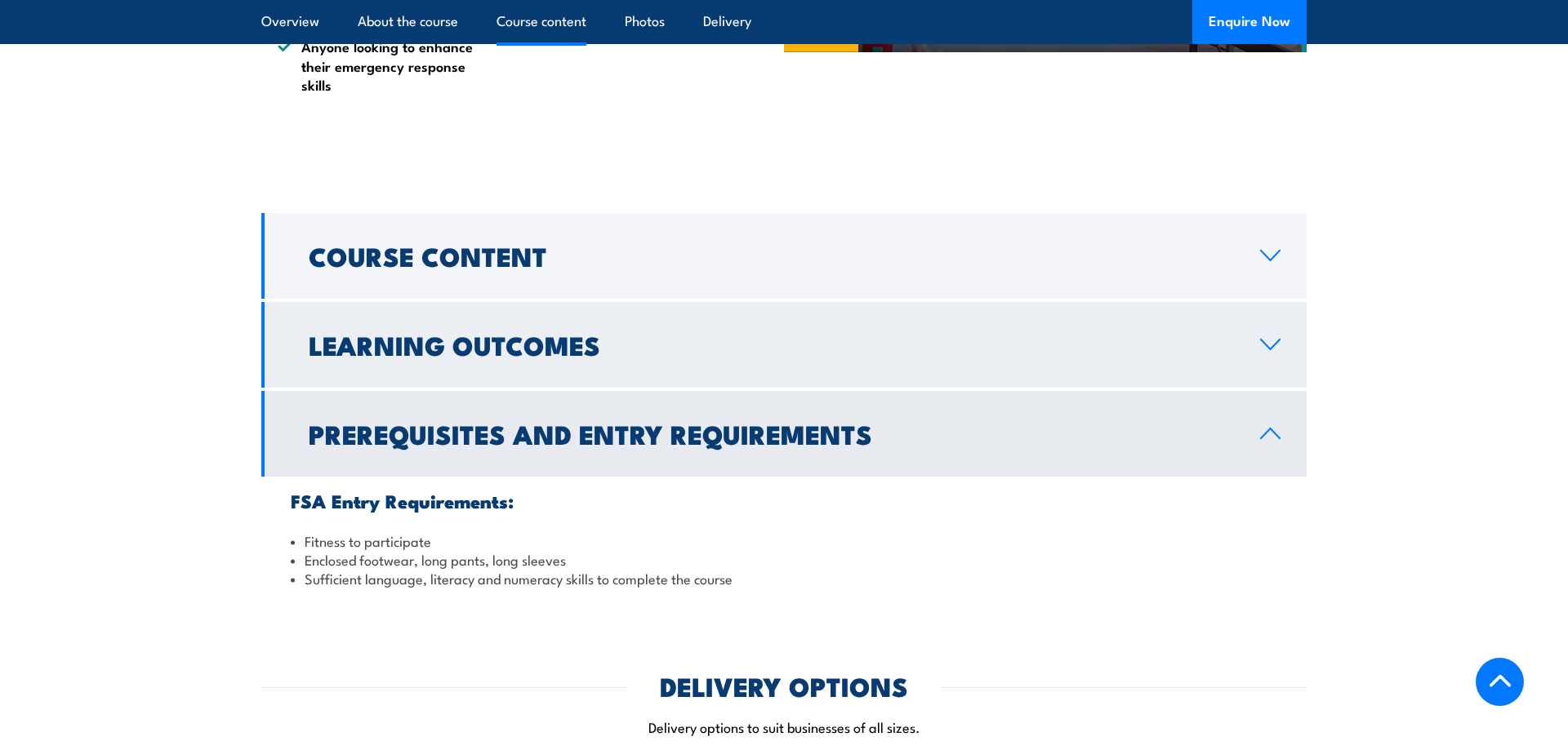
click at [562, 333] on h2 "Learning Outcomes" at bounding box center [771, 344] width 926 height 23
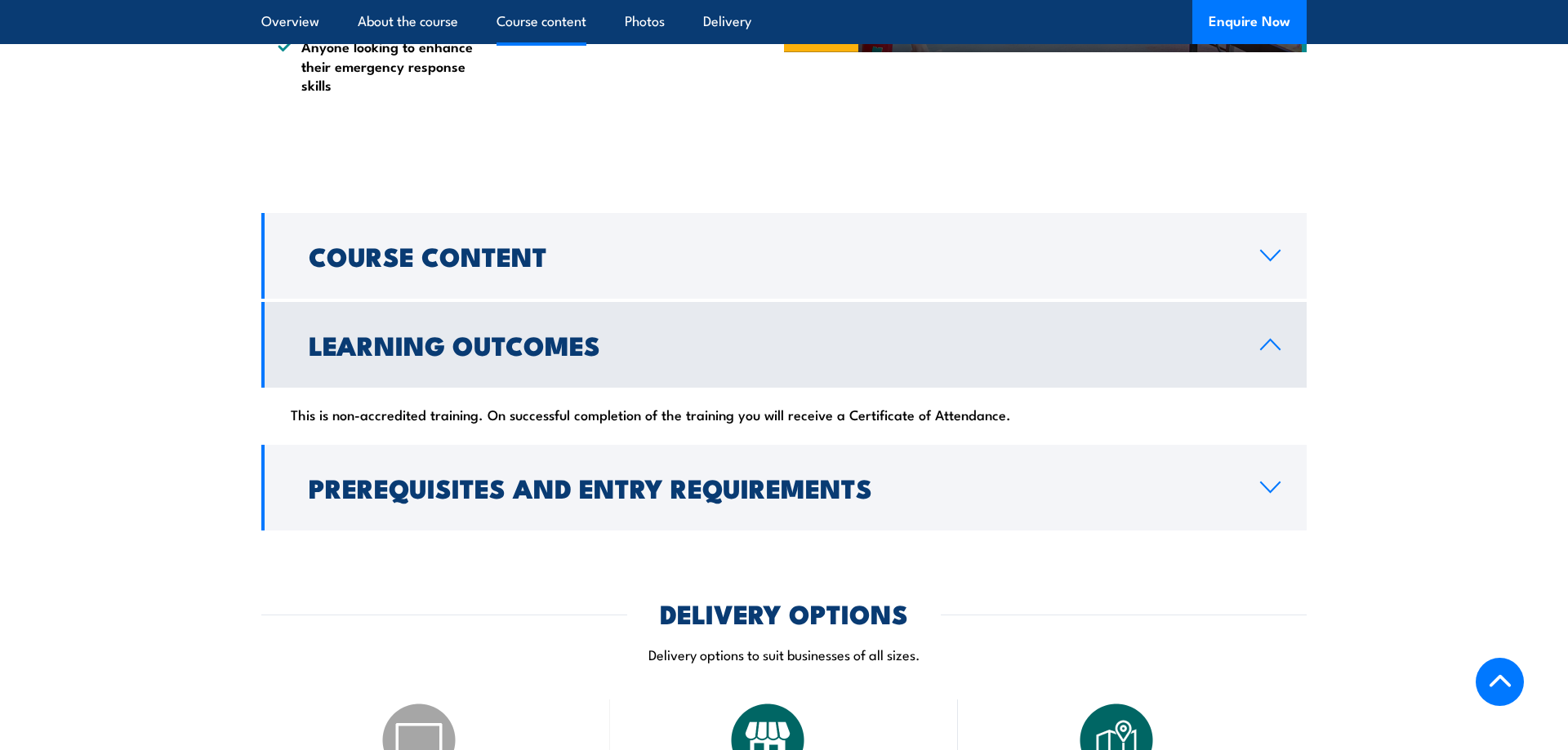
click at [562, 333] on h2 "Learning Outcomes" at bounding box center [771, 344] width 926 height 23
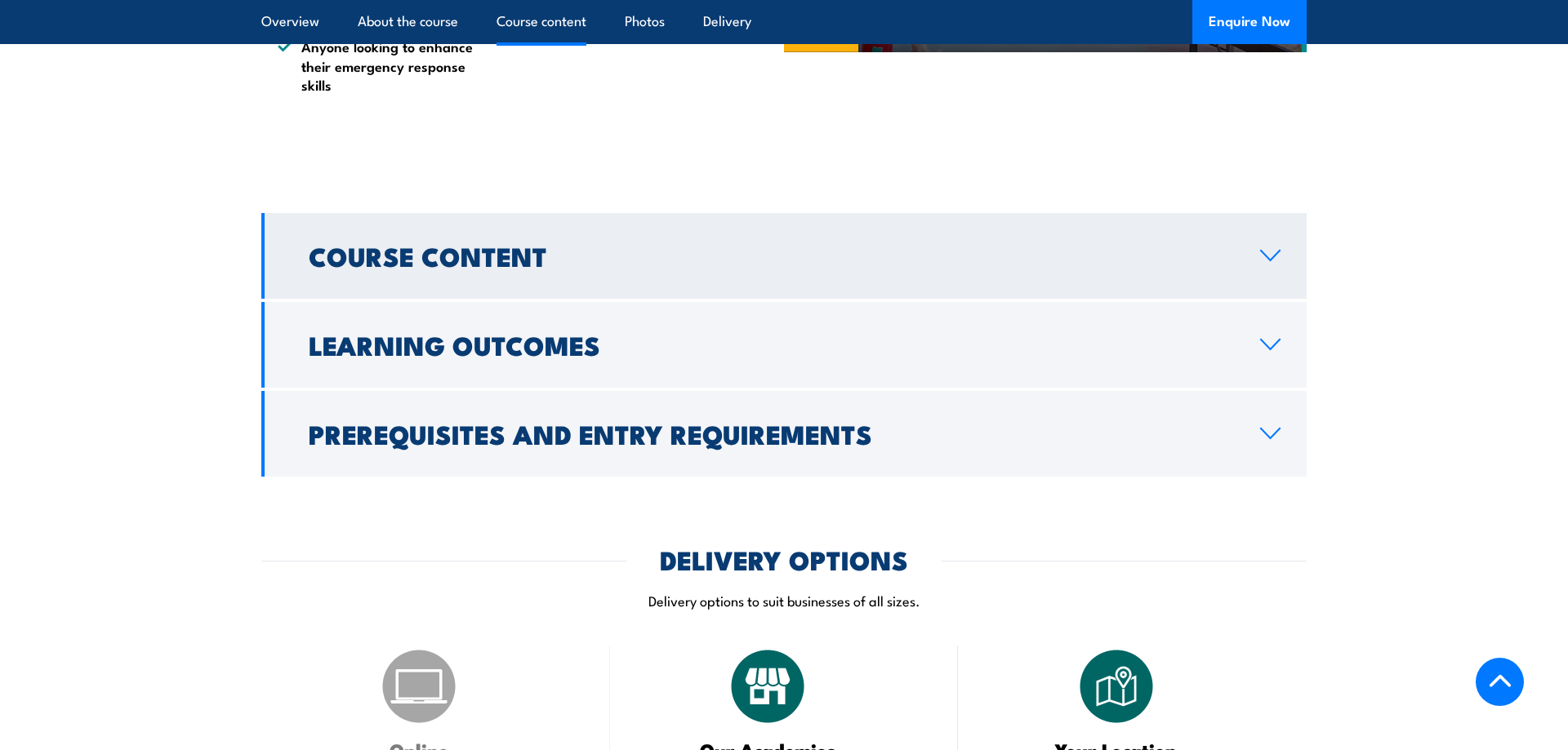
click at [562, 213] on link "Course Content" at bounding box center [784, 255] width 1045 height 86
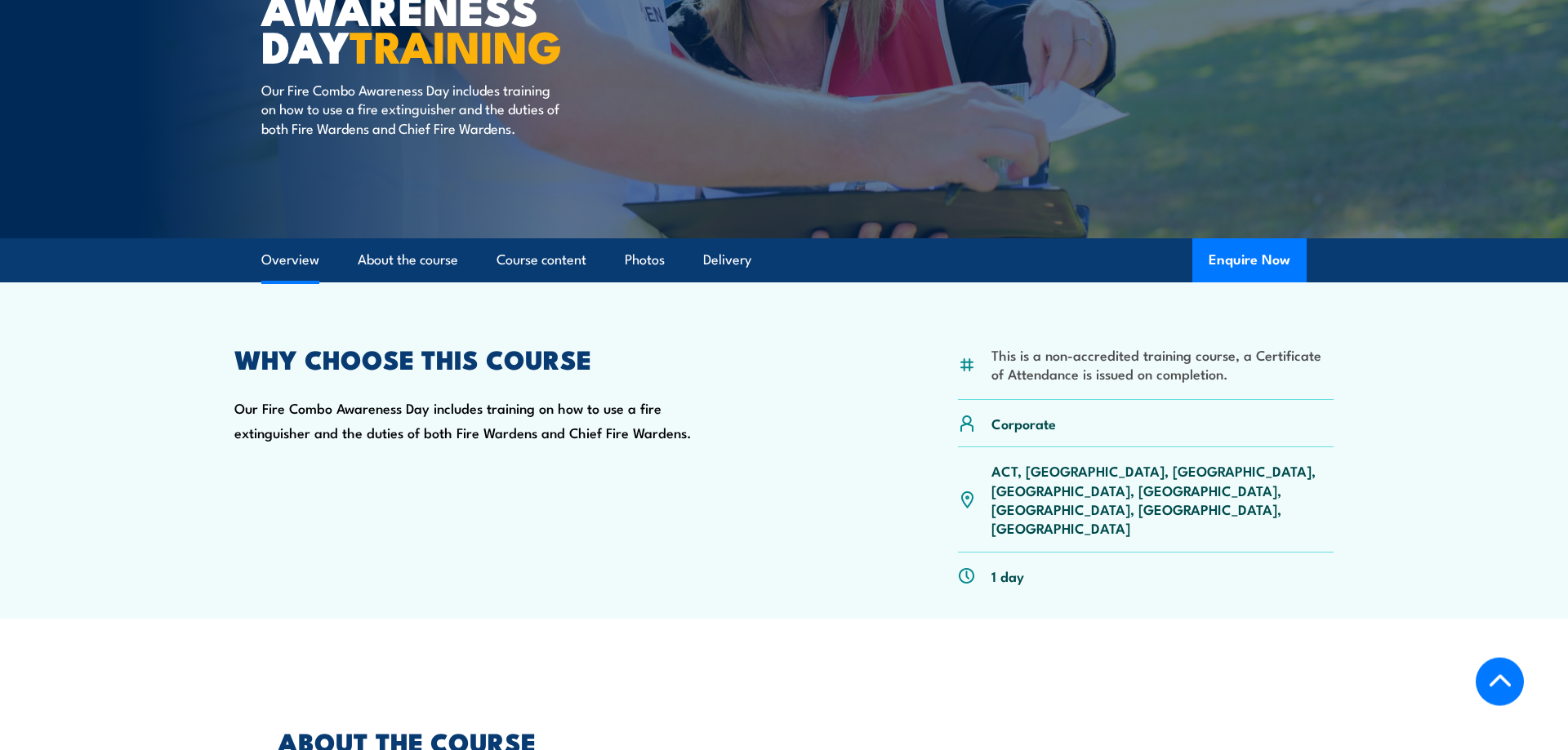
scroll to position [399, 0]
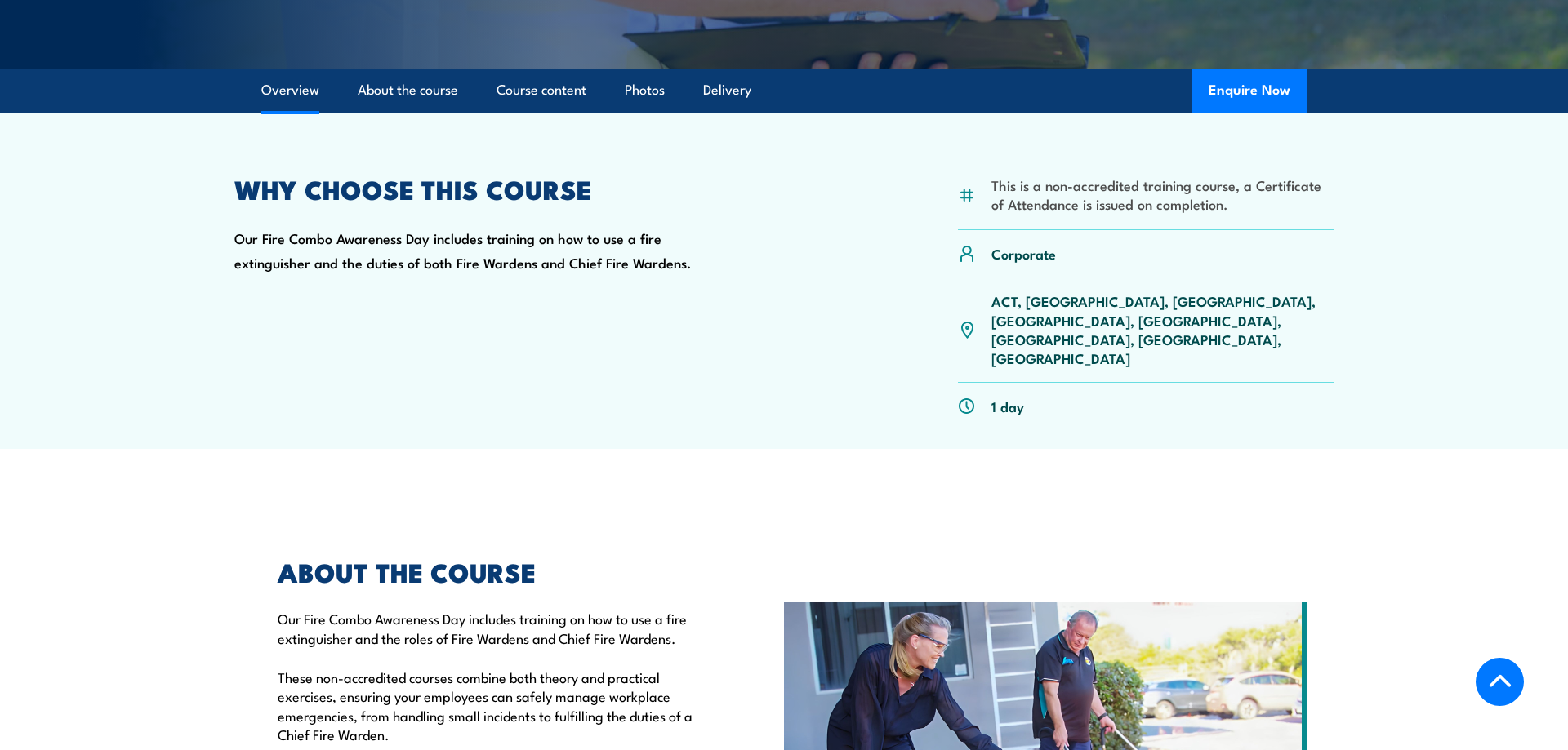
click at [1102, 306] on p "ACT, [GEOGRAPHIC_DATA], [GEOGRAPHIC_DATA], [GEOGRAPHIC_DATA], [GEOGRAPHIC_DATA]…" at bounding box center [1163, 330] width 343 height 77
click at [966, 321] on img at bounding box center [967, 329] width 18 height 18
click at [966, 383] on div "1 day" at bounding box center [1145, 406] width 375 height 47
click at [968, 398] on img at bounding box center [967, 407] width 18 height 18
click at [1000, 249] on p "Corporate" at bounding box center [1024, 253] width 64 height 19
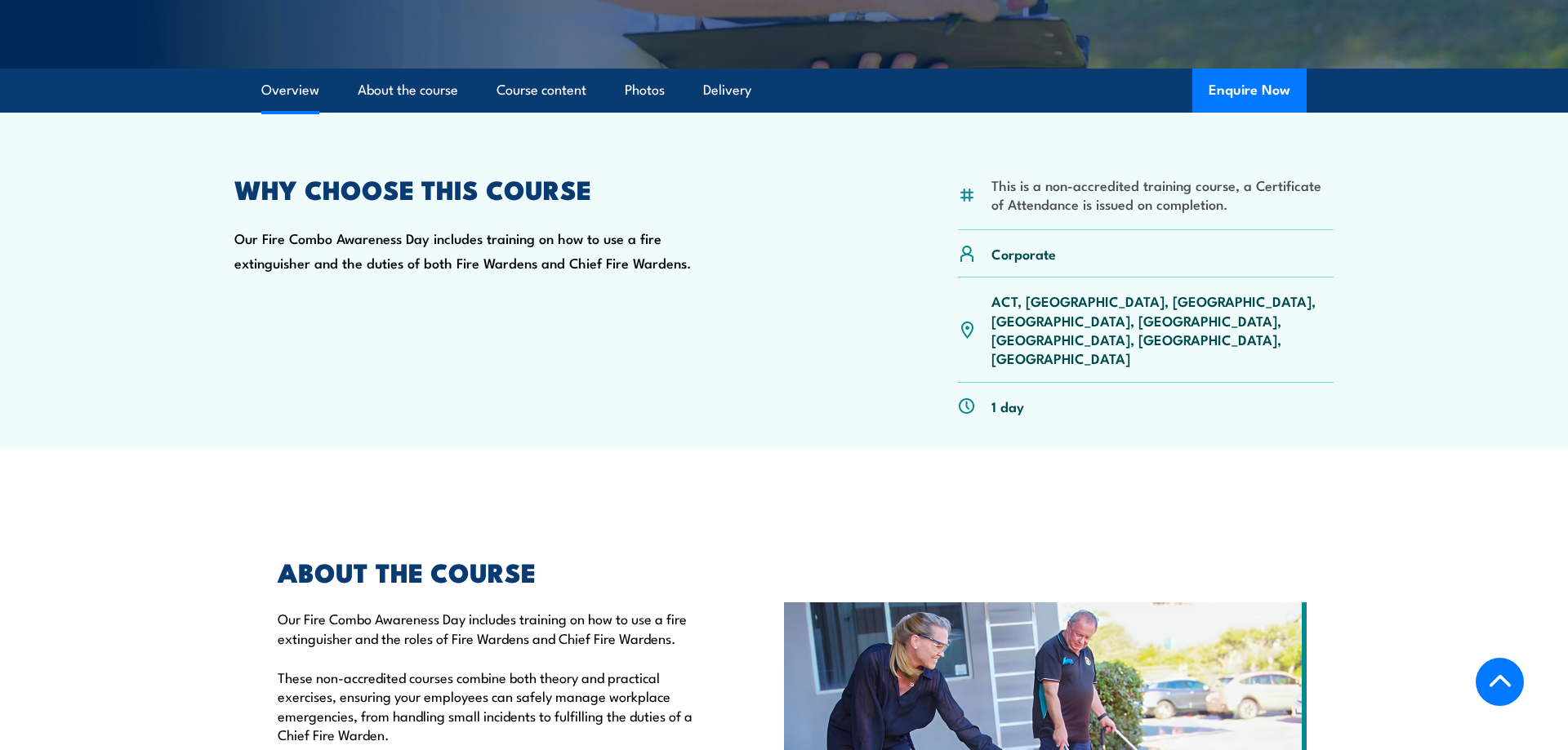
click at [1123, 194] on li "This is a non-accredited training course, a Certificate of Attendance is issued…" at bounding box center [1163, 194] width 343 height 39
click at [1222, 213] on li "This is a non-accredited training course, a Certificate of Attendance is issued…" at bounding box center [1163, 194] width 343 height 39
drag, startPoint x: 1253, startPoint y: 200, endPoint x: 996, endPoint y: 225, distance: 258.2
click at [1243, 202] on li "This is a non-accredited training course, a Certificate of Attendance is issued…" at bounding box center [1163, 194] width 343 height 39
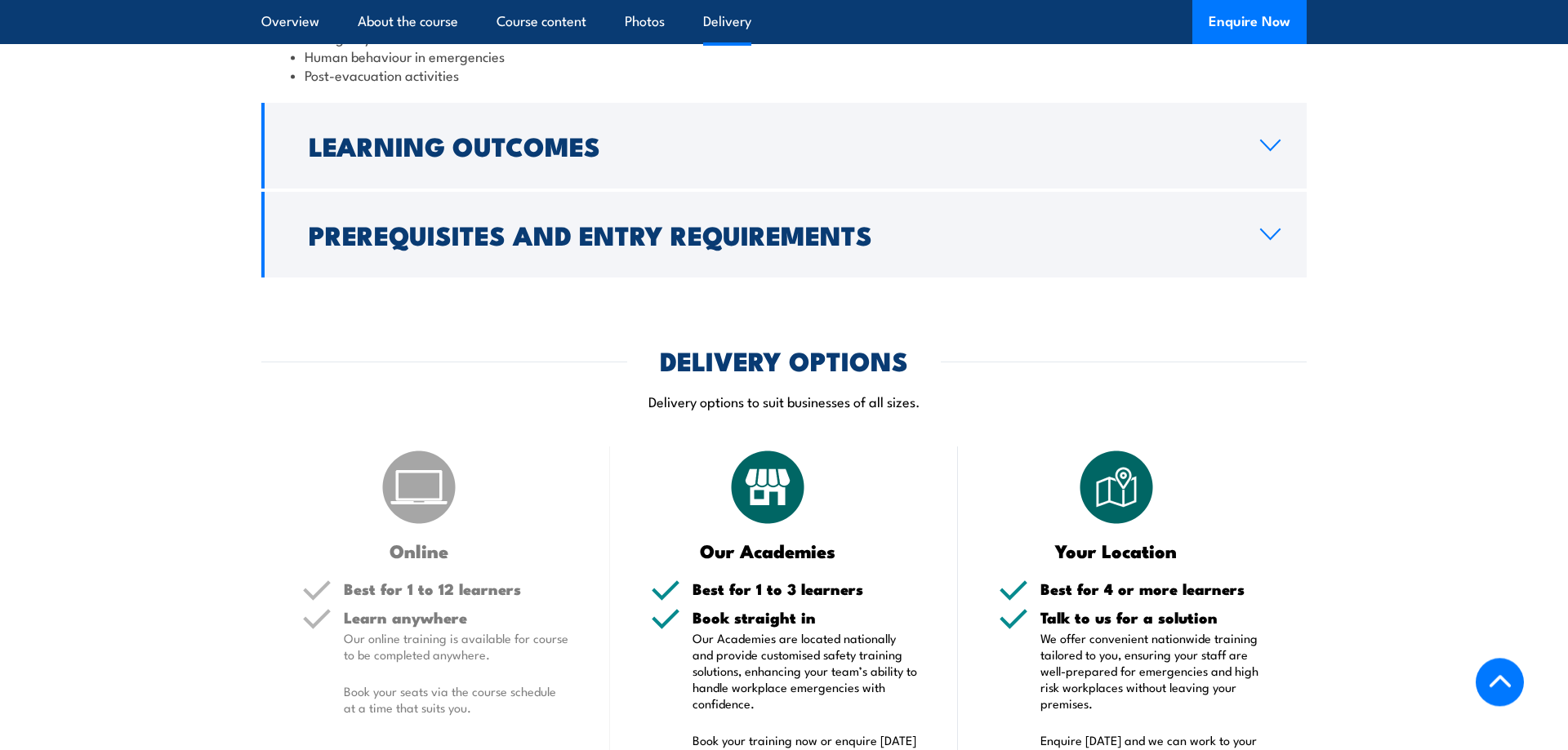
scroll to position [1981, 0]
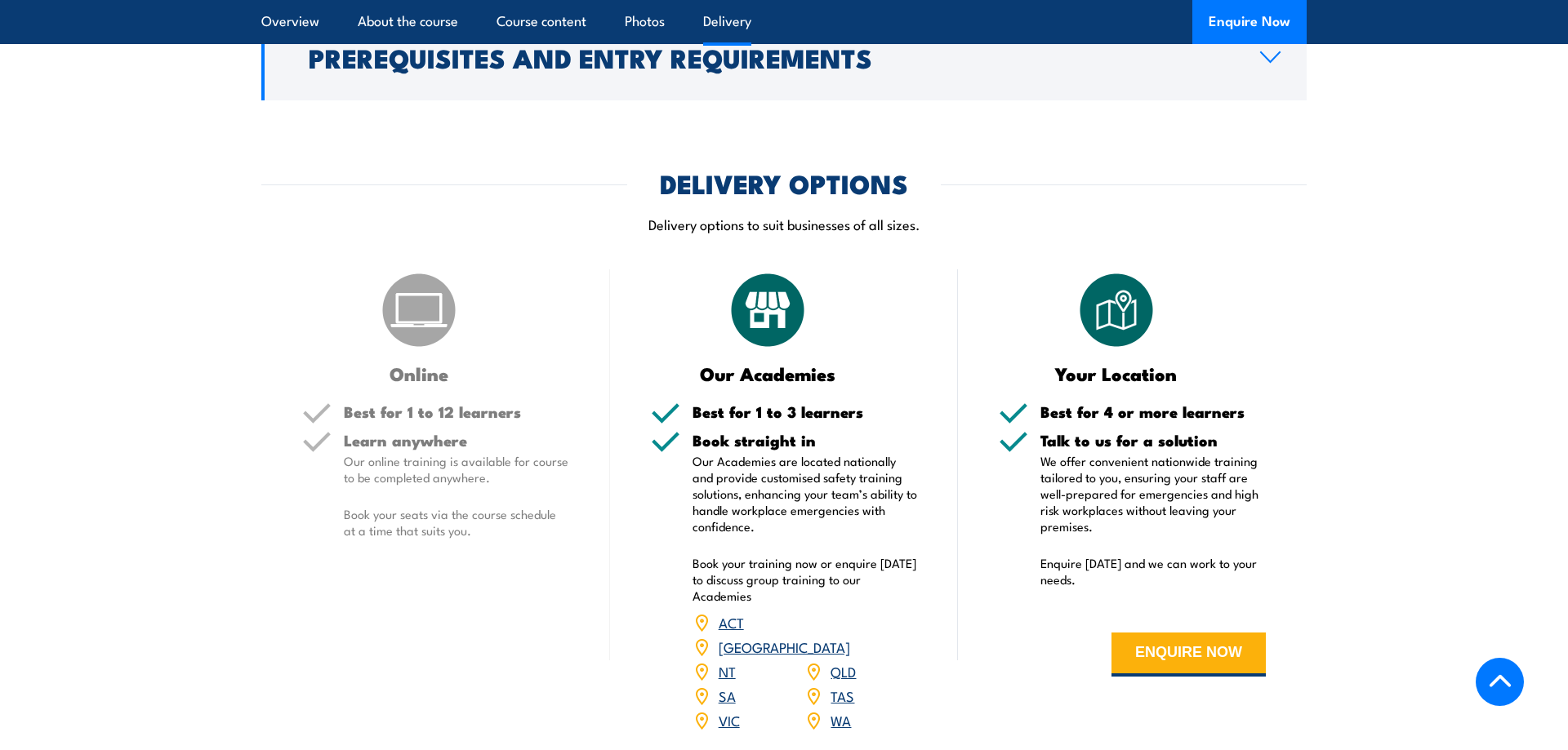
click at [834, 661] on link "QLD" at bounding box center [843, 671] width 26 height 20
click at [842, 661] on link "QLD" at bounding box center [843, 671] width 26 height 20
drag, startPoint x: 826, startPoint y: 525, endPoint x: 811, endPoint y: 482, distance: 45.5
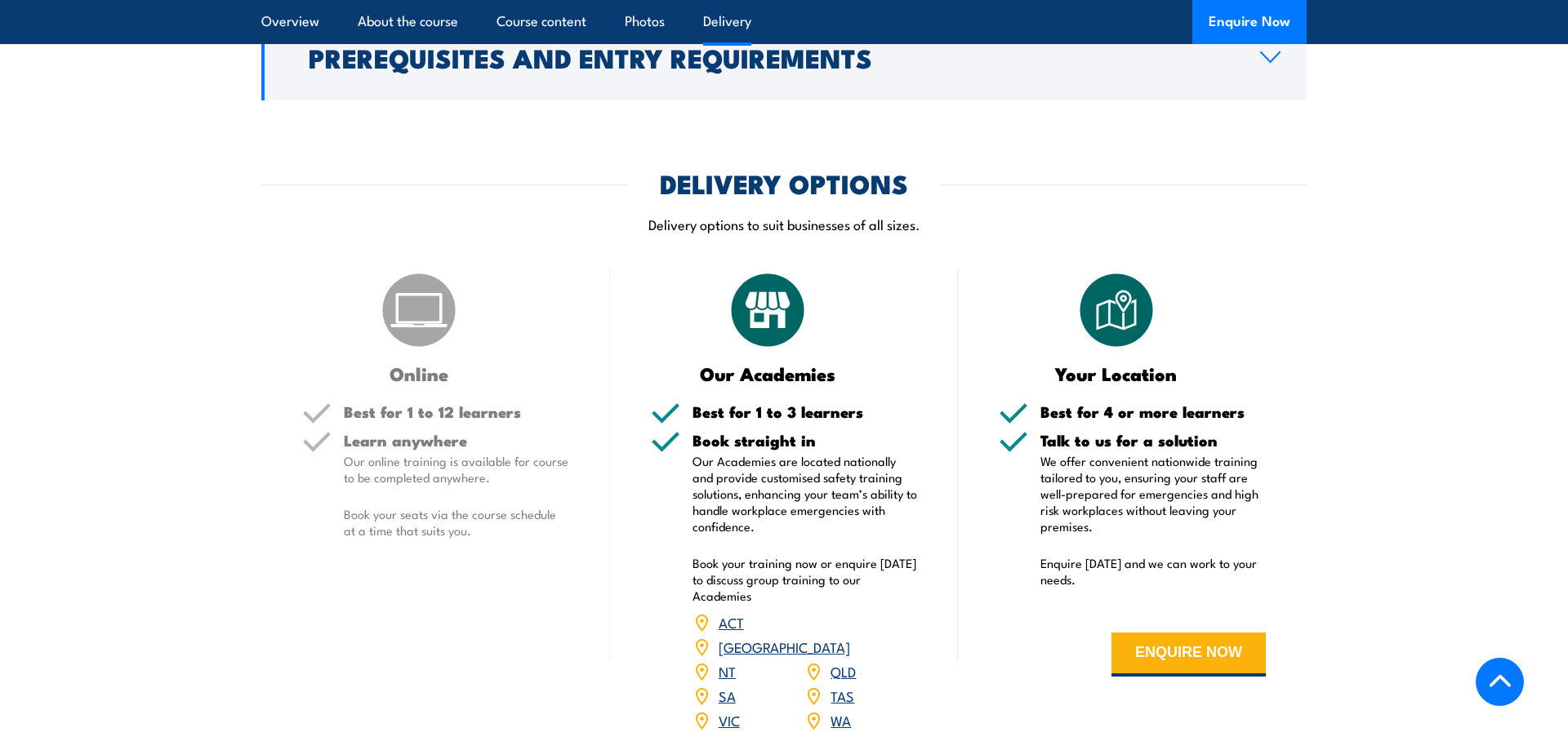
click at [826, 555] on p "Book your training now or enquire [DATE] to discuss group training to our Acade…" at bounding box center [806, 579] width 226 height 48
drag, startPoint x: 797, startPoint y: 443, endPoint x: 797, endPoint y: 428, distance: 15.0
click at [797, 453] on p "Our Academies are located nationally and provide customised safety training sol…" at bounding box center [806, 494] width 226 height 81
click at [786, 404] on h5 "Best for 1 to 3 learners" at bounding box center [806, 412] width 226 height 16
click at [786, 340] on div "Our Academies Best for 1 to 3 learners Book straight in Our Academies are locat…" at bounding box center [784, 511] width 348 height 484
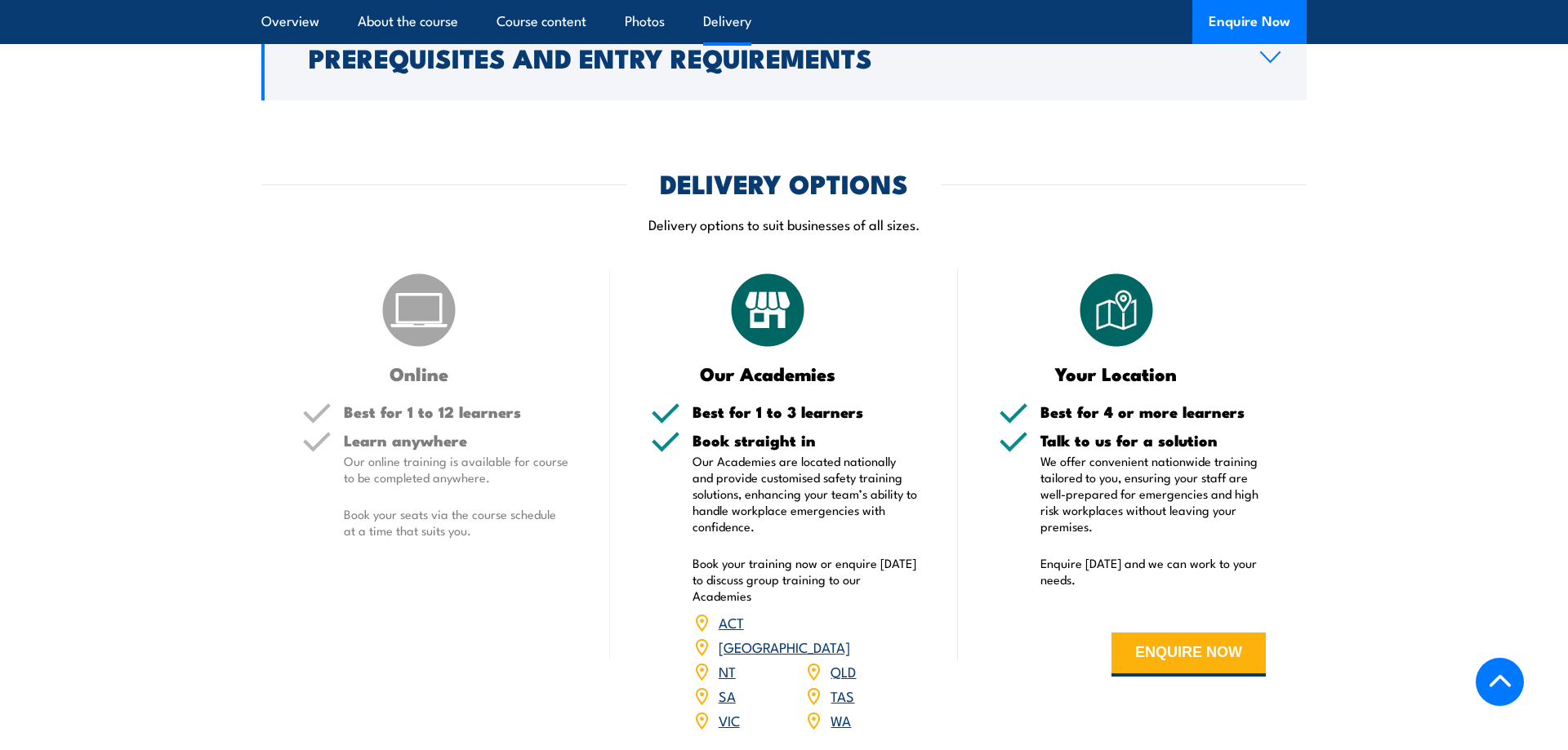
click at [774, 364] on h3 "Our Academies" at bounding box center [768, 373] width 235 height 19
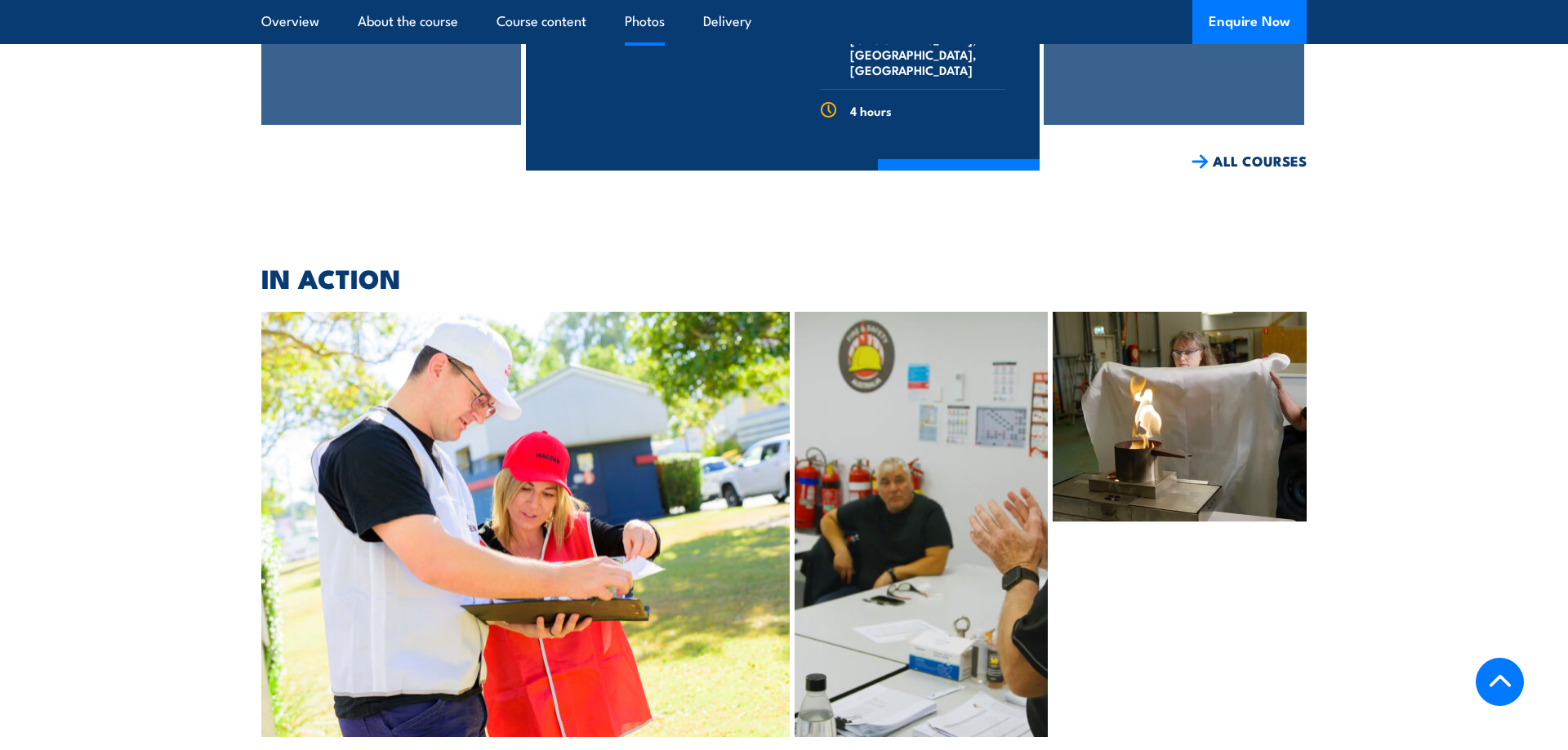
scroll to position [3646, 0]
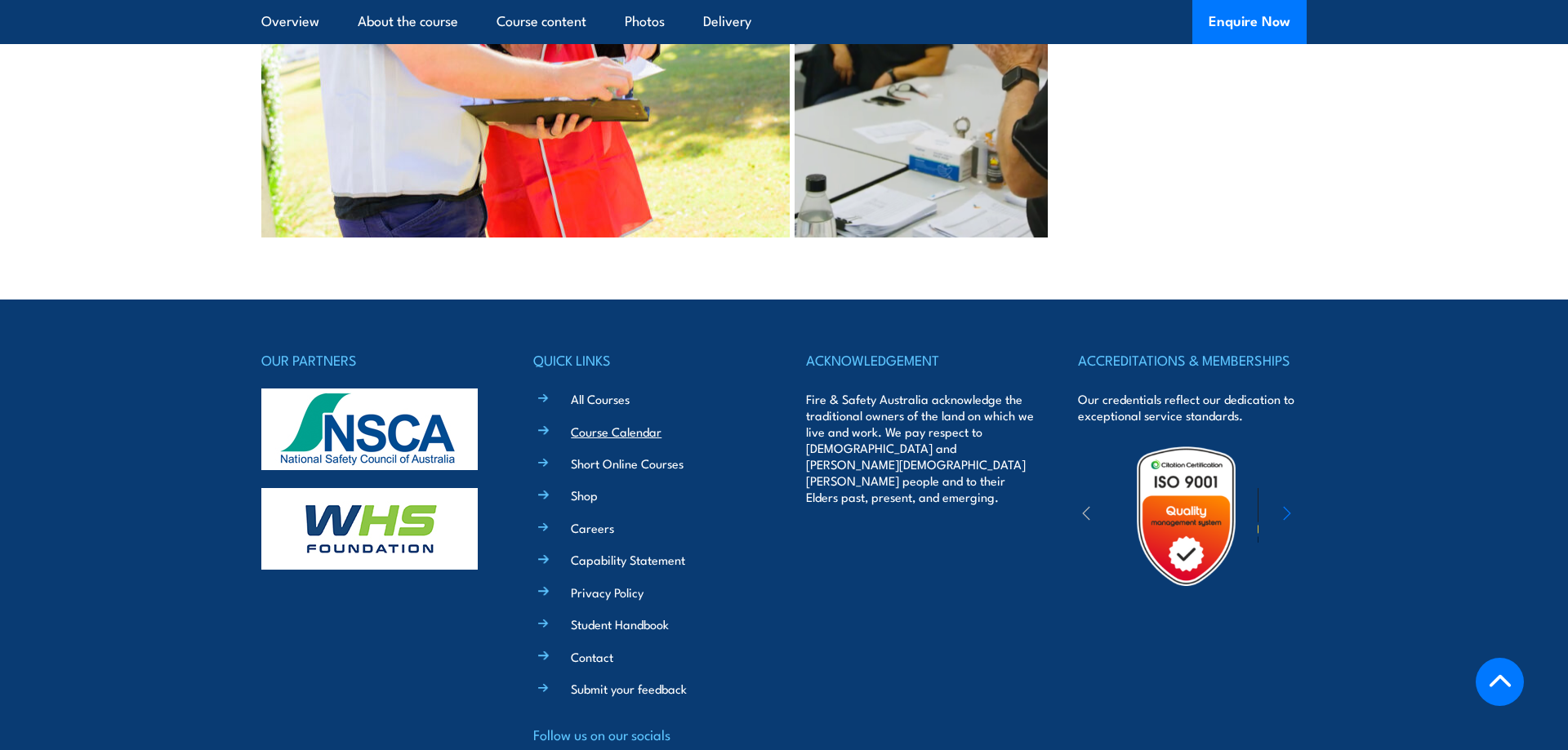
click at [595, 422] on link "Course Calendar" at bounding box center [617, 430] width 91 height 17
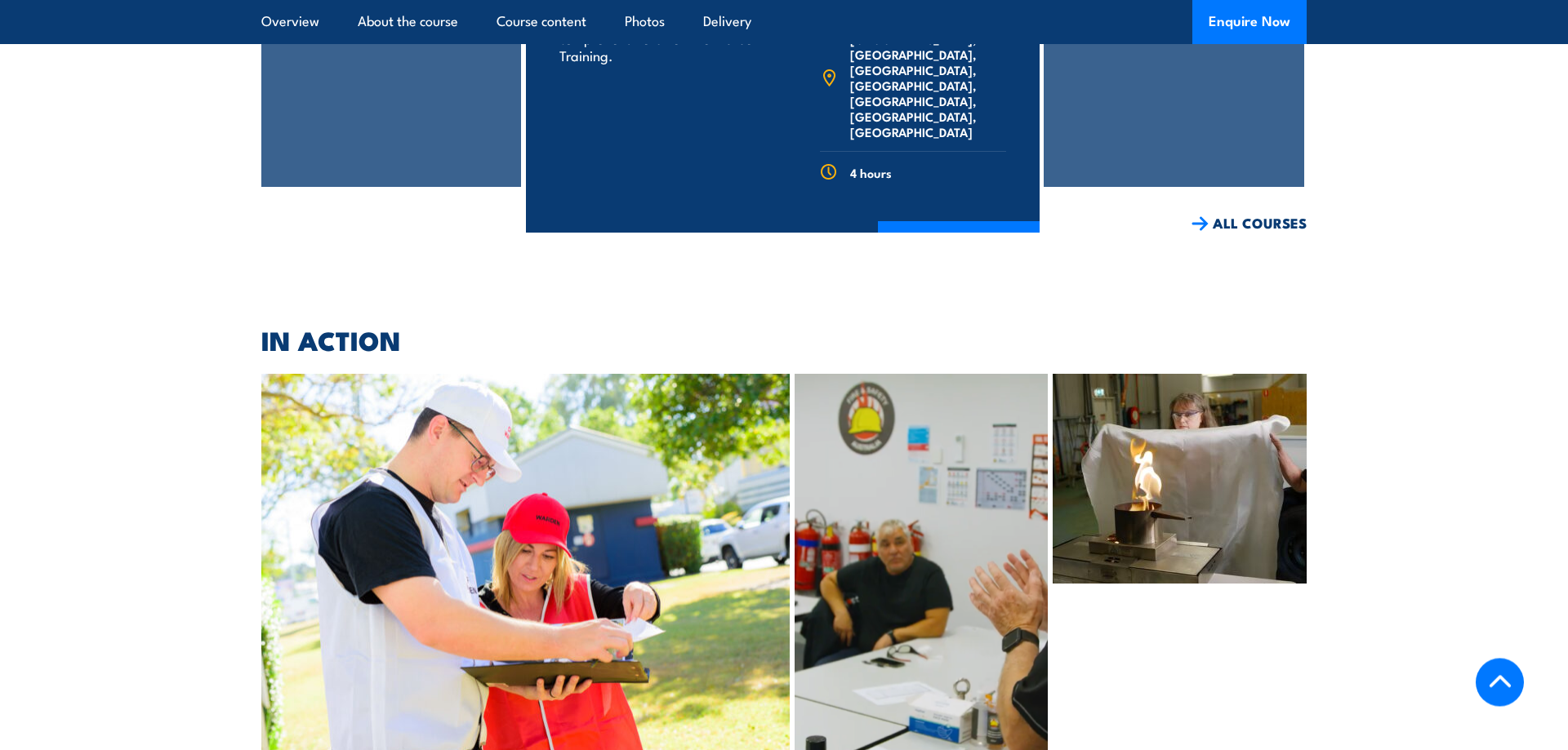
scroll to position [3083, 0]
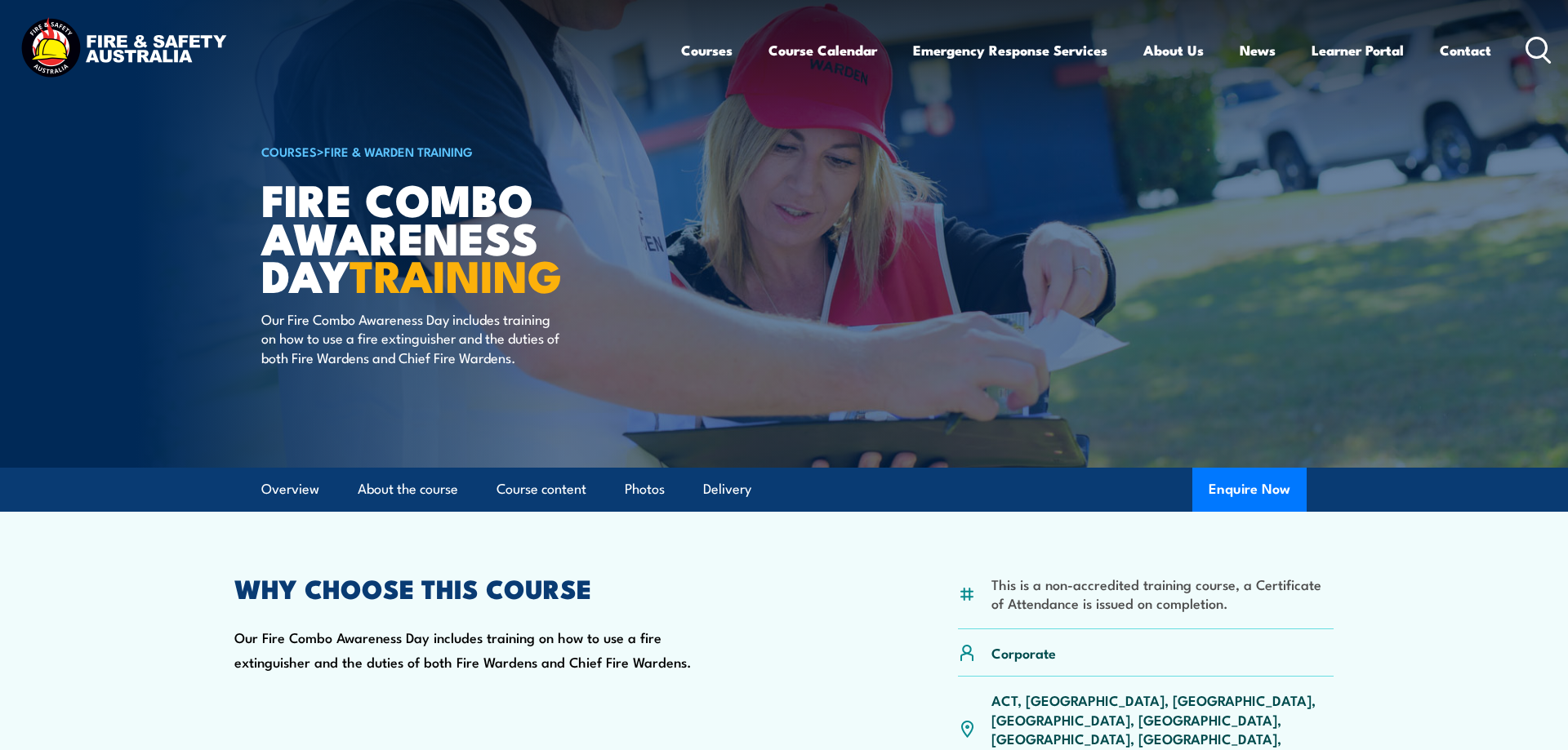
scroll to position [417, 0]
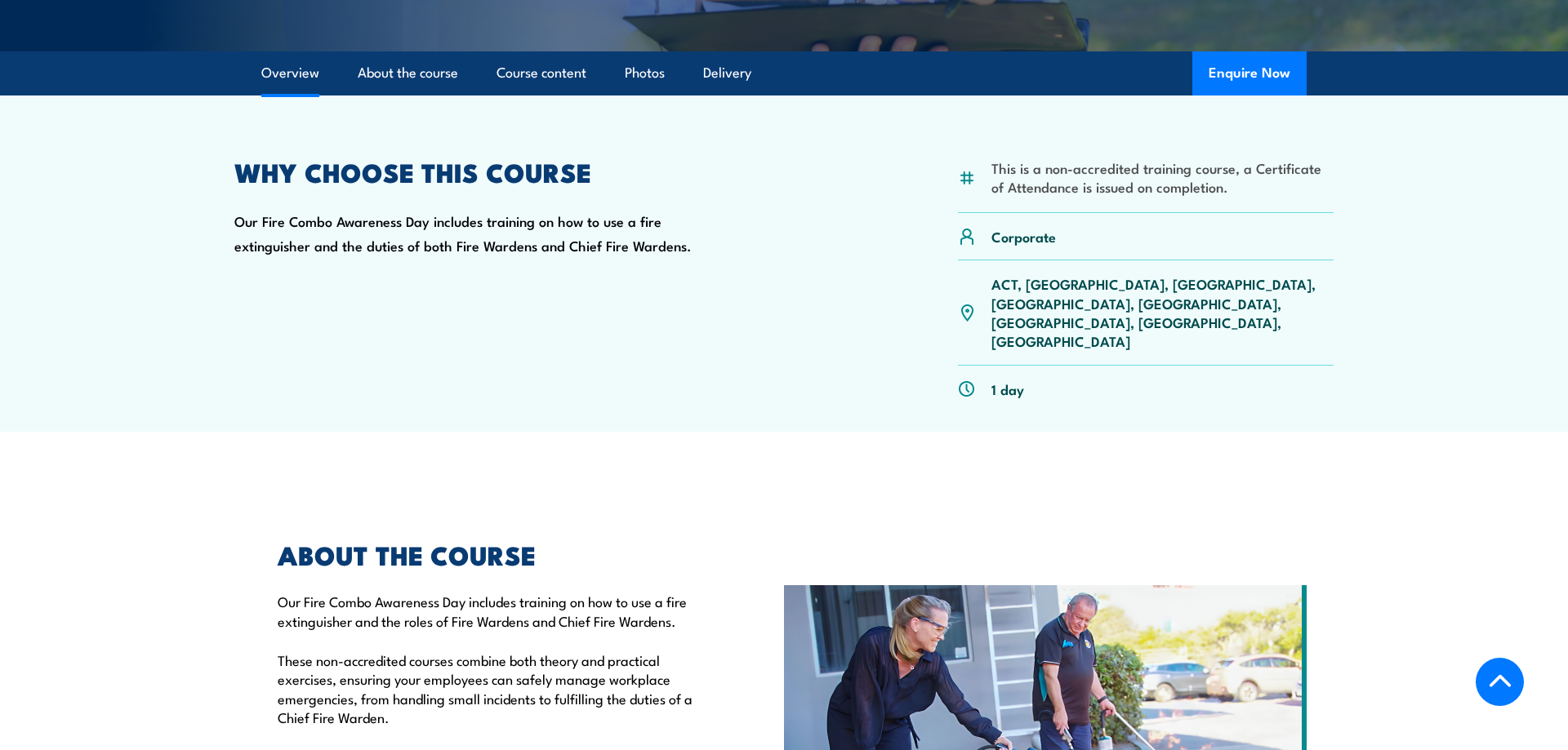
click at [1104, 288] on p "ACT, [GEOGRAPHIC_DATA], [GEOGRAPHIC_DATA], [GEOGRAPHIC_DATA], [GEOGRAPHIC_DATA]…" at bounding box center [1163, 313] width 343 height 77
click at [1012, 284] on p "ACT, [GEOGRAPHIC_DATA], [GEOGRAPHIC_DATA], [GEOGRAPHIC_DATA], [GEOGRAPHIC_DATA]…" at bounding box center [1163, 313] width 343 height 77
click at [1007, 284] on p "ACT, [GEOGRAPHIC_DATA], [GEOGRAPHIC_DATA], [GEOGRAPHIC_DATA], [GEOGRAPHIC_DATA]…" at bounding box center [1163, 313] width 343 height 77
click at [1022, 254] on div "Corporate" at bounding box center [1145, 236] width 375 height 47
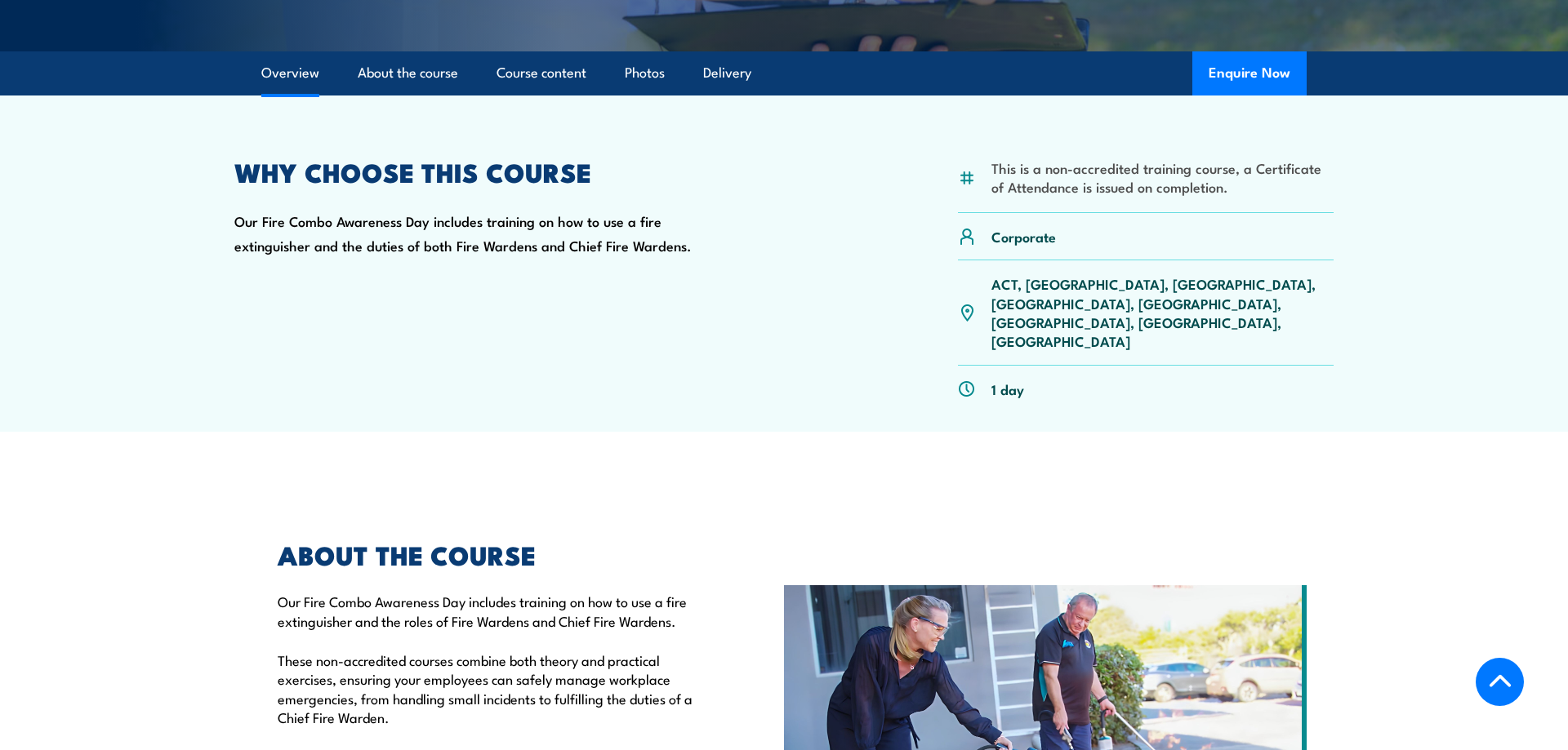
click at [1062, 216] on div "Corporate" at bounding box center [1145, 236] width 375 height 47
click at [1222, 187] on li "This is a non-accredited training course, a Certificate of Attendance is issued…" at bounding box center [1163, 177] width 343 height 39
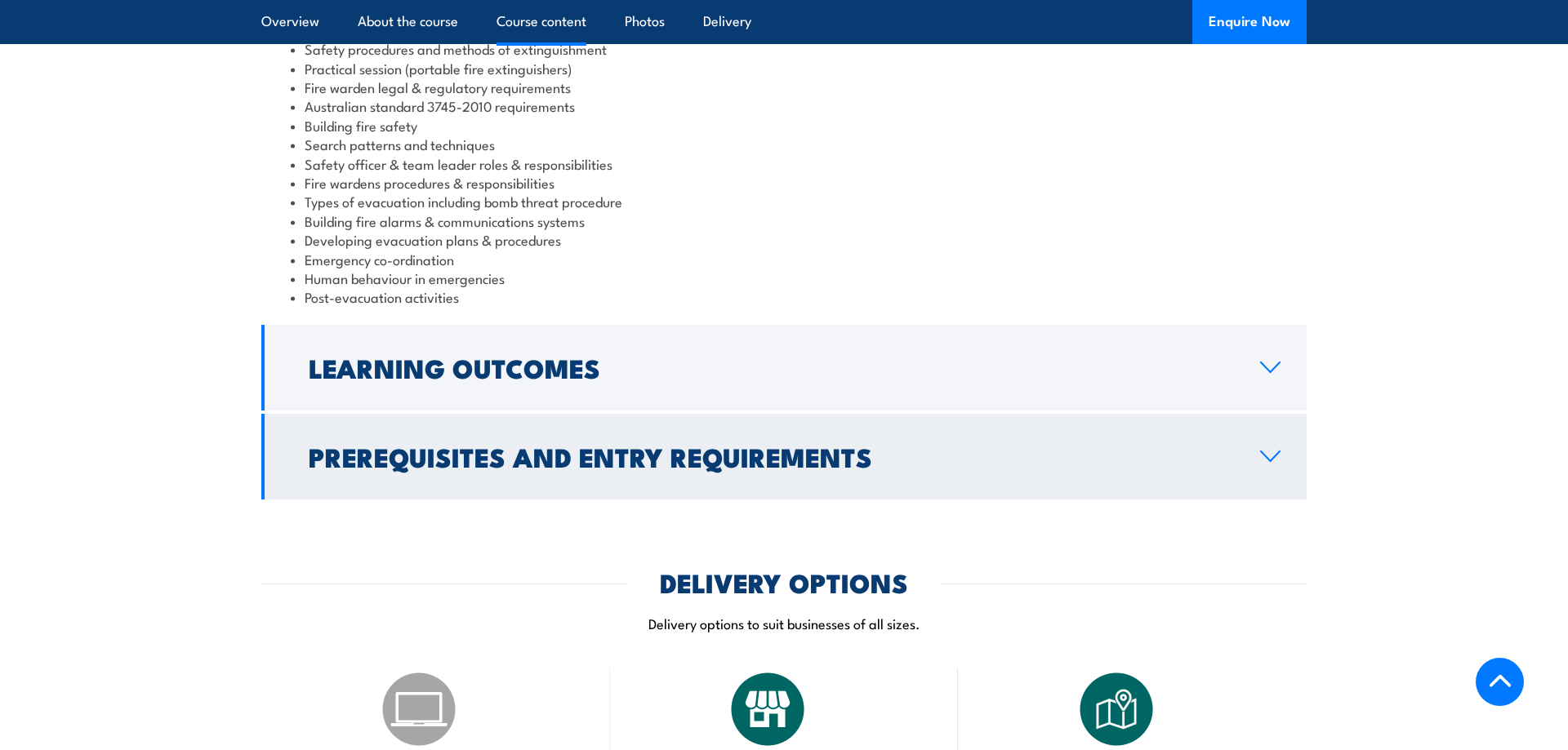
click at [621, 445] on h2 "Prerequisites and Entry Requirements" at bounding box center [771, 456] width 926 height 23
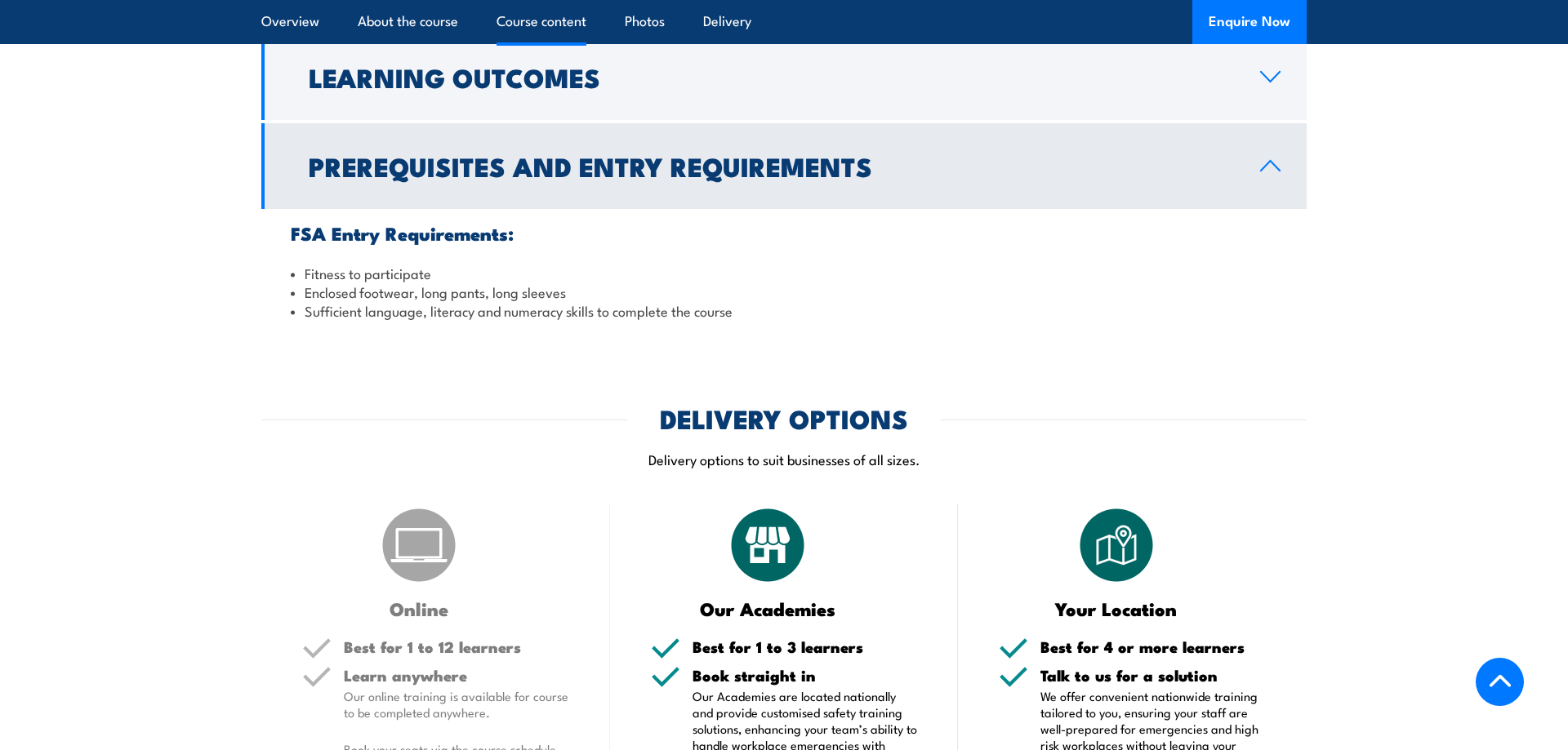
scroll to position [1167, 0]
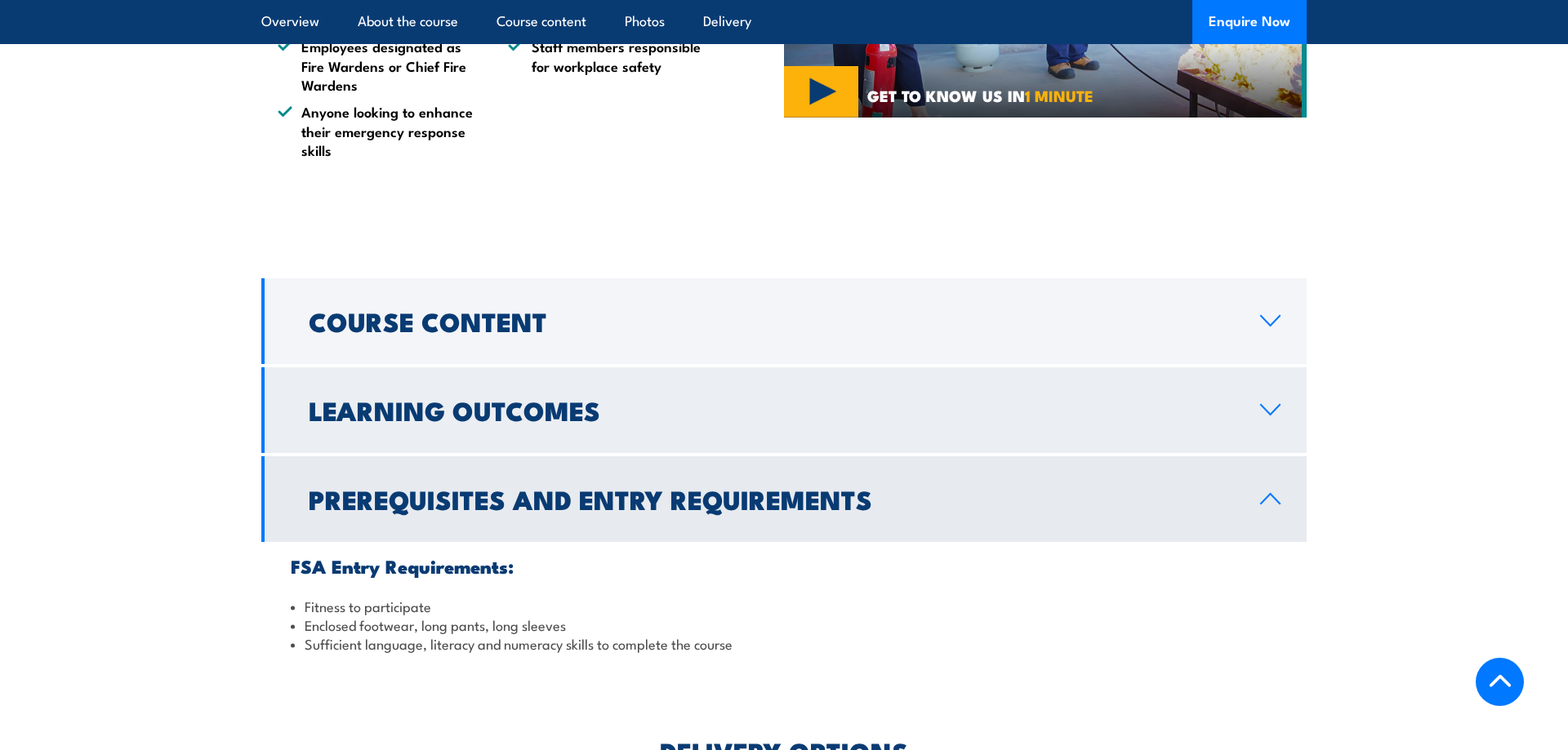
click at [582, 399] on h2 "Learning Outcomes" at bounding box center [771, 410] width 926 height 23
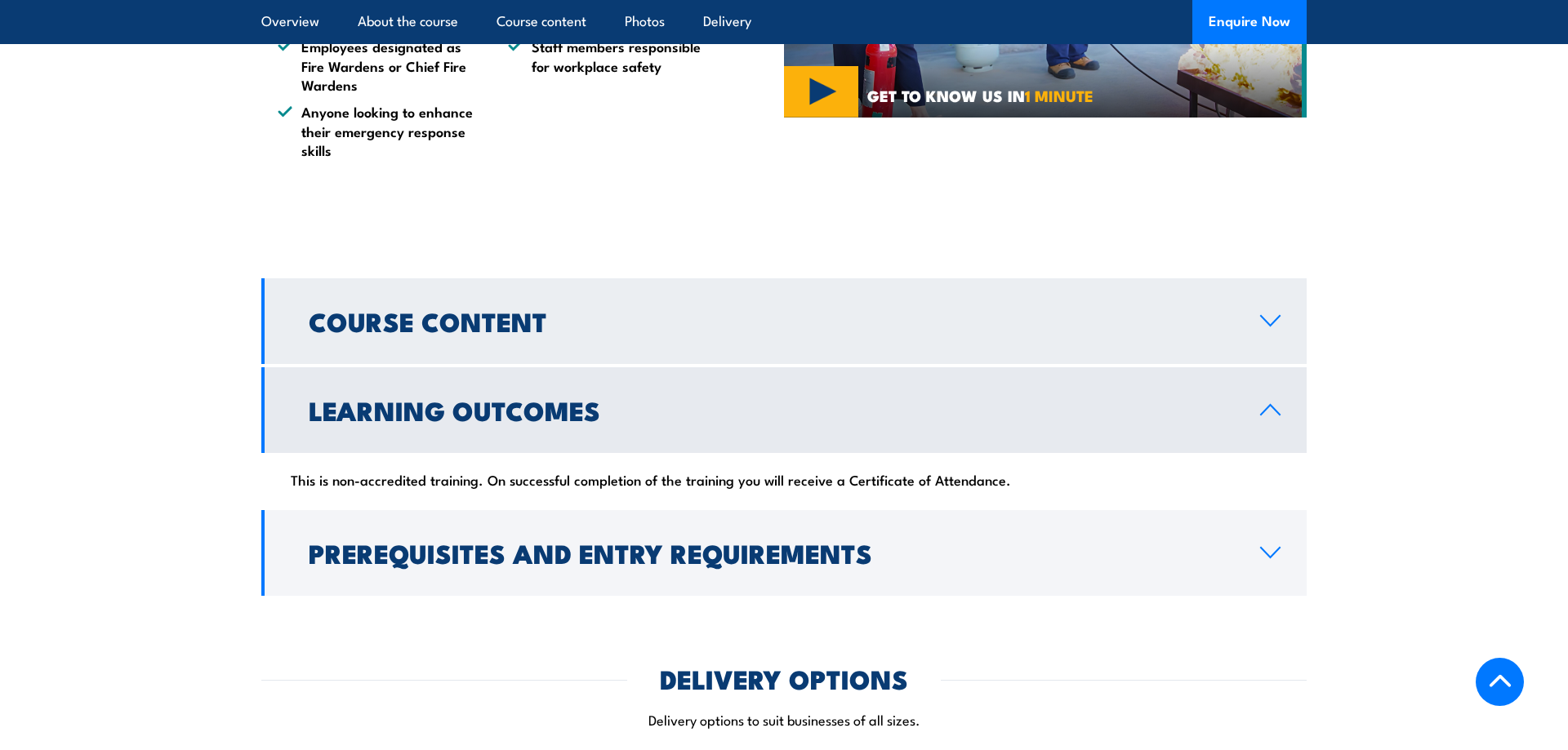
click at [592, 283] on link "Course Content" at bounding box center [784, 321] width 1045 height 86
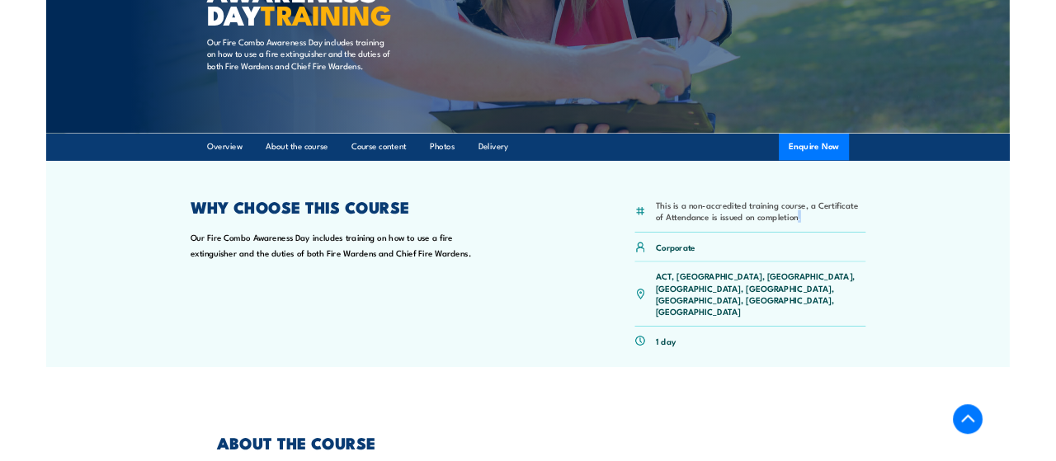
scroll to position [0, 0]
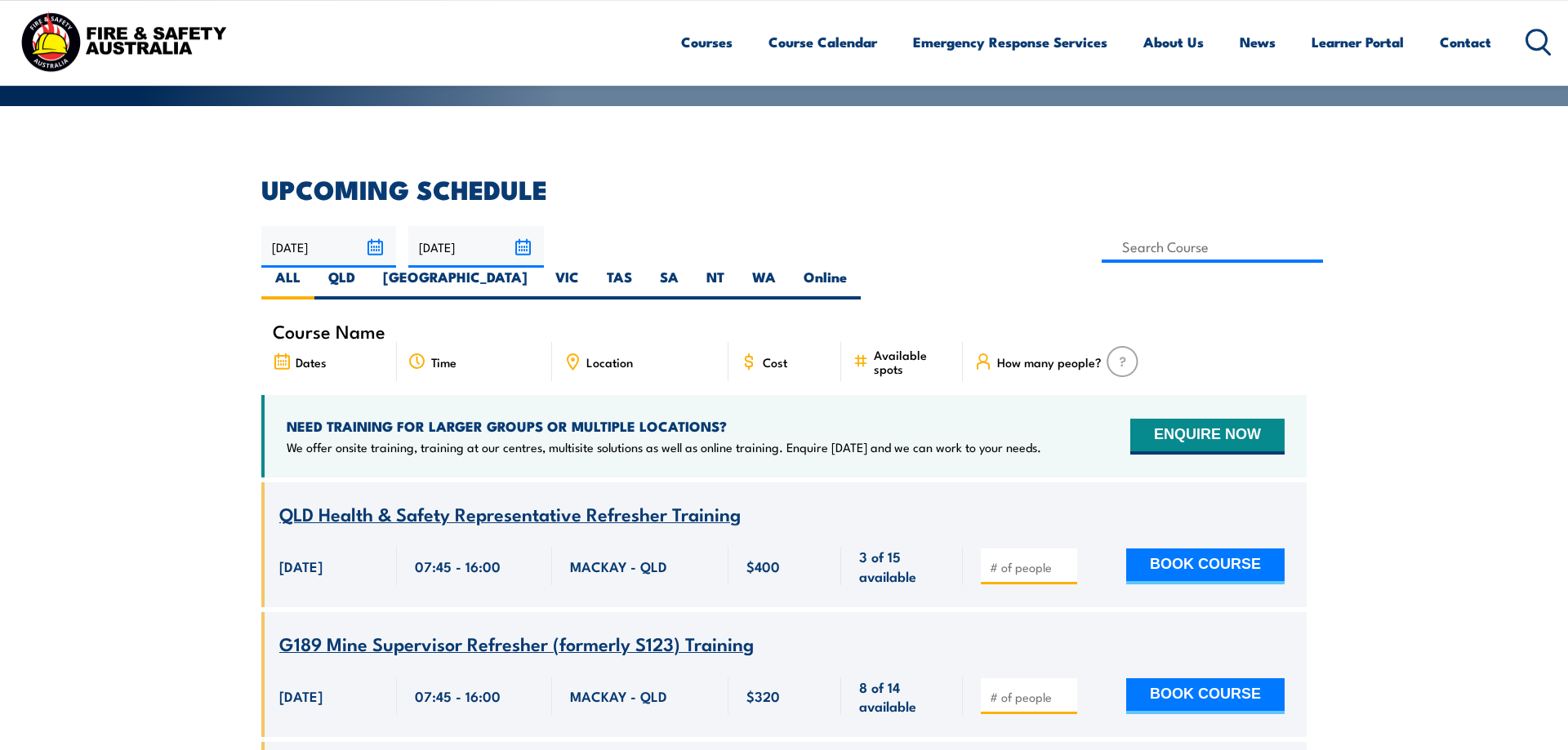
scroll to position [333, 0]
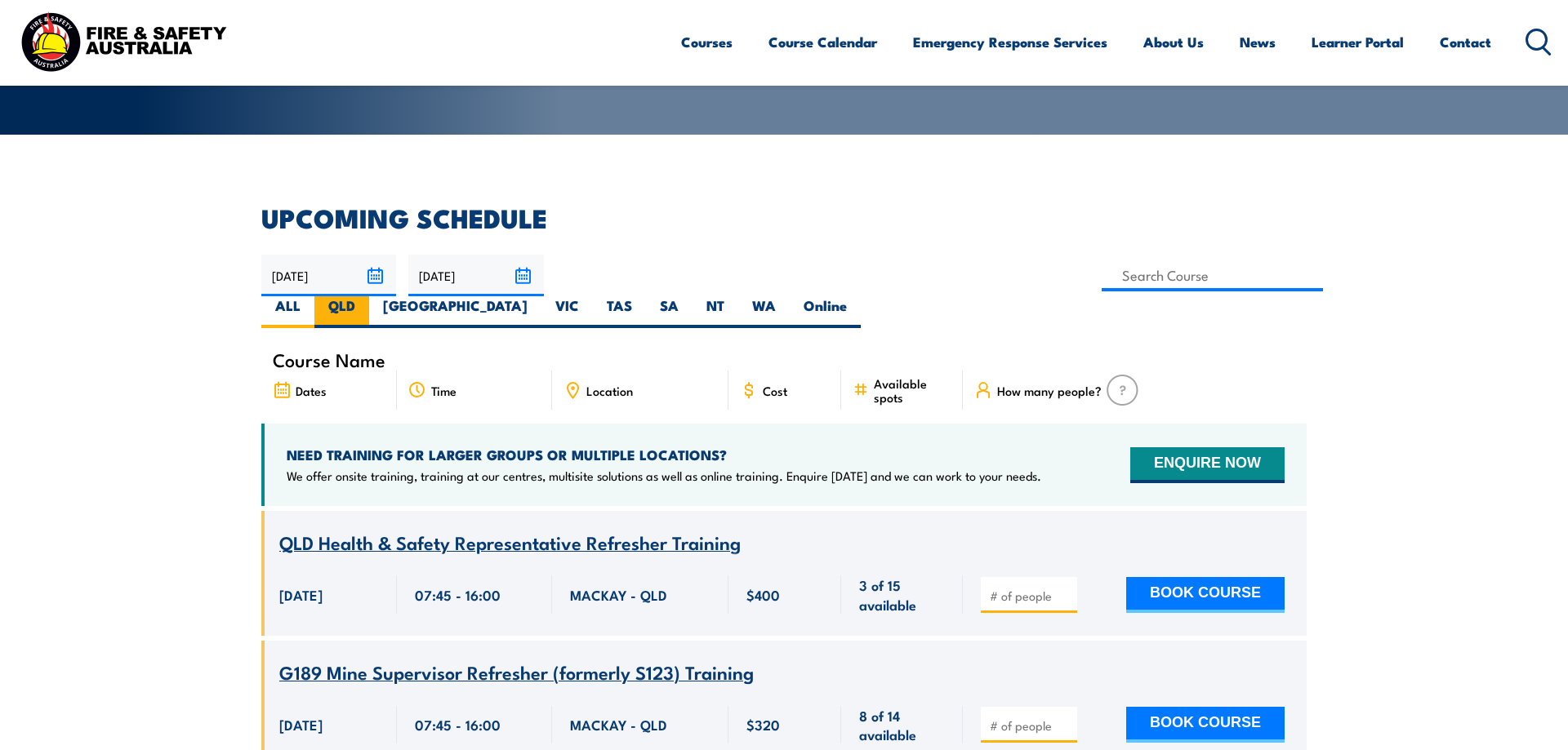
click at [369, 296] on label "QLD" at bounding box center [342, 312] width 54 height 32
click at [366, 296] on input "QLD" at bounding box center [360, 301] width 11 height 11
radio input "true"
click at [369, 296] on label "QLD" at bounding box center [342, 312] width 54 height 32
click at [366, 296] on input "QLD" at bounding box center [360, 301] width 11 height 11
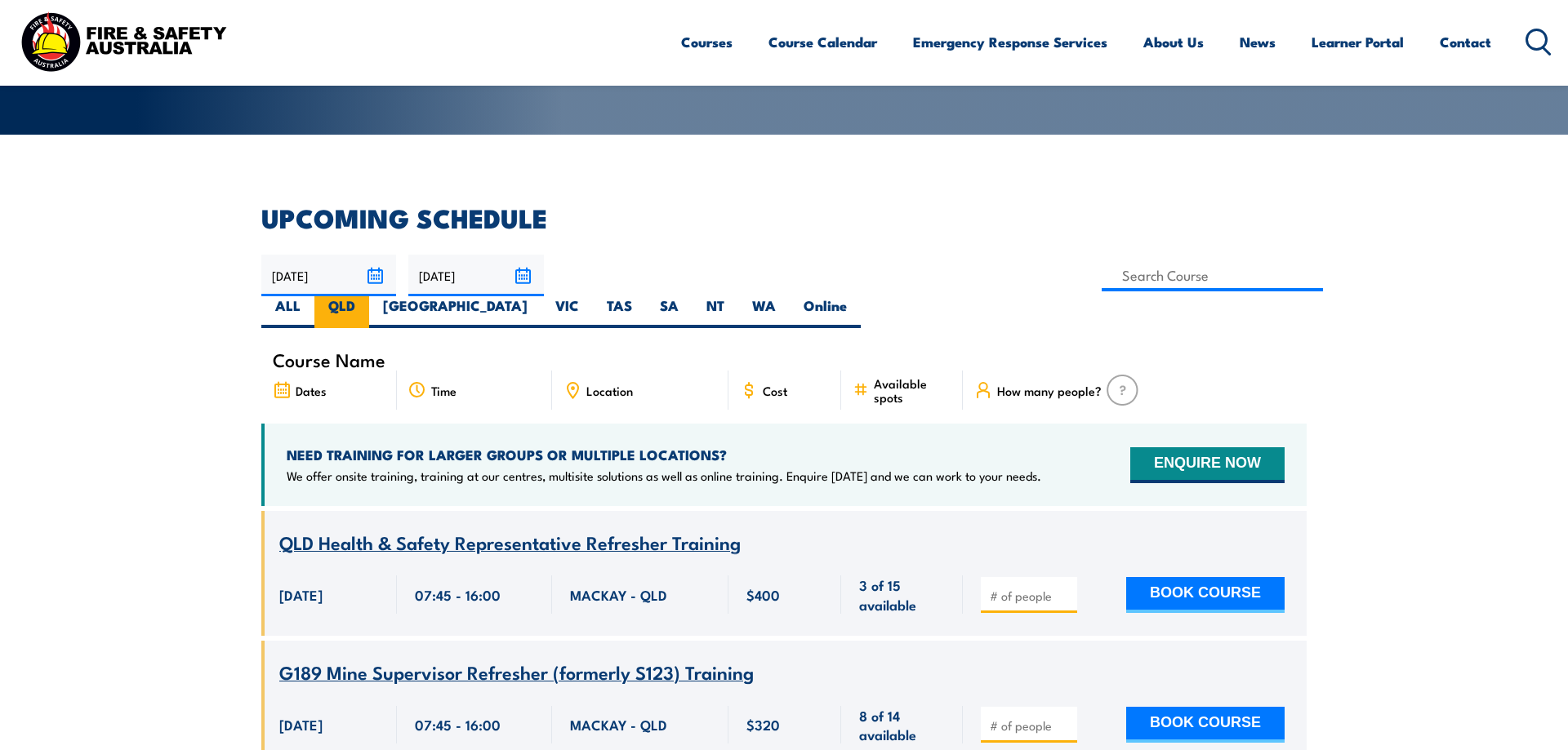
click at [369, 296] on label "QLD" at bounding box center [342, 312] width 54 height 32
click at [366, 296] on input "QLD" at bounding box center [360, 301] width 11 height 11
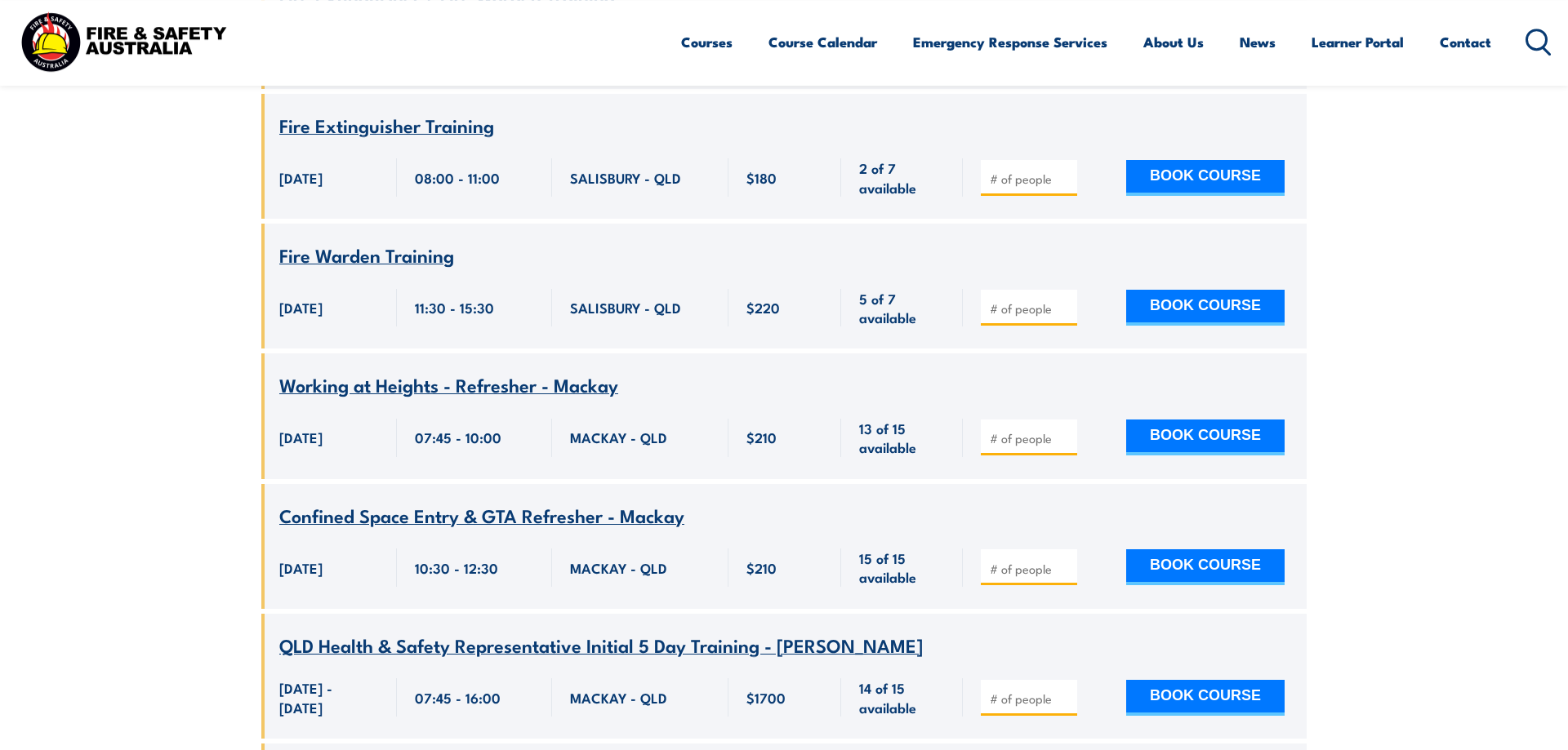
scroll to position [3953, 0]
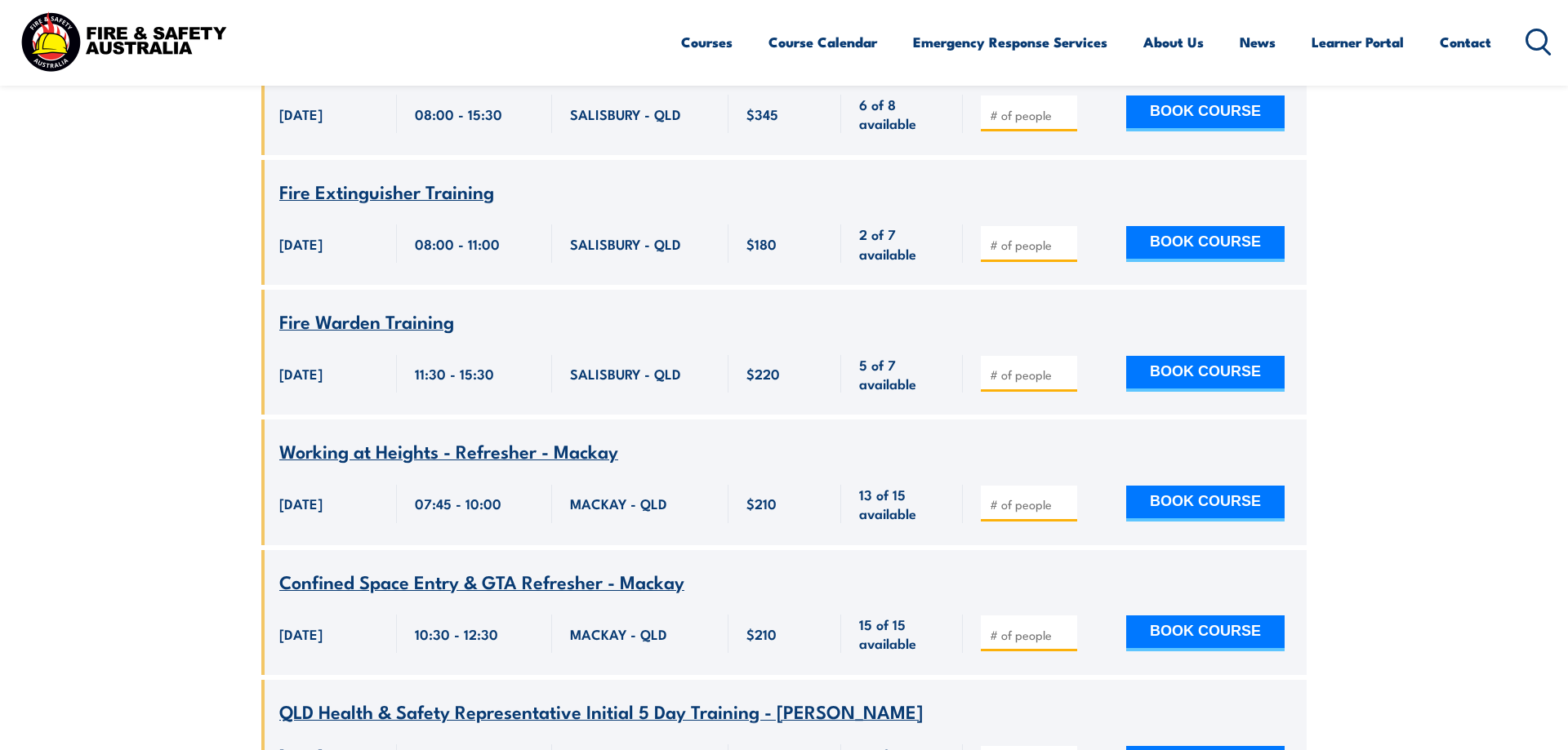
click at [383, 334] on span "Fire Warden Training" at bounding box center [366, 321] width 175 height 28
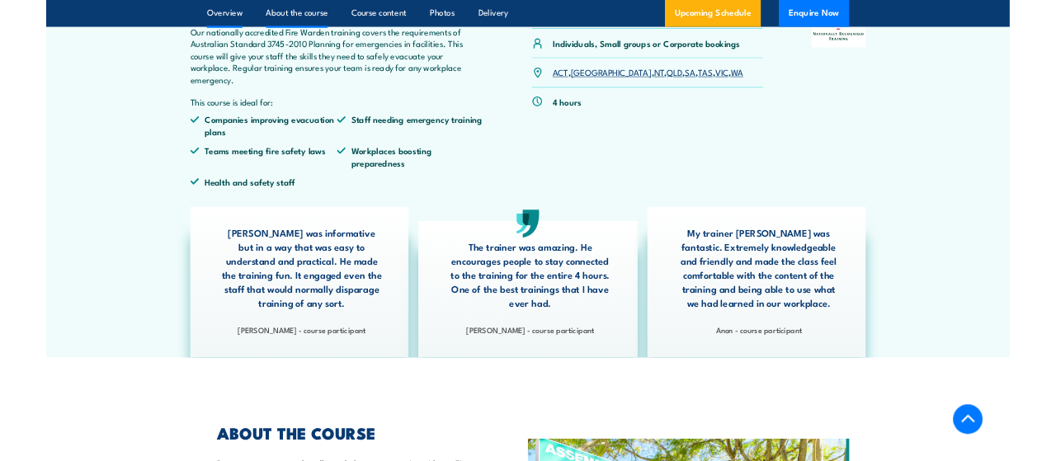
scroll to position [539, 0]
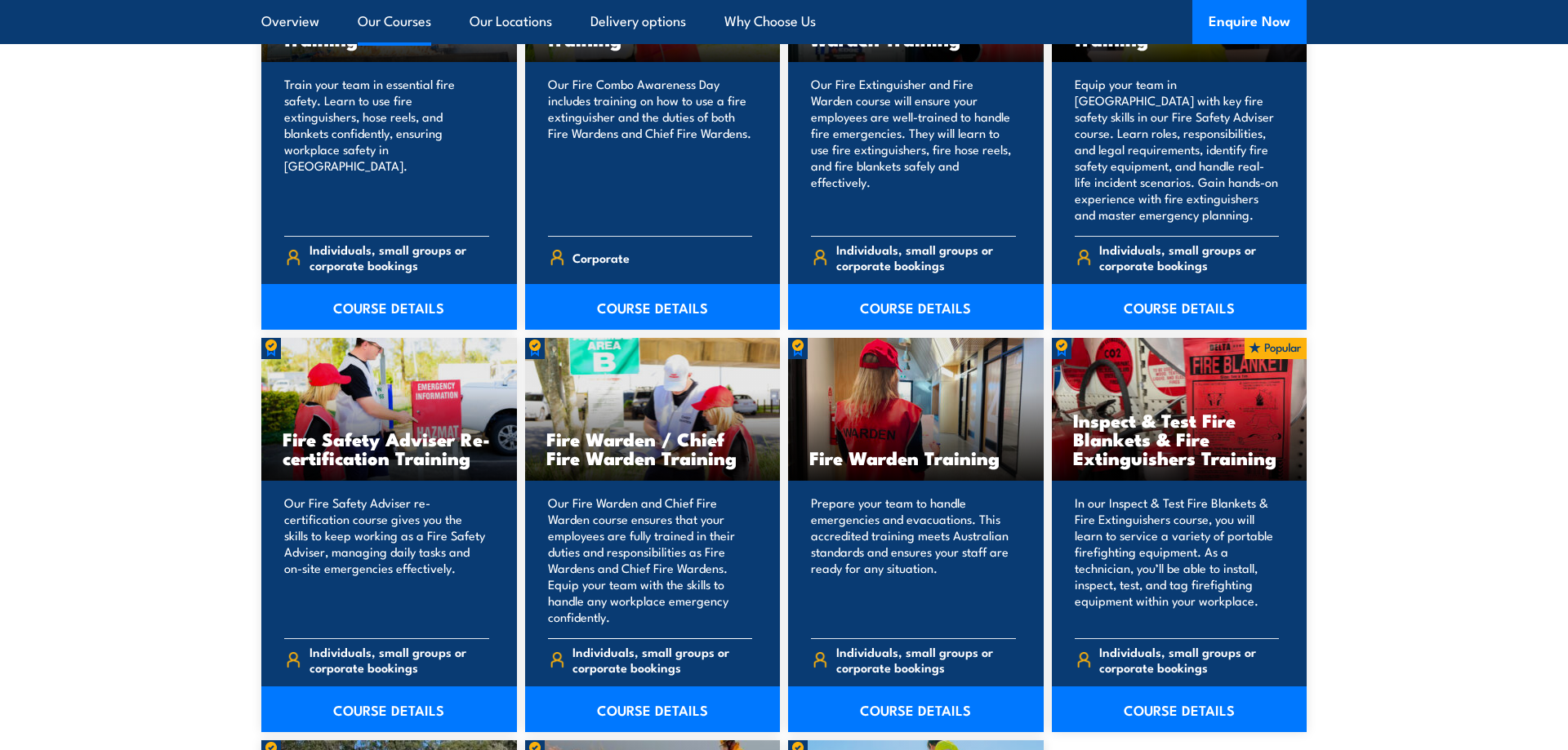
scroll to position [1915, 0]
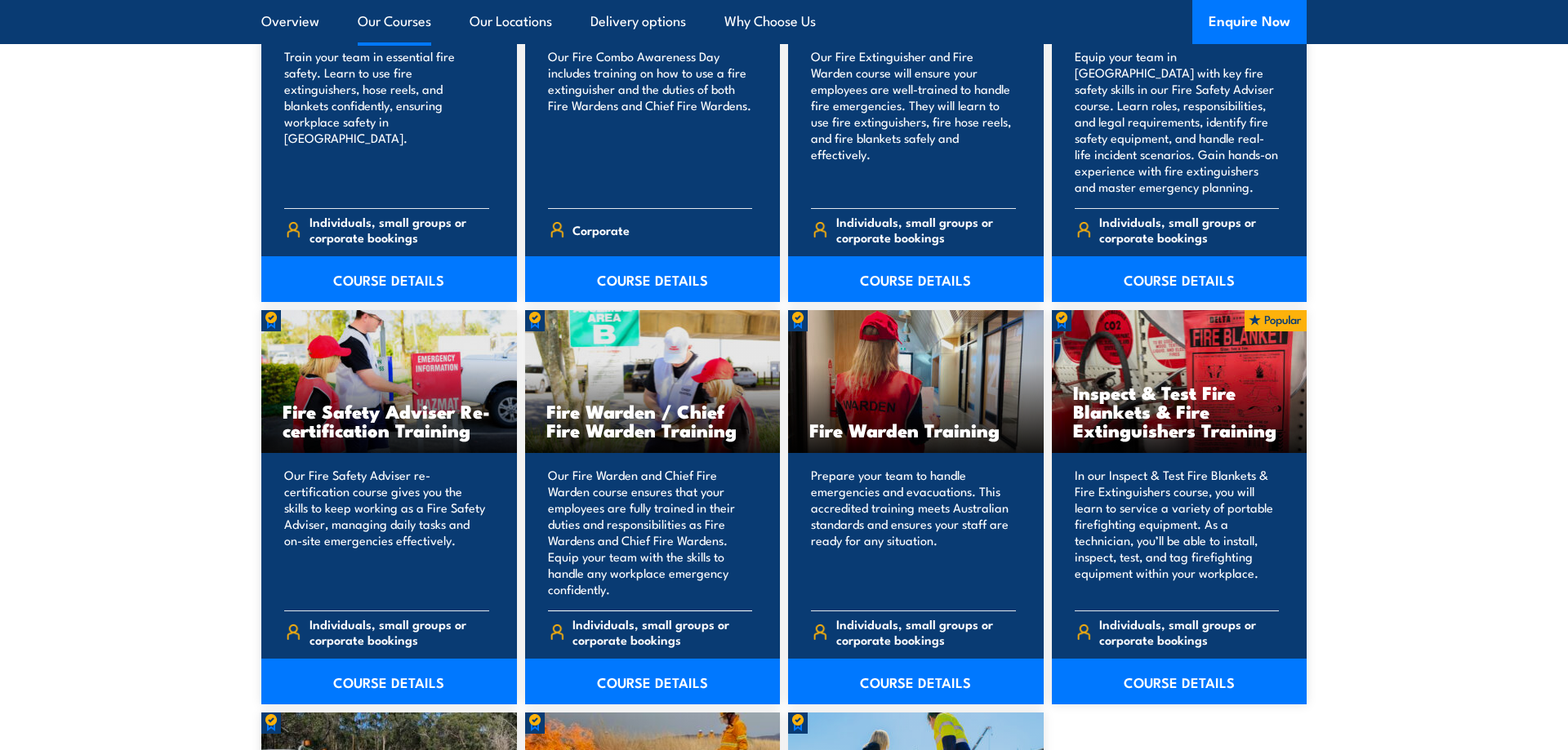
click at [606, 413] on h3 "Fire Warden / Chief Fire Warden Training" at bounding box center [652, 421] width 213 height 38
click at [661, 675] on link "COURSE DETAILS" at bounding box center [652, 682] width 255 height 46
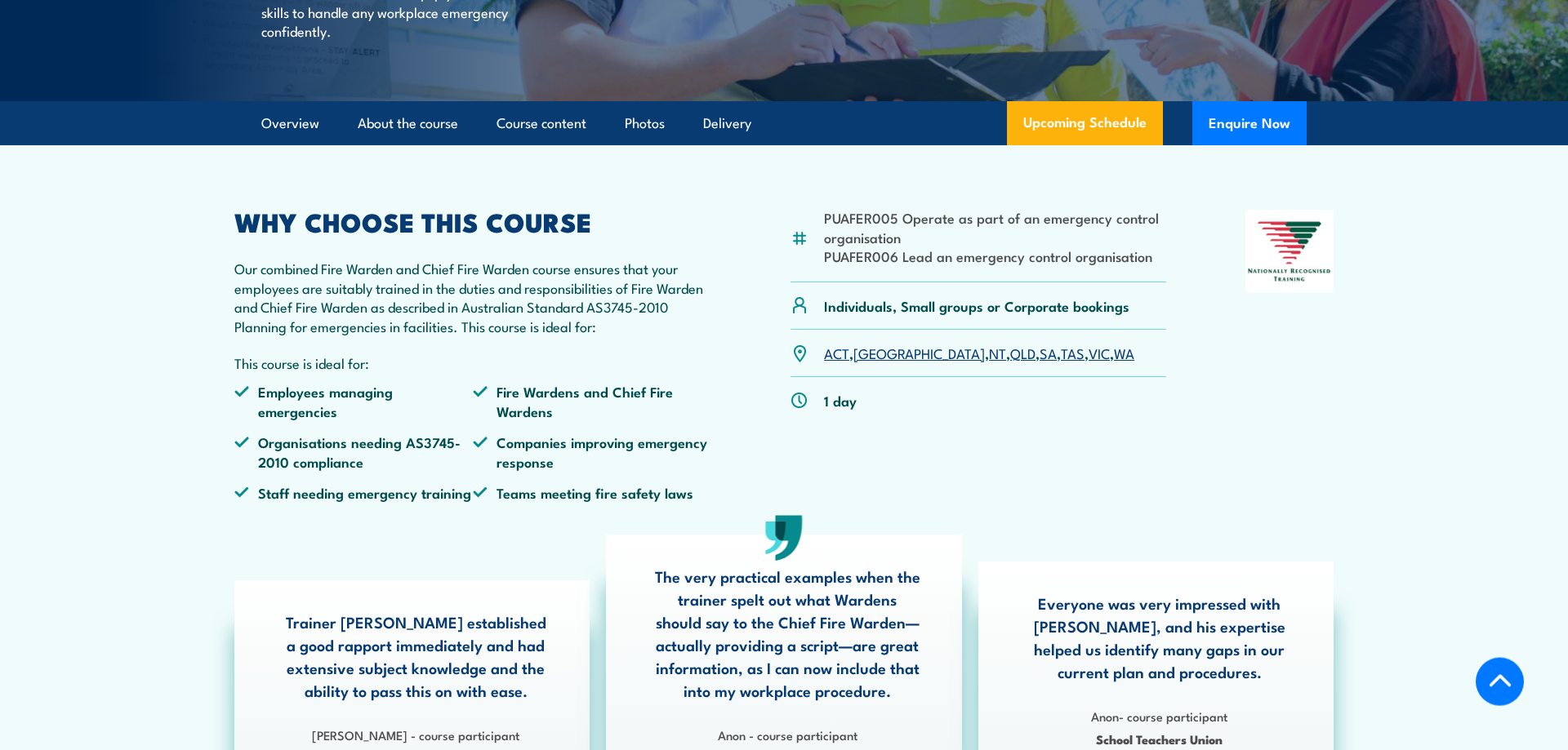
scroll to position [500, 0]
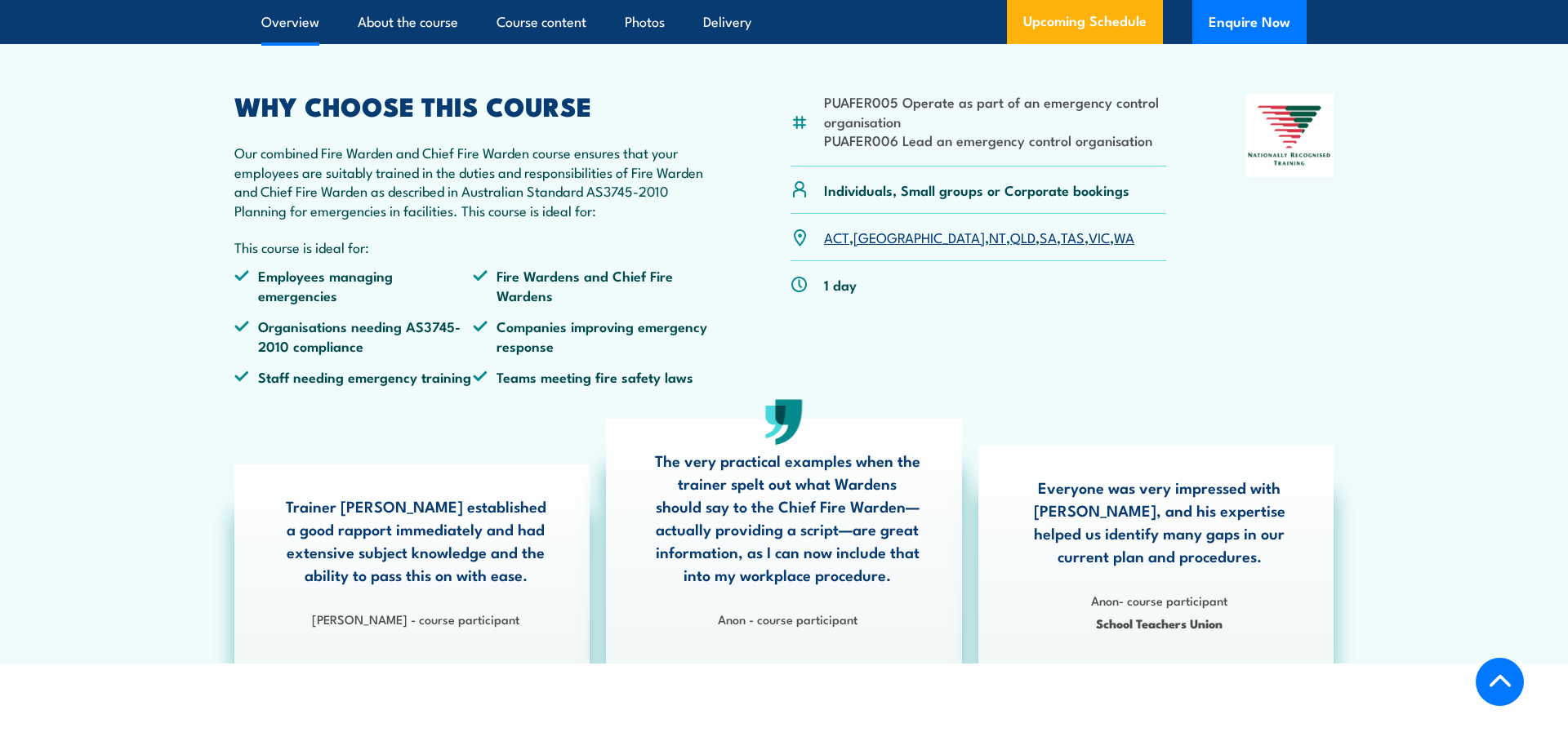
click at [1010, 246] on link "QLD" at bounding box center [1023, 236] width 26 height 20
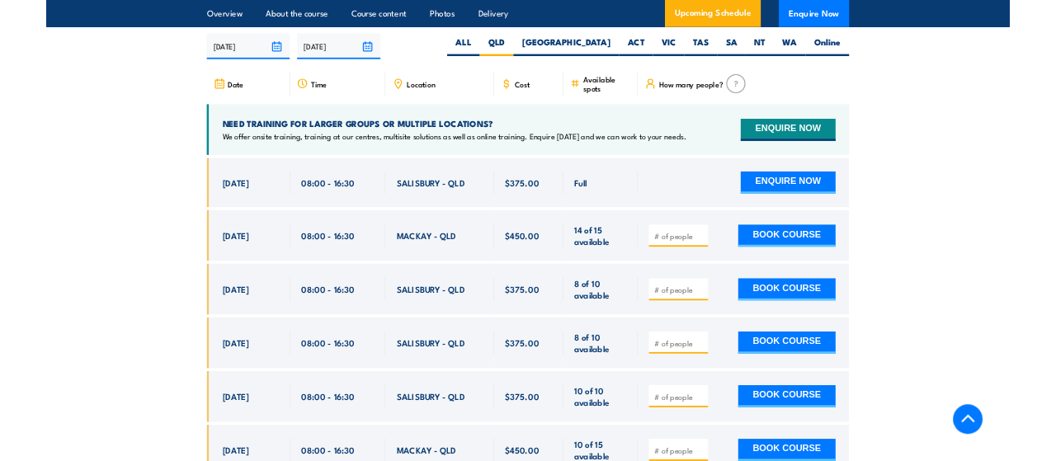
scroll to position [2859, 0]
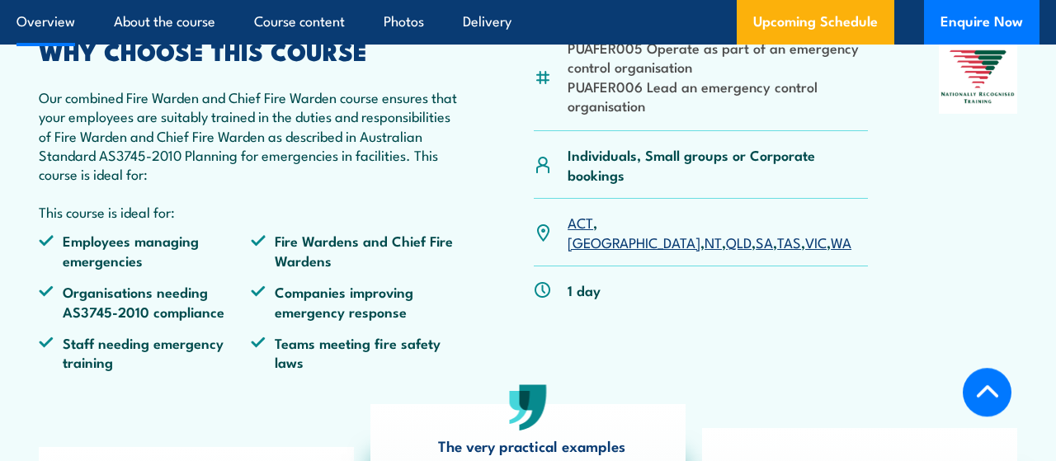
scroll to position [429, 0]
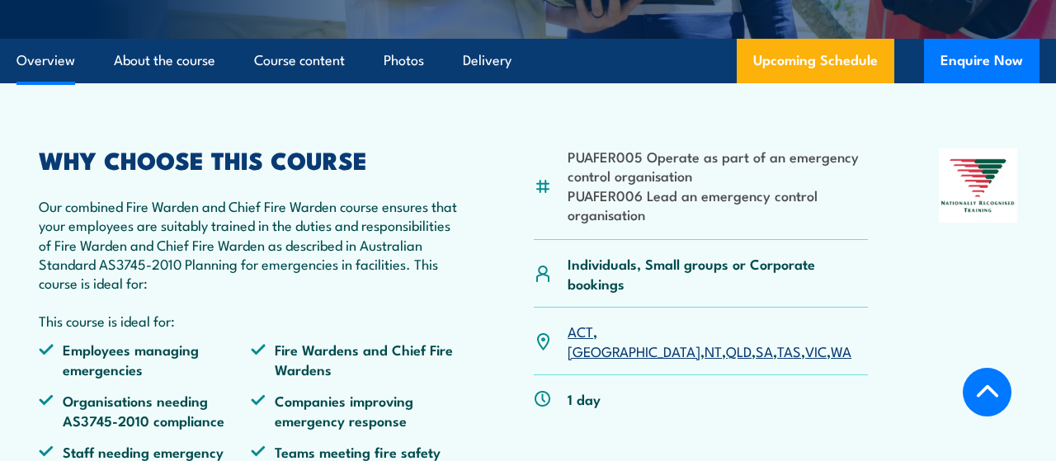
click at [726, 341] on link "QLD" at bounding box center [739, 351] width 26 height 20
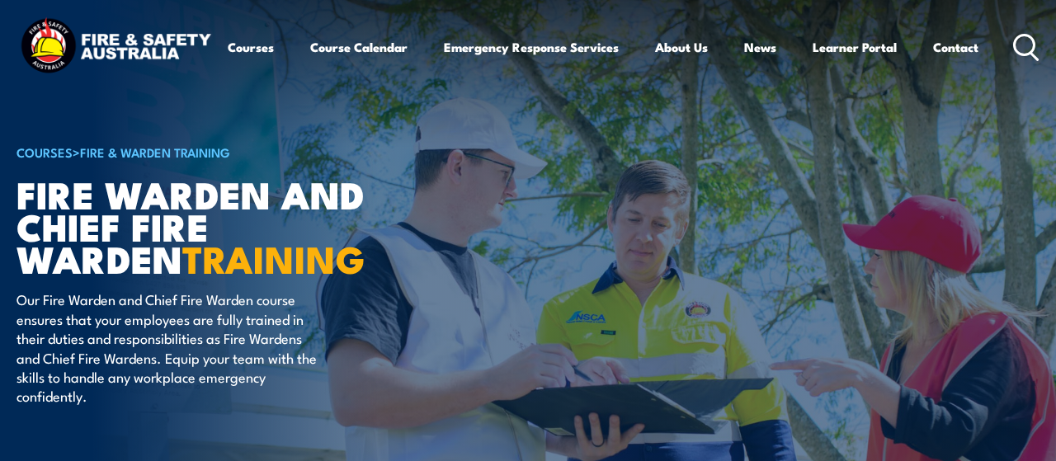
scroll to position [3235, 0]
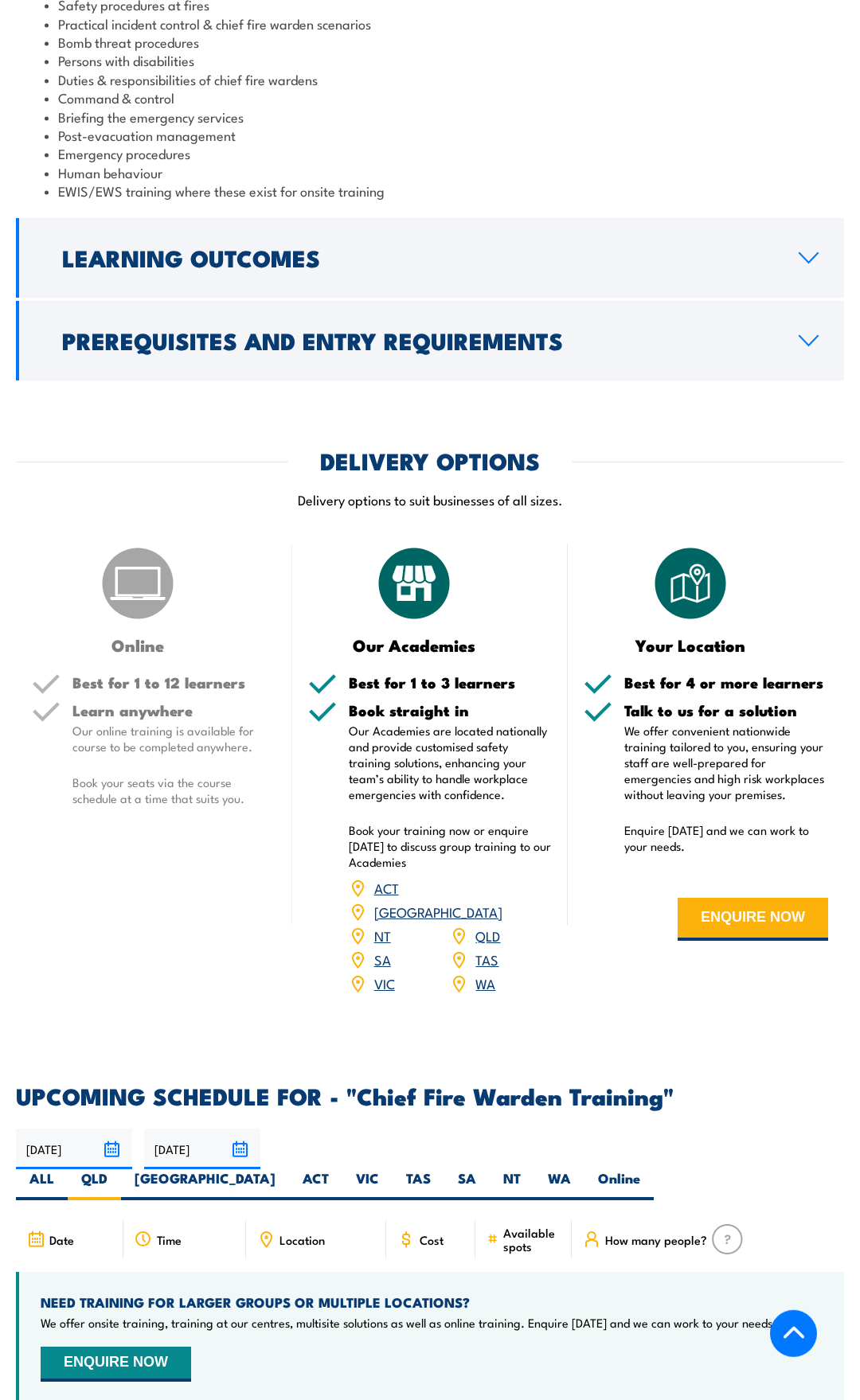
scroll to position [1577, 0]
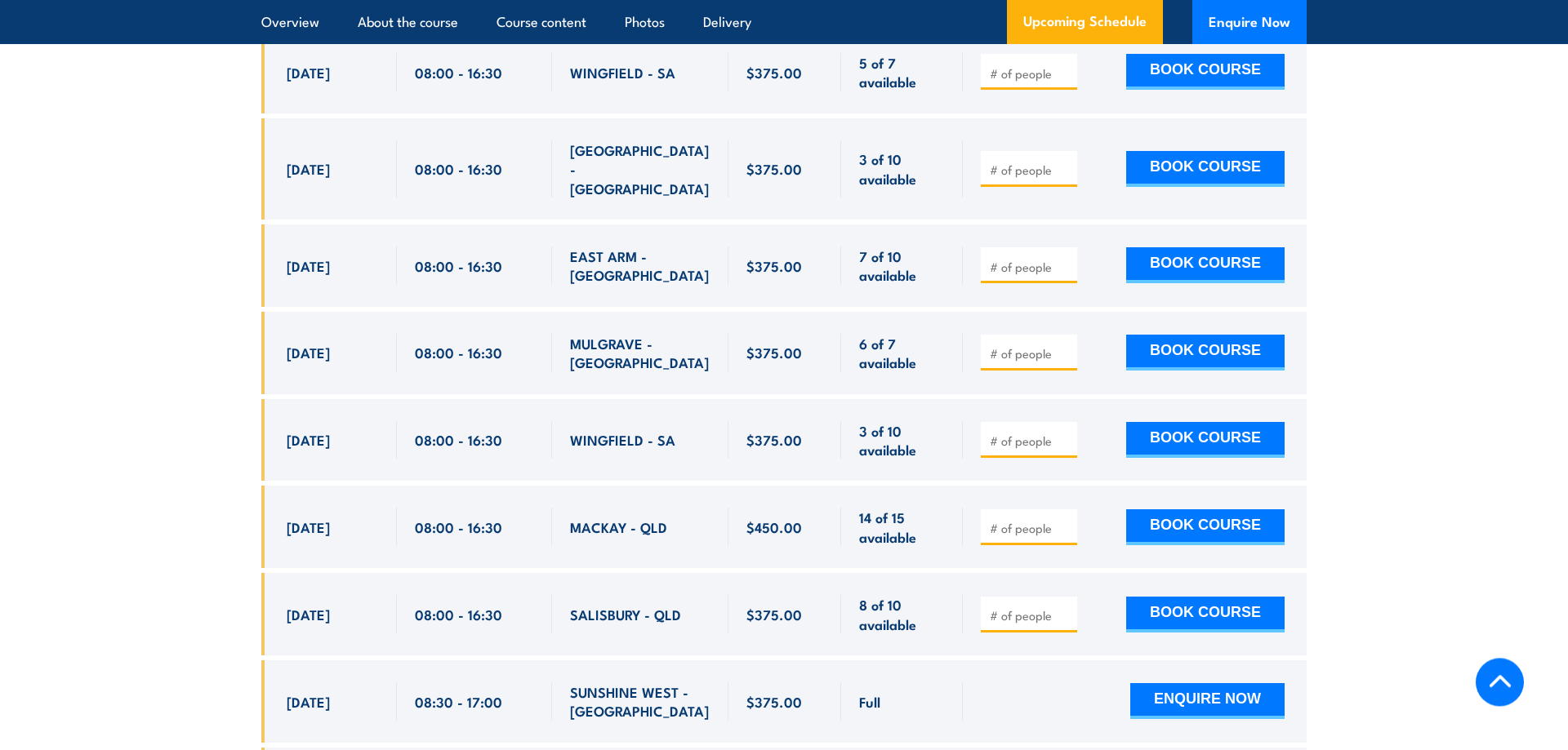
scroll to position [3747, 0]
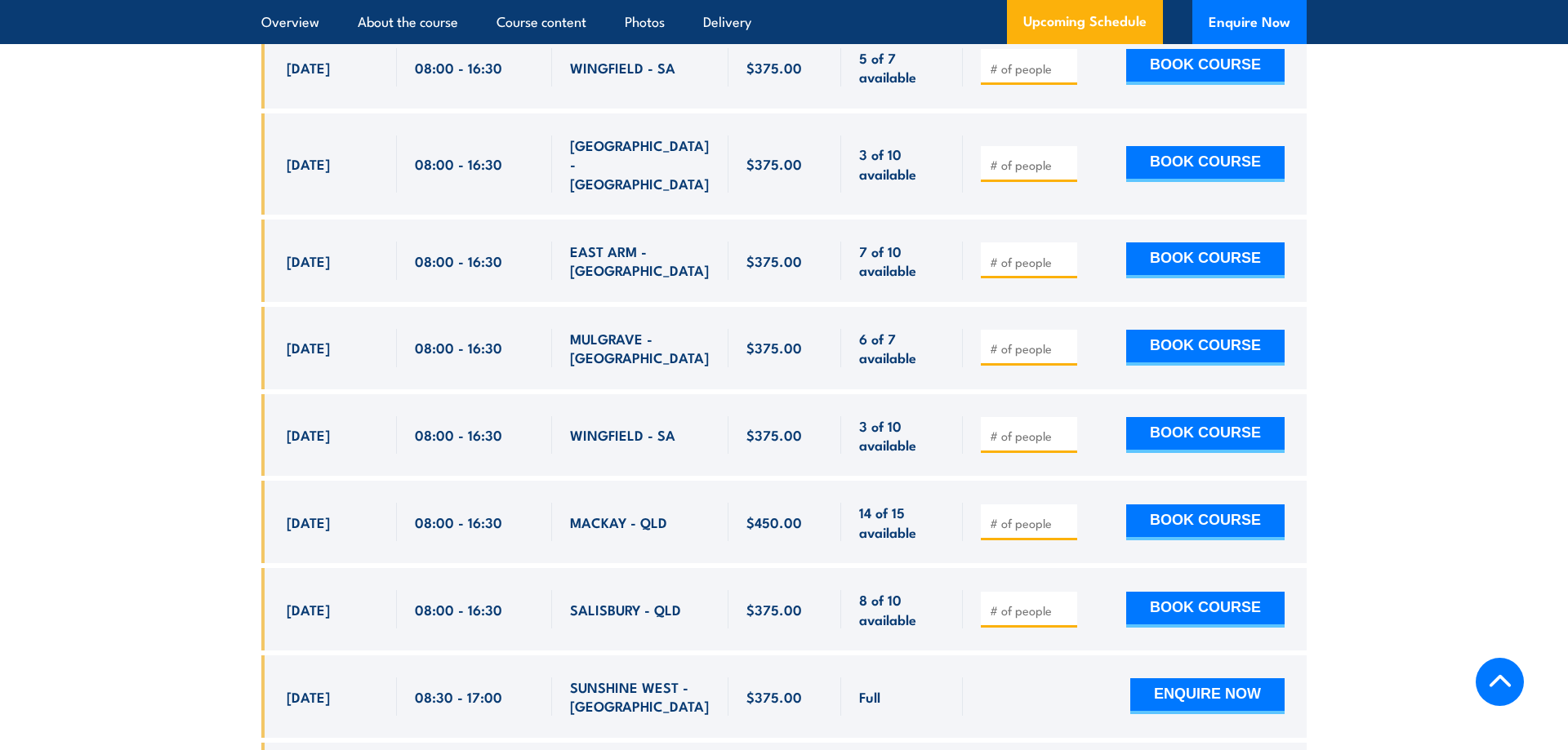
click at [1030, 603] on input "number" at bounding box center [1030, 610] width 81 height 16
click at [782, 600] on span "$375.00" at bounding box center [774, 609] width 55 height 19
click at [669, 600] on span "SALISBURY - QLD" at bounding box center [626, 609] width 111 height 19
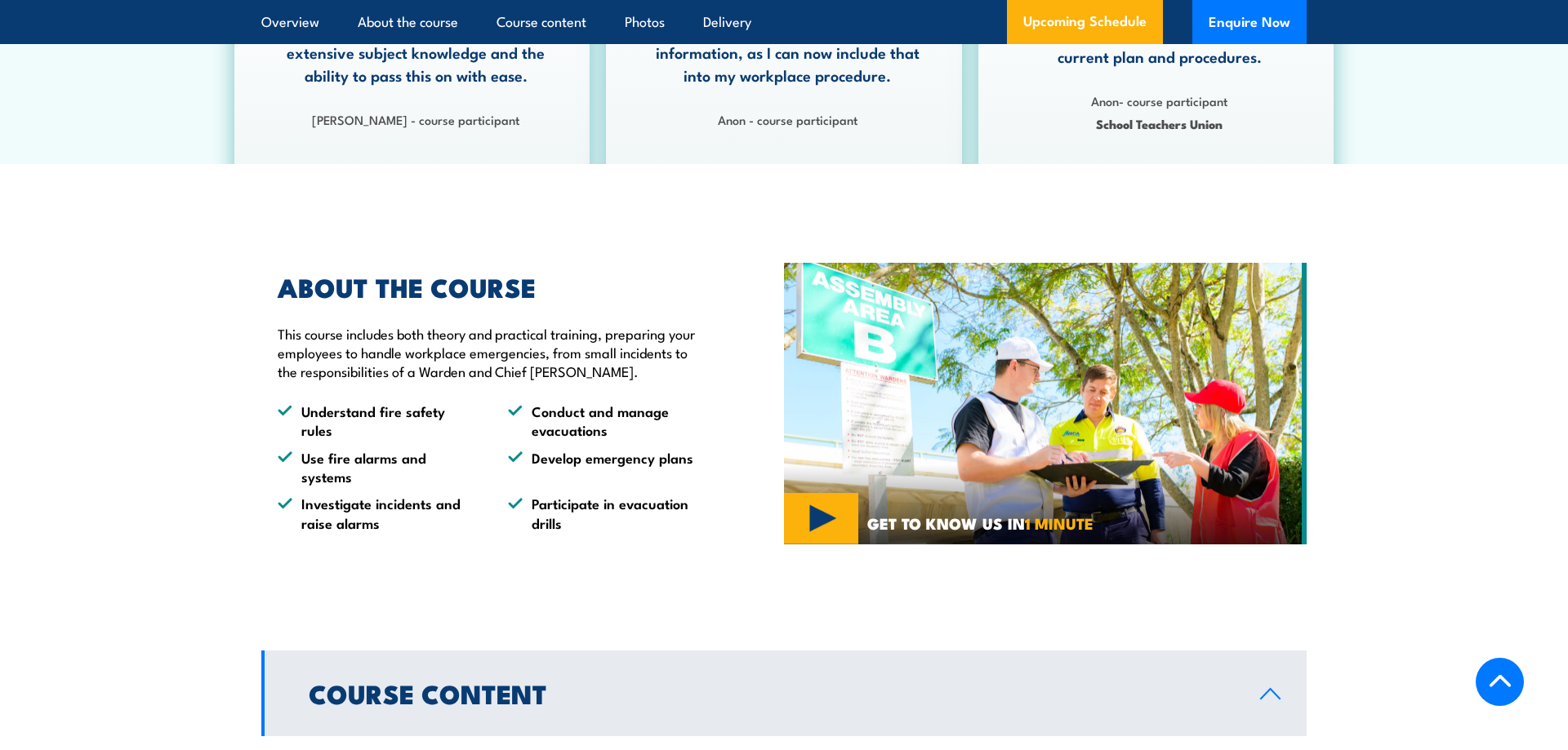
scroll to position [832, 0]
